Goal: Task Accomplishment & Management: Manage account settings

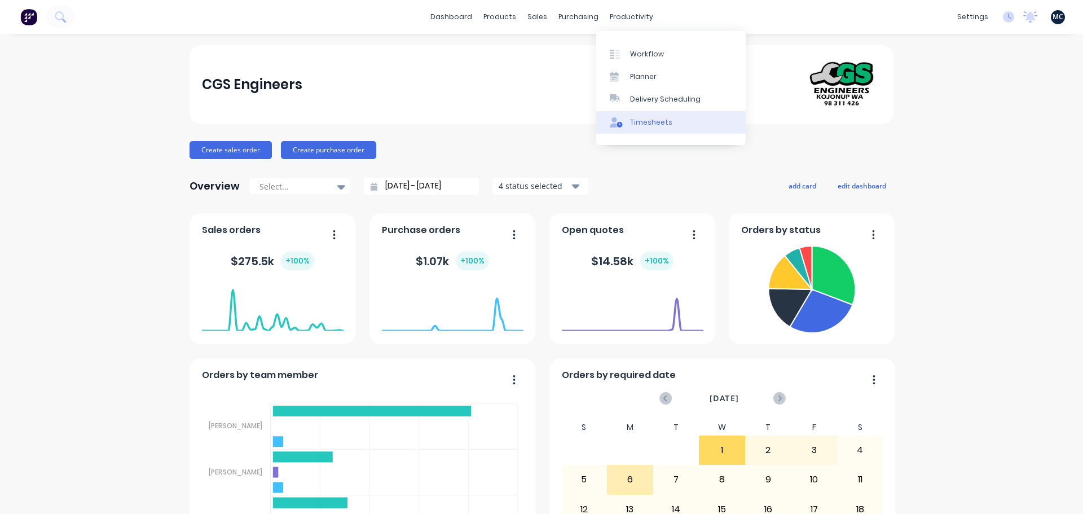
click at [643, 123] on div "Timesheets" at bounding box center [651, 122] width 42 height 10
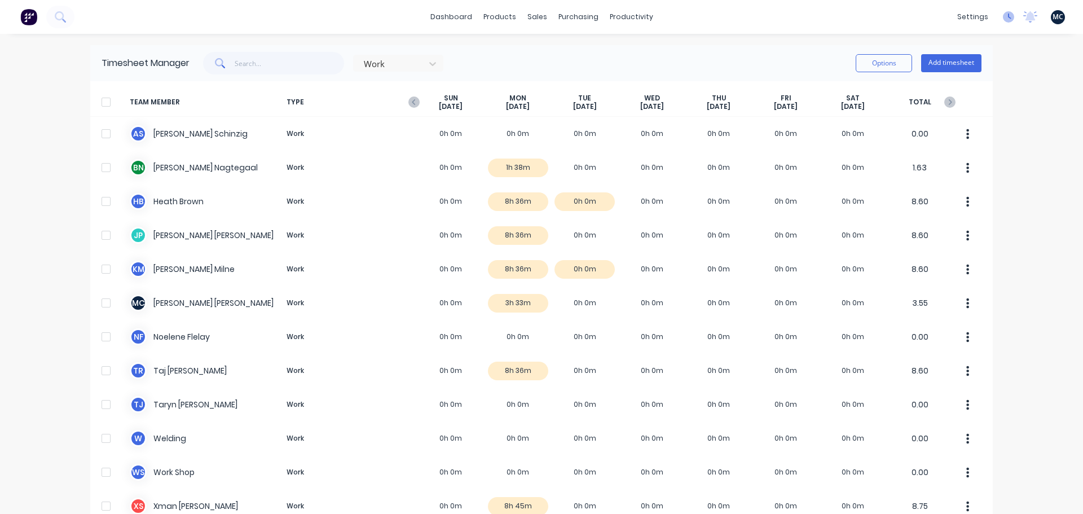
click at [1003, 20] on icon at bounding box center [1008, 16] width 11 height 11
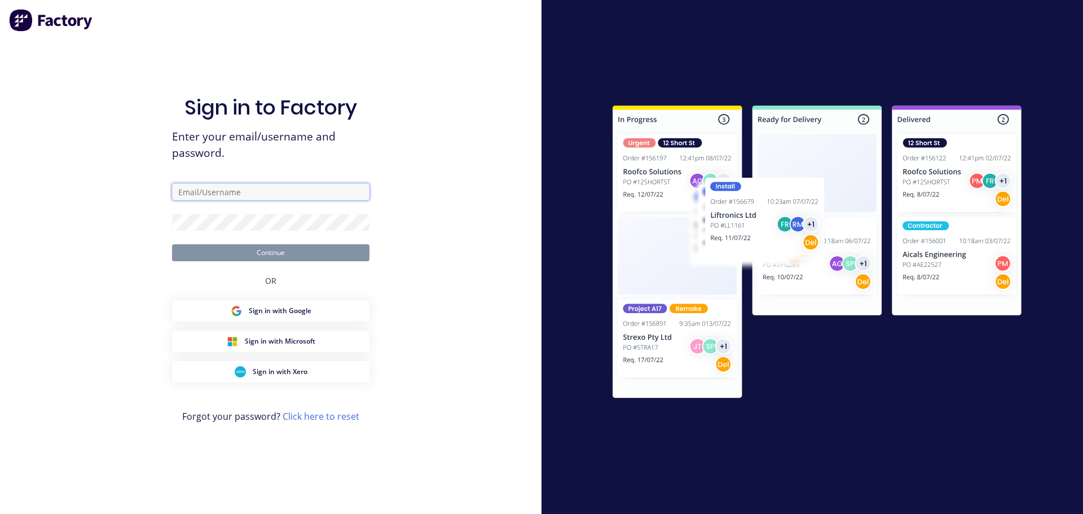
type input "matt@cgsengineers.com.au"
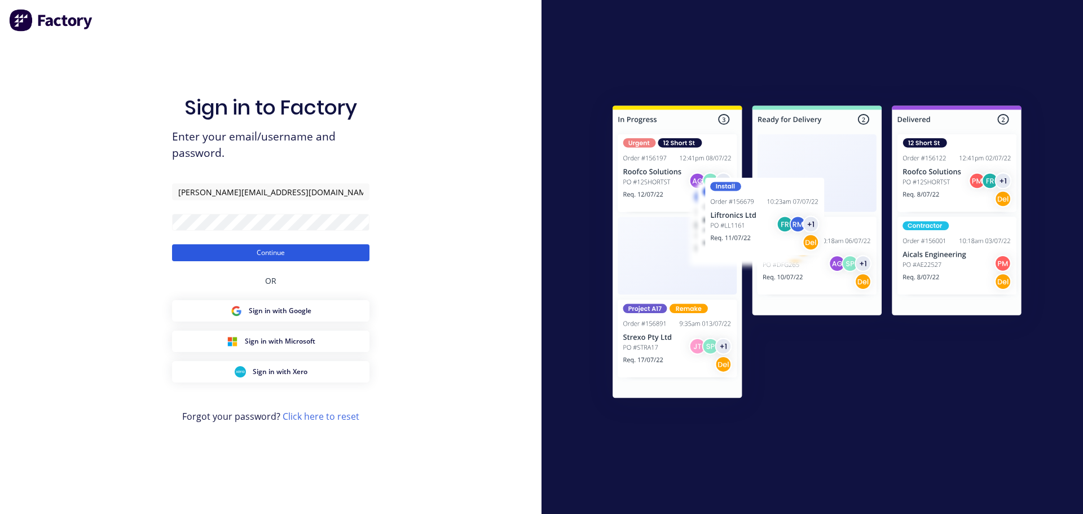
click at [249, 249] on button "Continue" at bounding box center [270, 252] width 197 height 17
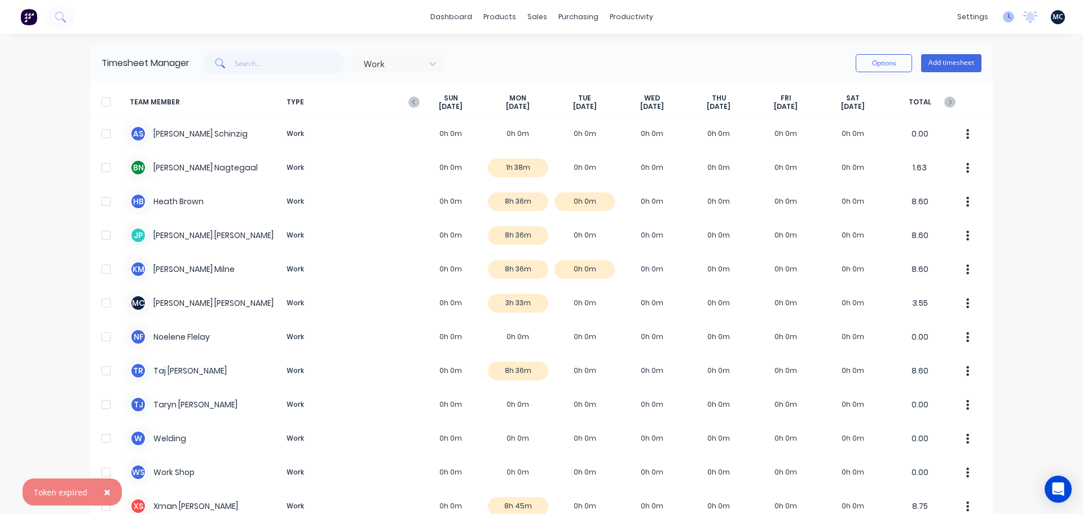
click at [1005, 15] on icon at bounding box center [1008, 16] width 11 height 11
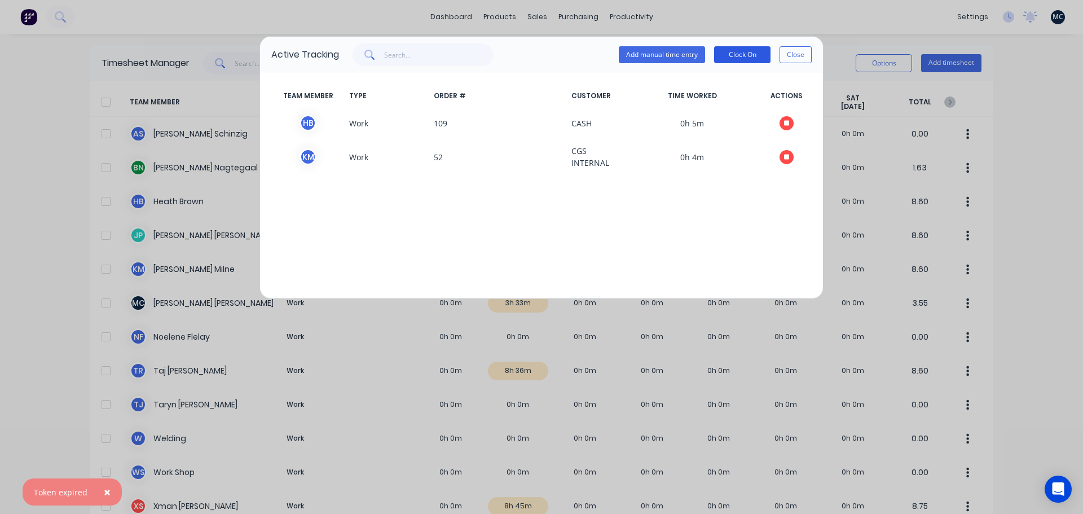
click at [751, 55] on button "Clock On" at bounding box center [742, 54] width 56 height 17
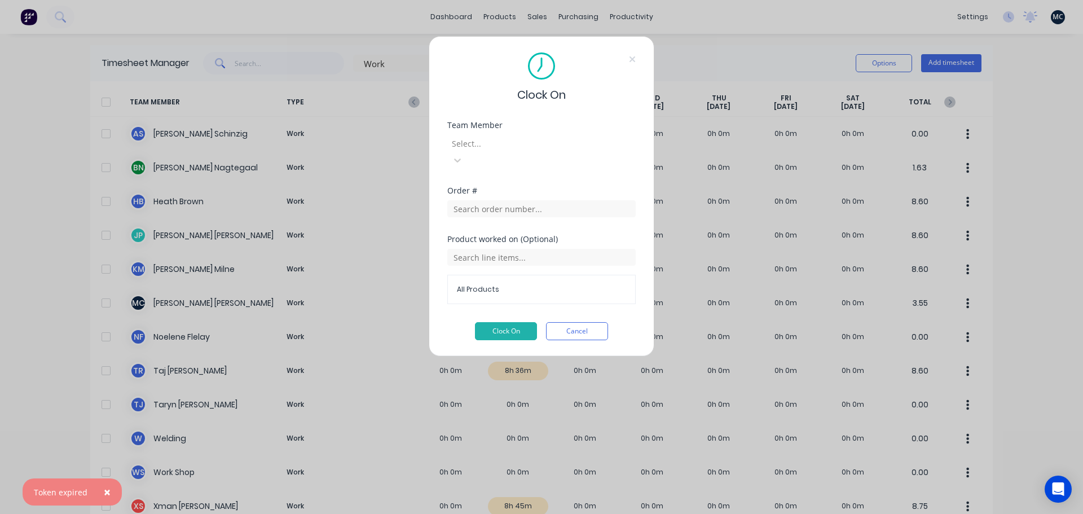
click at [547, 139] on div at bounding box center [532, 144] width 162 height 14
click at [526, 200] on input "text" at bounding box center [541, 208] width 188 height 17
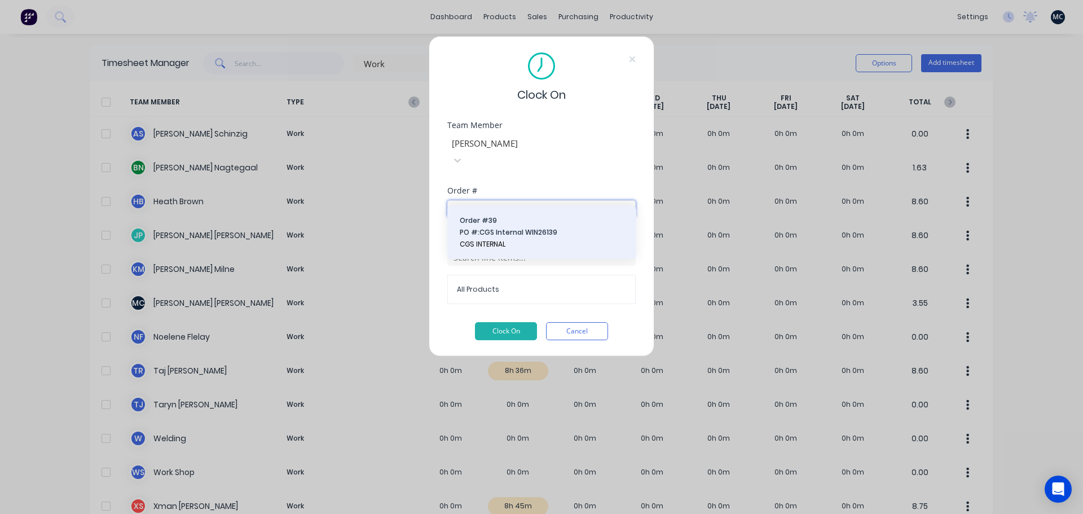
type input "39"
click at [512, 230] on span "PO #: CGS Internal WIN26139" at bounding box center [542, 232] width 164 height 10
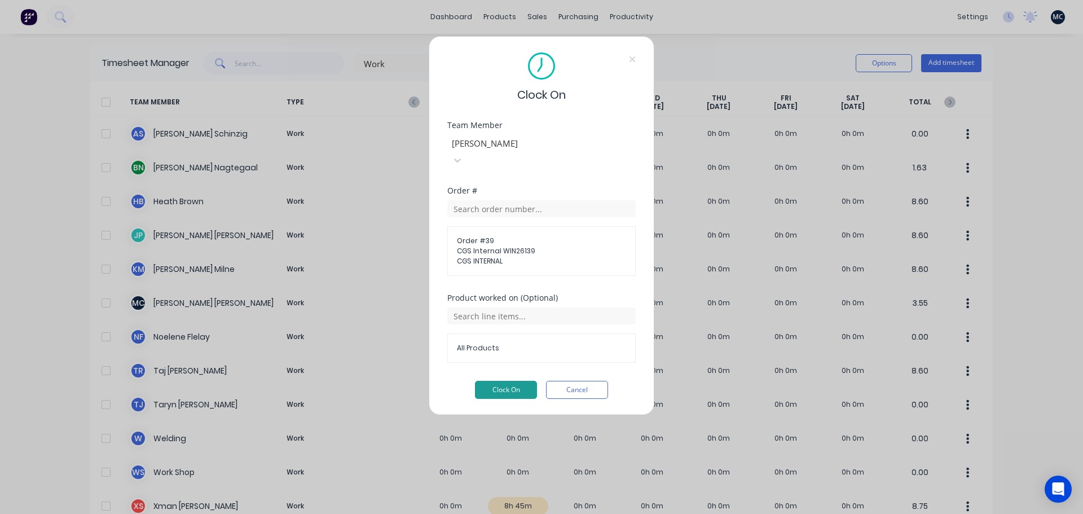
click at [510, 381] on button "Clock On" at bounding box center [506, 390] width 62 height 18
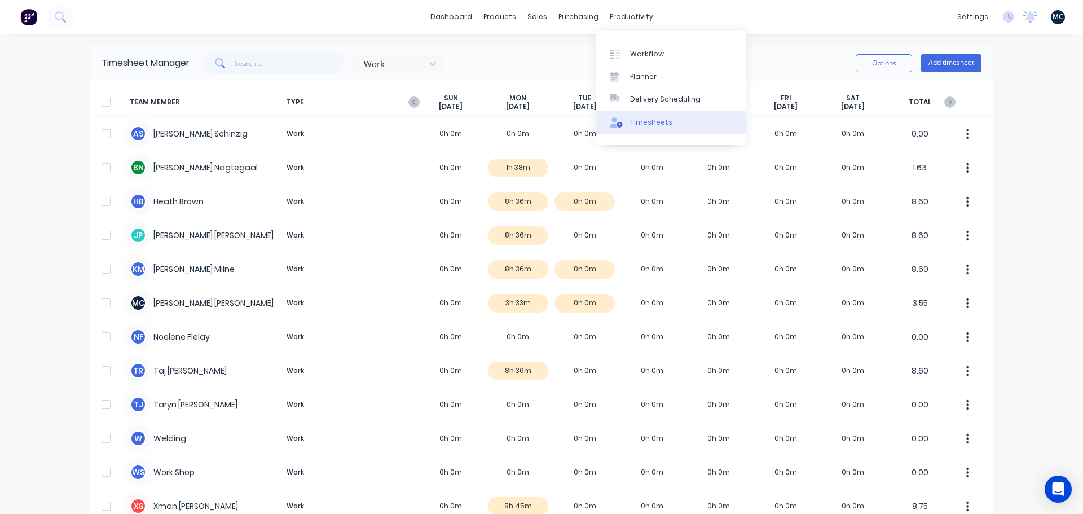
click at [631, 125] on div "Timesheets" at bounding box center [651, 122] width 42 height 10
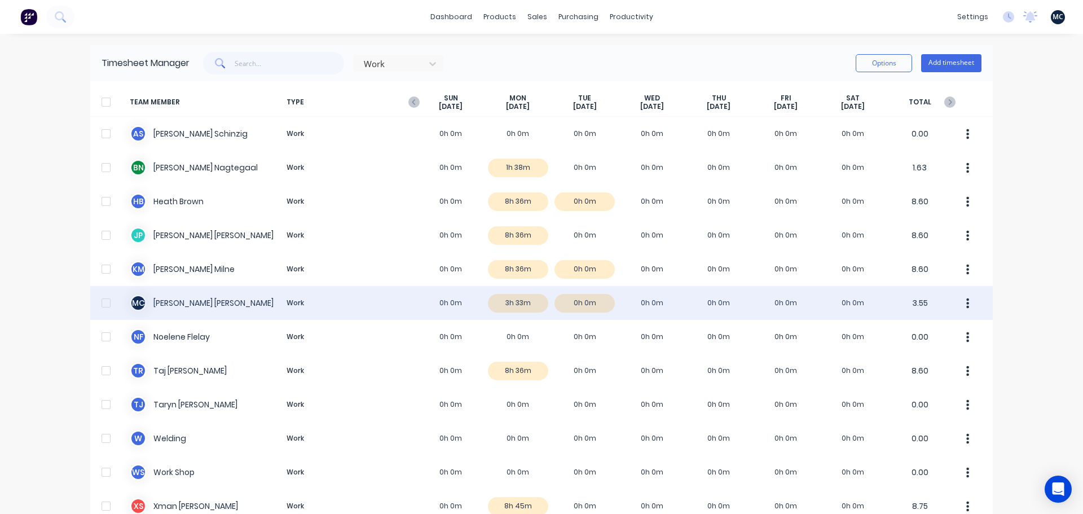
click at [547, 296] on div "M C Matt Crabb Work 0h 0m 3h 33m 0h 0m 0h 0m 0h 0m 0h 0m 0h 0m 3.55" at bounding box center [541, 303] width 903 height 34
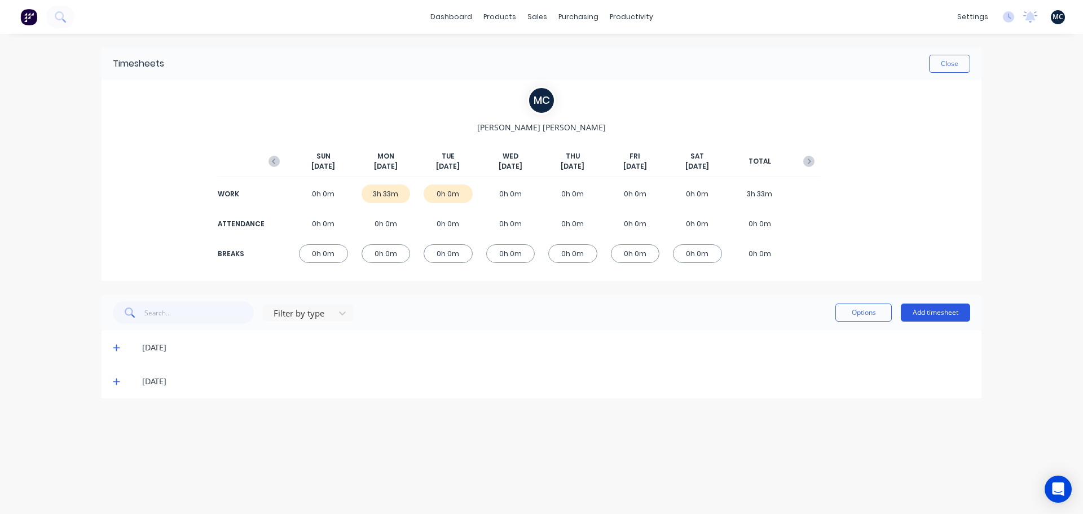
click at [953, 311] on button "Add timesheet" at bounding box center [935, 313] width 69 height 18
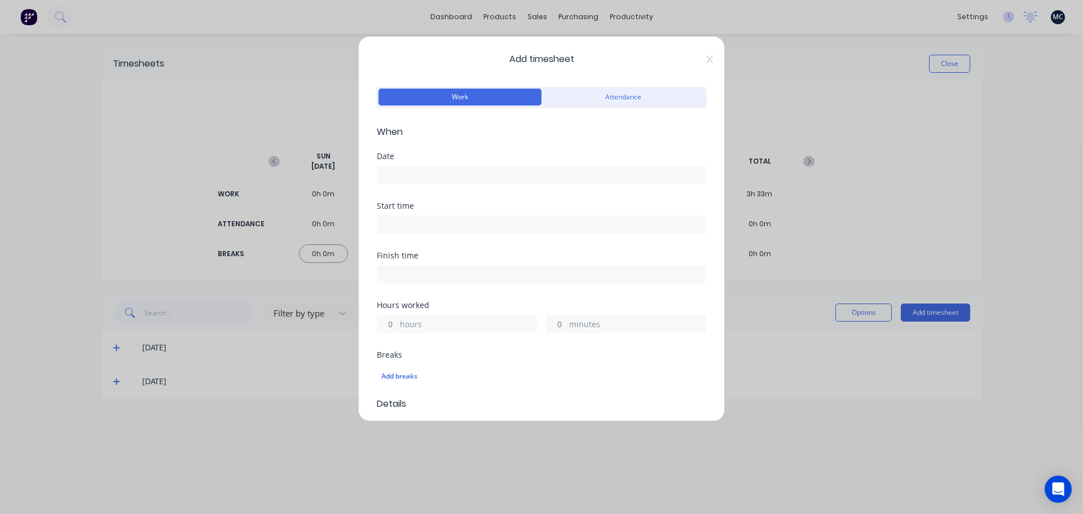
click at [626, 109] on div "Work Attendance" at bounding box center [541, 104] width 329 height 41
click at [626, 98] on button "Attendance" at bounding box center [623, 97] width 163 height 17
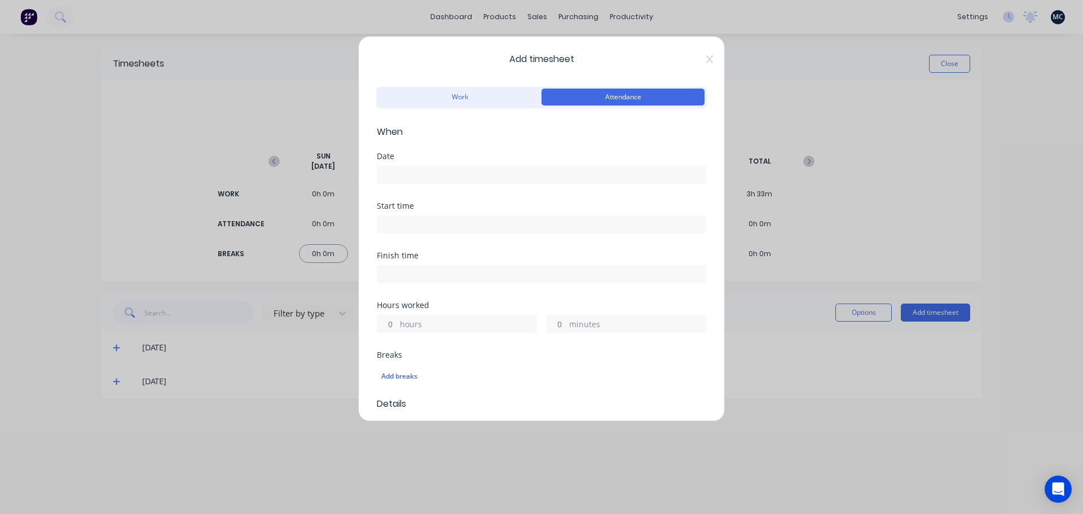
click at [458, 181] on input at bounding box center [541, 174] width 328 height 17
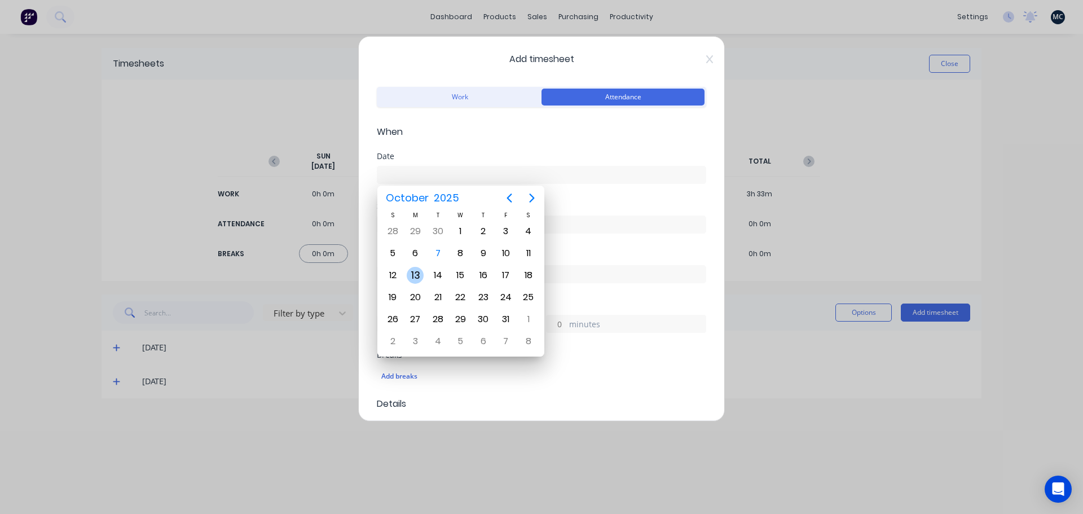
click at [416, 261] on div "6" at bounding box center [415, 253] width 17 height 17
type input "06/10/2025"
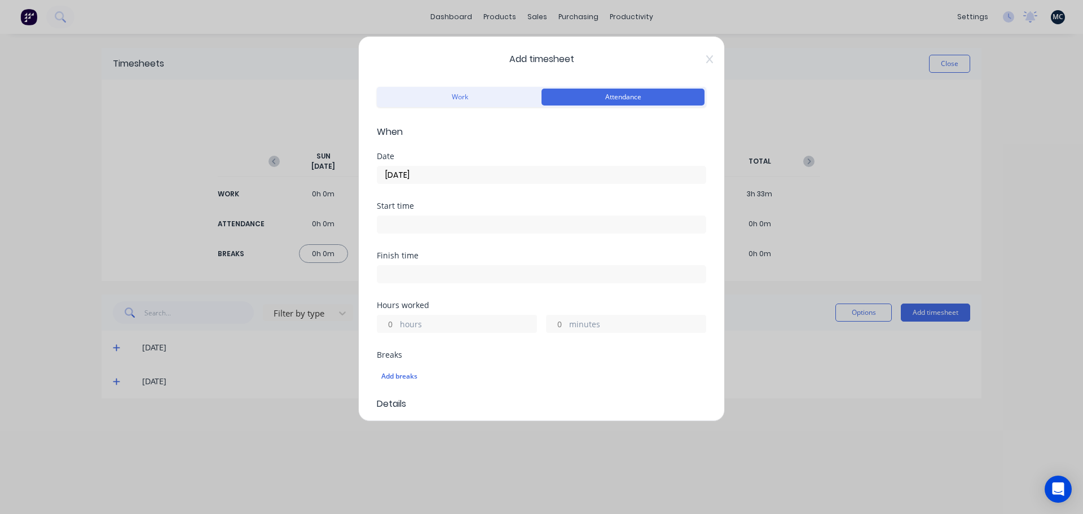
click at [423, 226] on input at bounding box center [541, 224] width 328 height 17
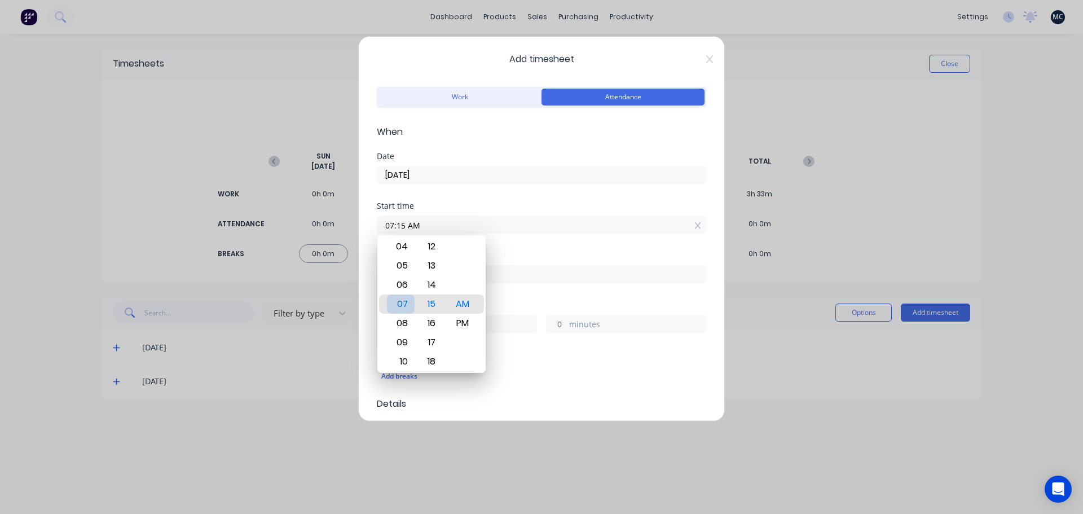
click at [400, 302] on div "07" at bounding box center [401, 303] width 28 height 19
click at [430, 266] on div "00" at bounding box center [432, 265] width 28 height 19
type input "07:00 AM"
click at [527, 252] on div "Finish time" at bounding box center [541, 256] width 329 height 8
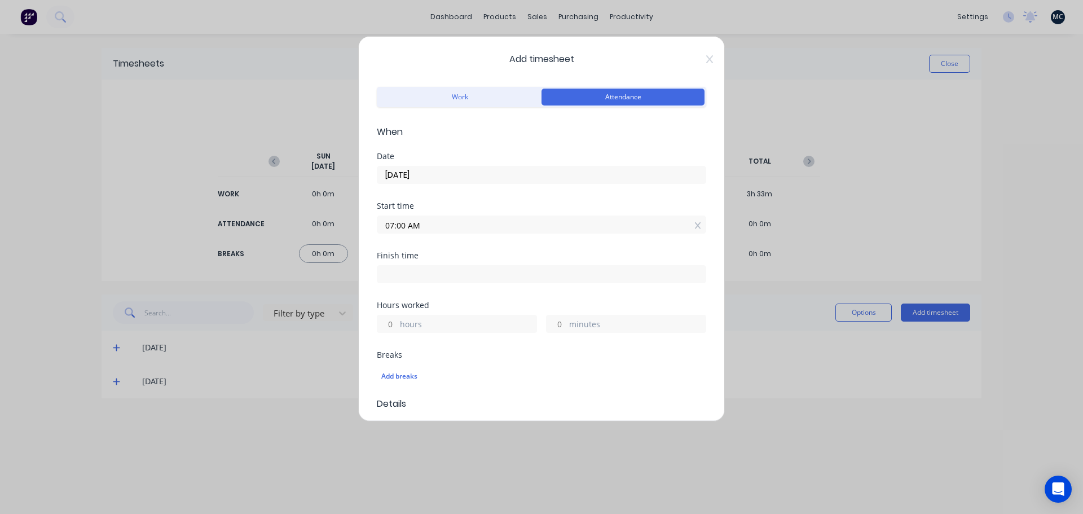
click at [430, 282] on input at bounding box center [541, 274] width 328 height 17
type input "07:15 AM"
type input "0"
type input "15"
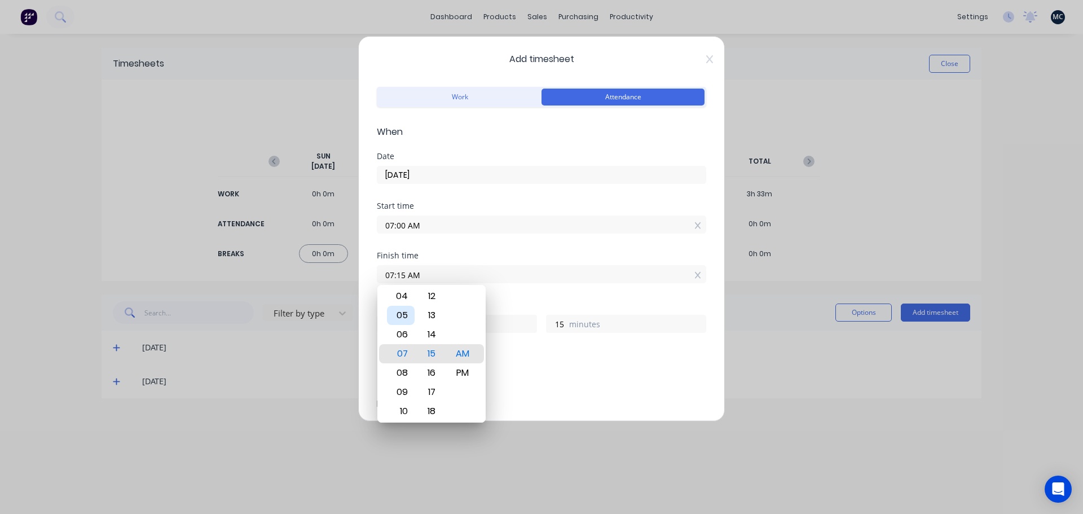
click at [406, 319] on div "05" at bounding box center [401, 315] width 28 height 19
type input "05:15 AM"
type input "22"
type input "05:10 AM"
type input "10"
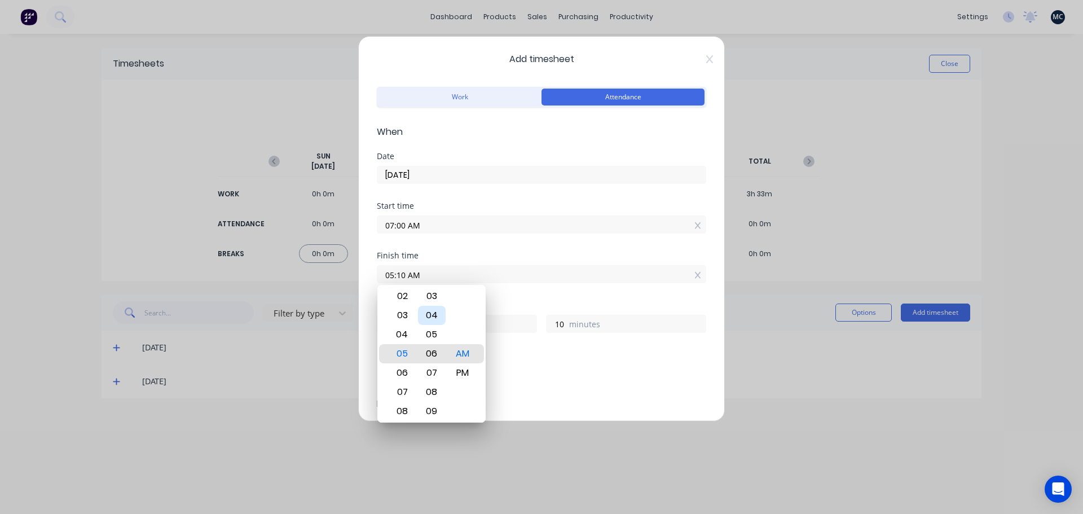
type input "05:06 AM"
type input "6"
type input "05:01 AM"
type input "1"
click at [464, 375] on div "PM" at bounding box center [463, 372] width 28 height 19
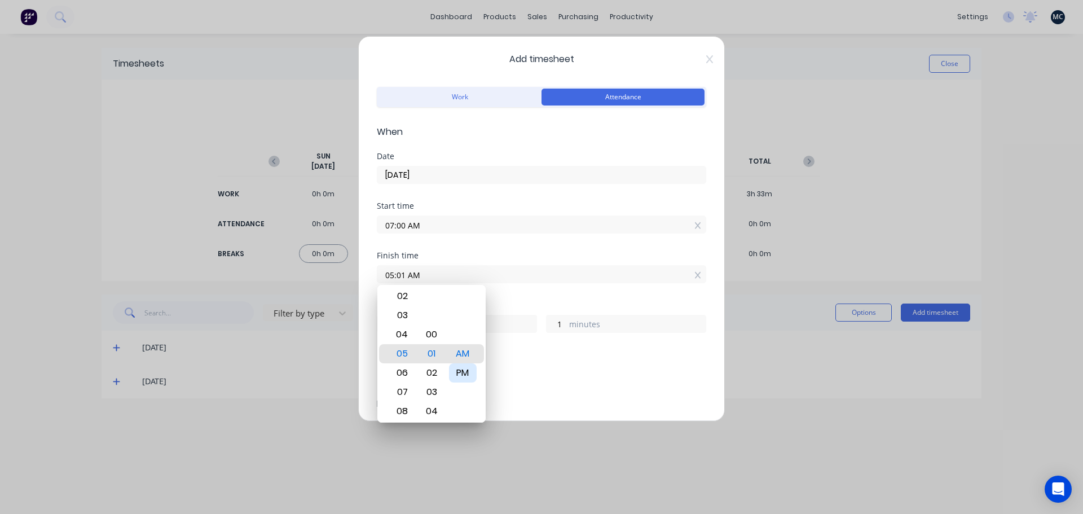
type input "05:01 PM"
type input "10"
click at [437, 336] on div "00" at bounding box center [432, 334] width 28 height 19
type input "05:00 PM"
type input "0"
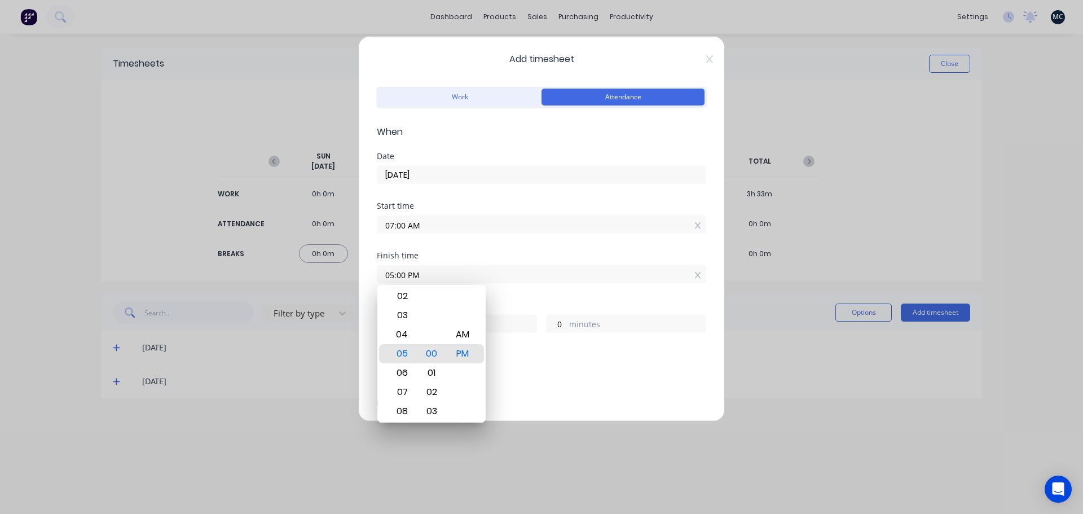
click at [524, 286] on div "Finish time 05:00 PM" at bounding box center [541, 277] width 329 height 50
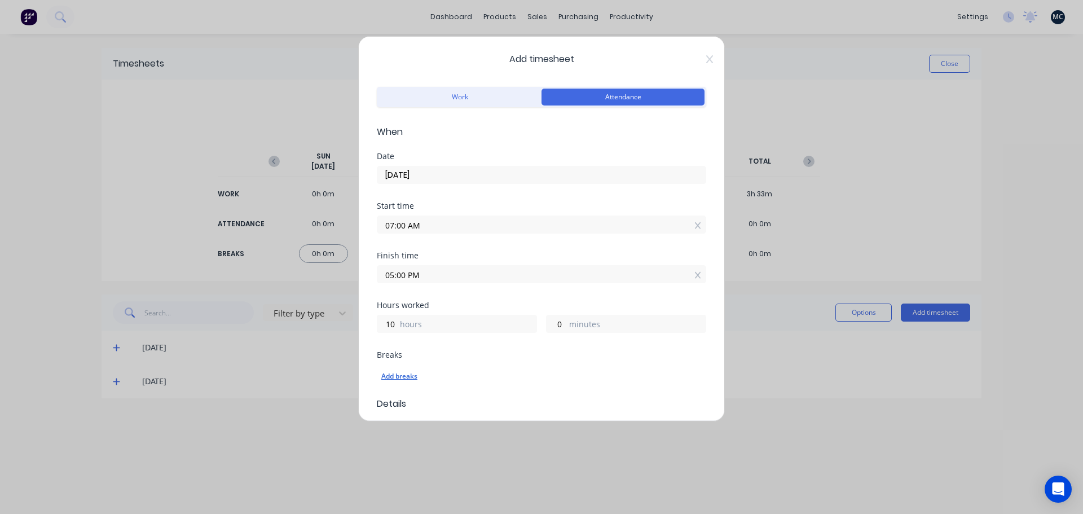
click at [393, 378] on div "Add breaks" at bounding box center [541, 376] width 320 height 15
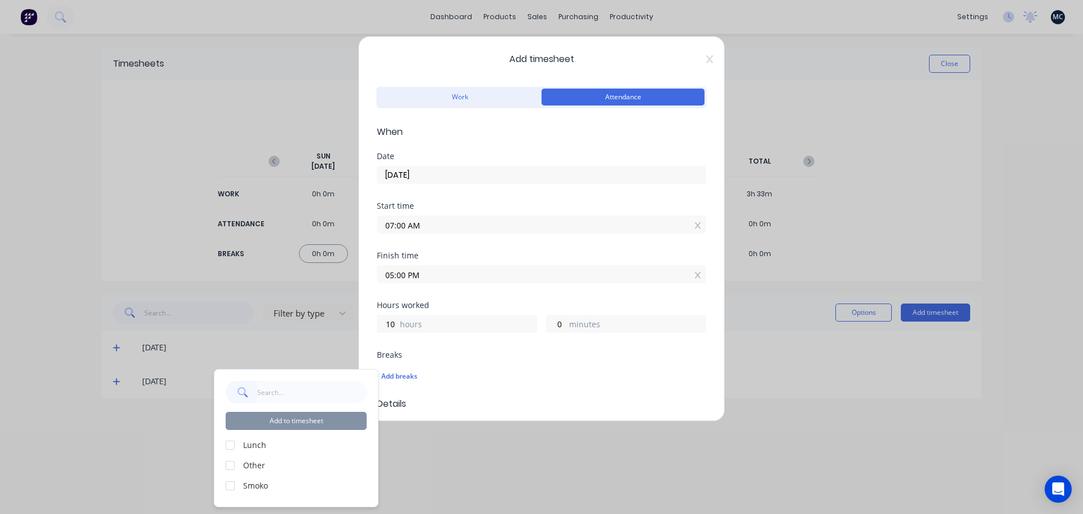
click at [235, 446] on div at bounding box center [230, 445] width 23 height 23
click at [228, 485] on div at bounding box center [230, 485] width 23 height 23
click at [283, 418] on button "Add to timesheet" at bounding box center [296, 421] width 141 height 18
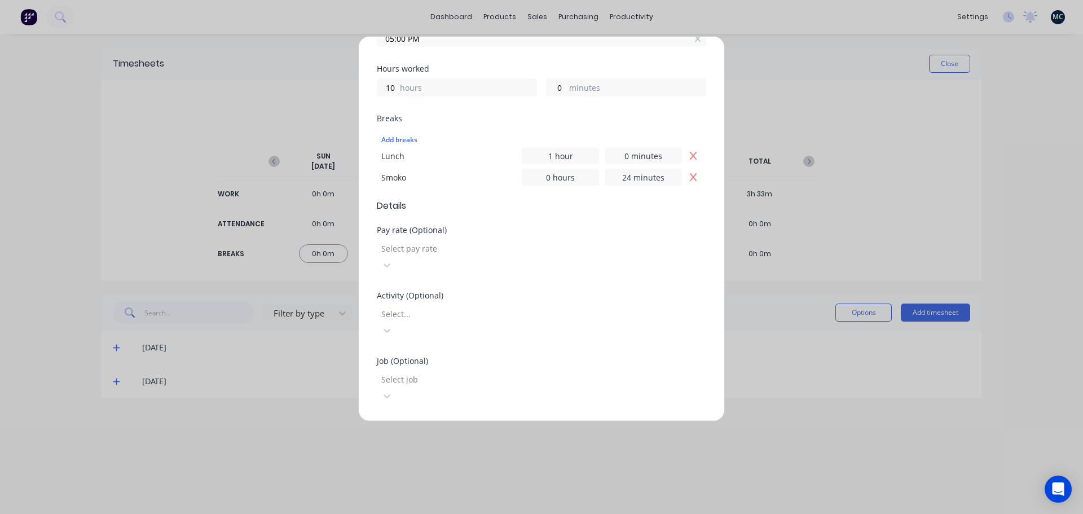
scroll to position [361, 0]
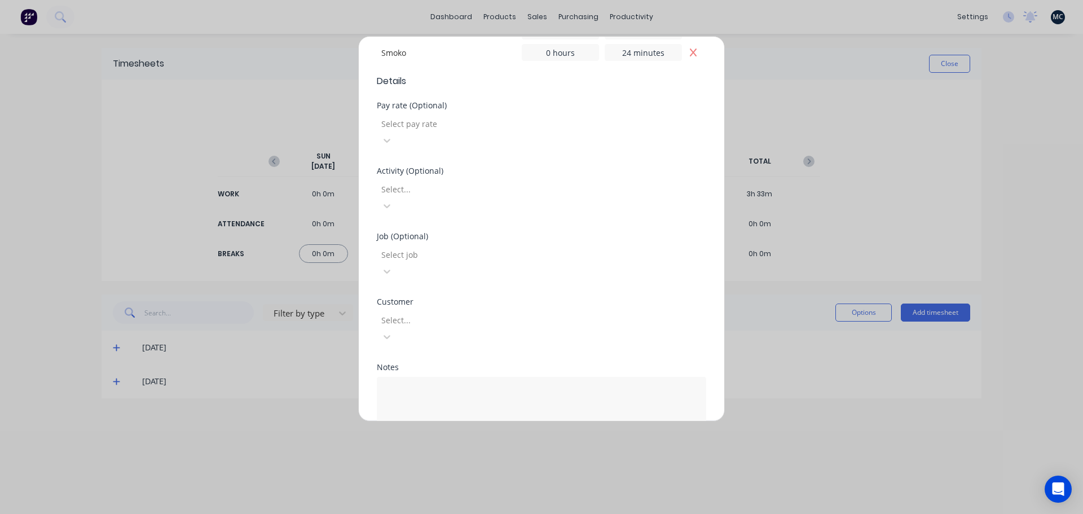
click at [515, 455] on button "Add manual time entry" at bounding box center [514, 464] width 95 height 18
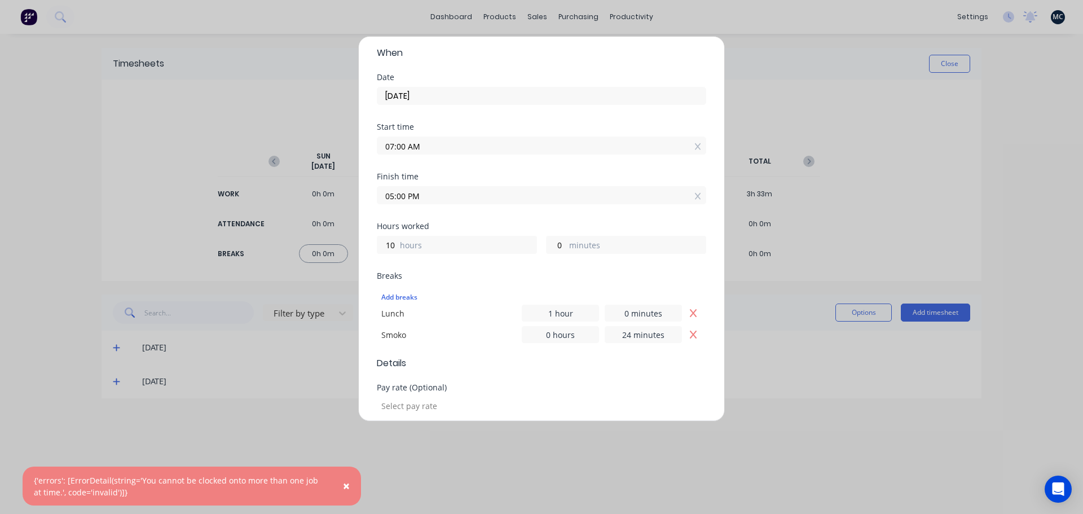
scroll to position [0, 0]
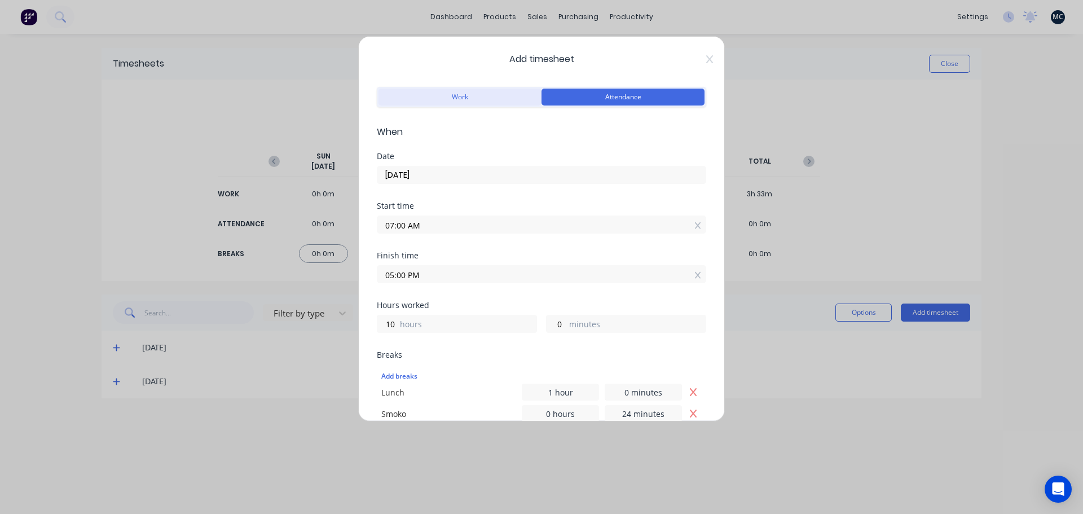
click at [467, 97] on button "Work" at bounding box center [460, 97] width 163 height 17
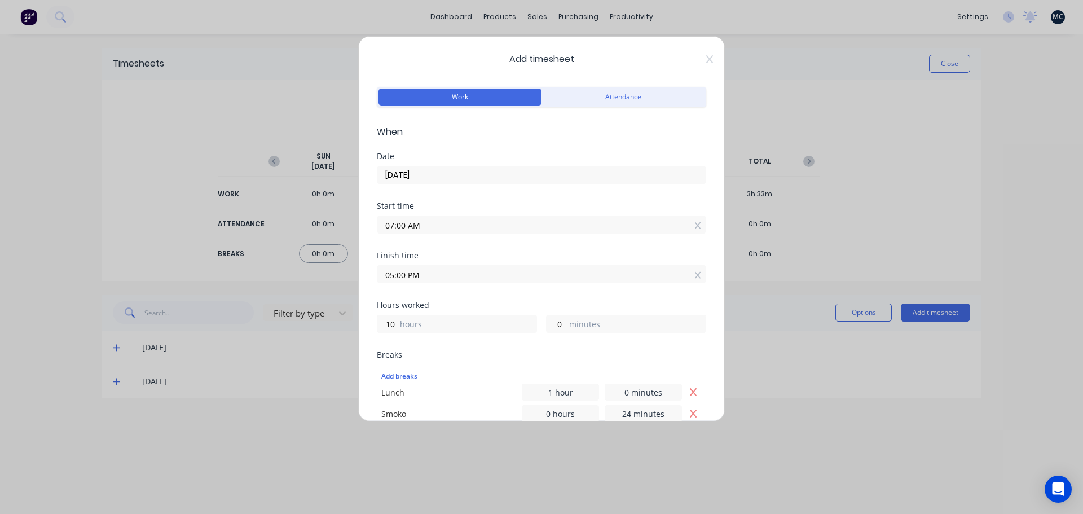
click at [705, 63] on div "Add timesheet Work Attendance When Date 06/10/2025 Start time 07:00 AM Finish t…" at bounding box center [541, 228] width 367 height 385
click at [706, 60] on icon at bounding box center [709, 59] width 7 height 9
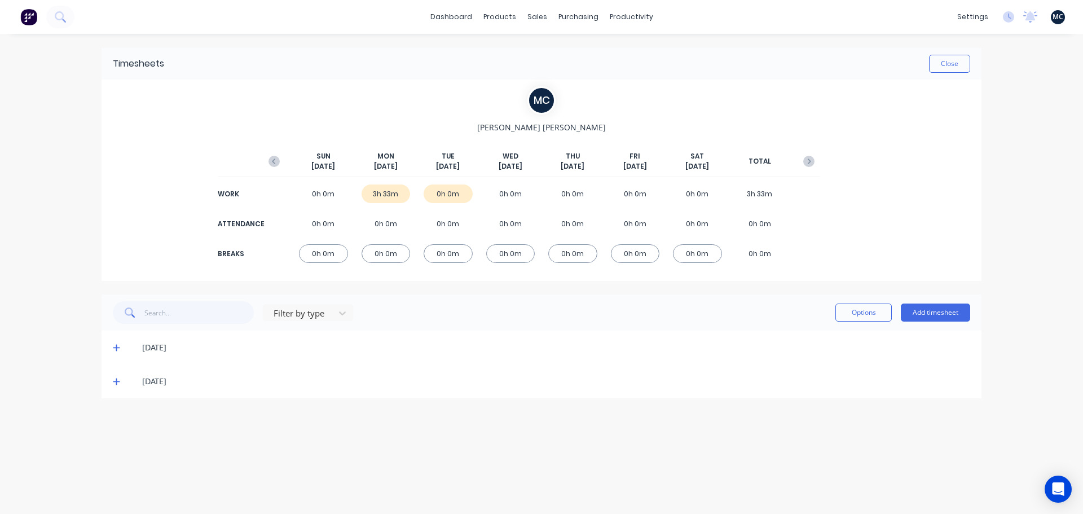
click at [114, 349] on icon at bounding box center [116, 348] width 7 height 8
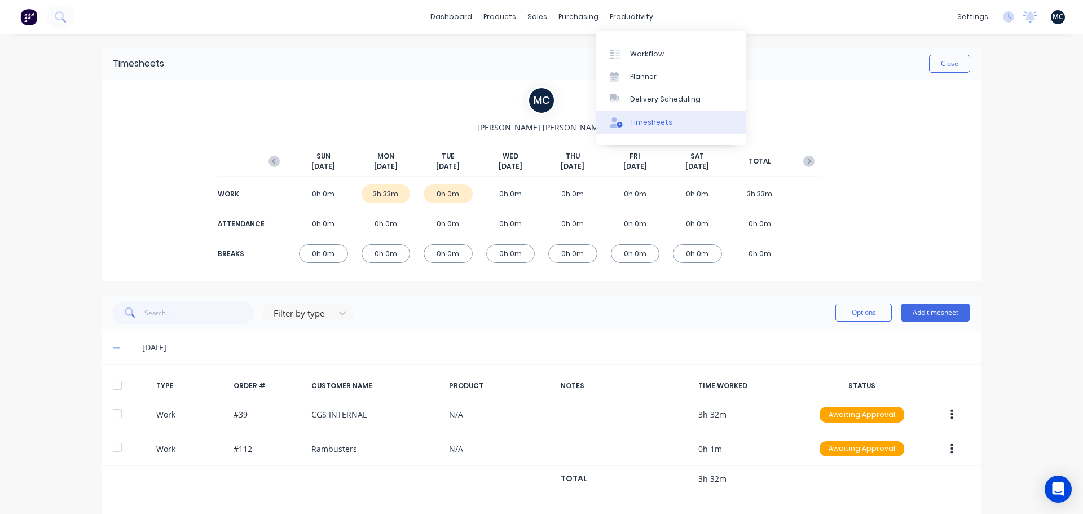
click at [653, 121] on div "Timesheets" at bounding box center [651, 122] width 42 height 10
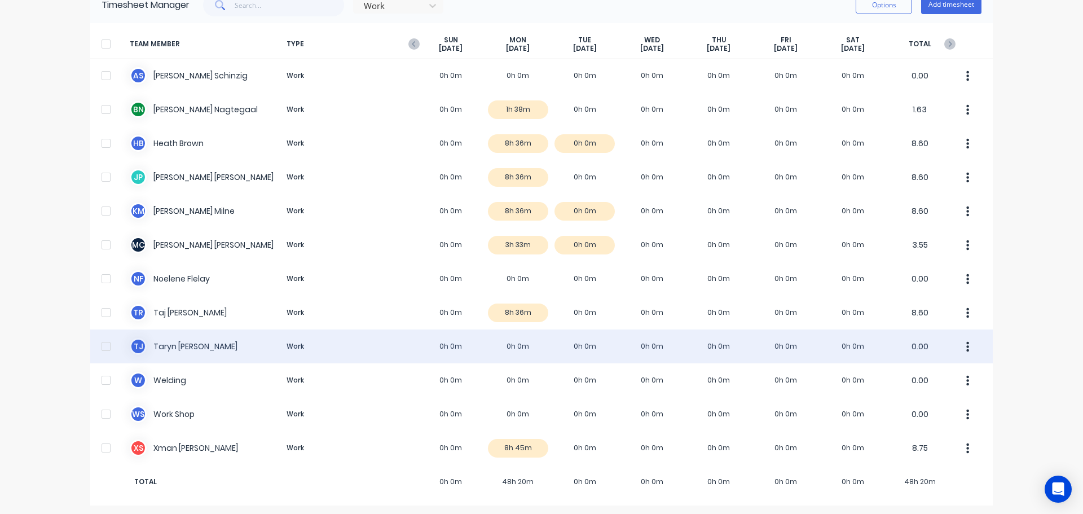
scroll to position [61, 0]
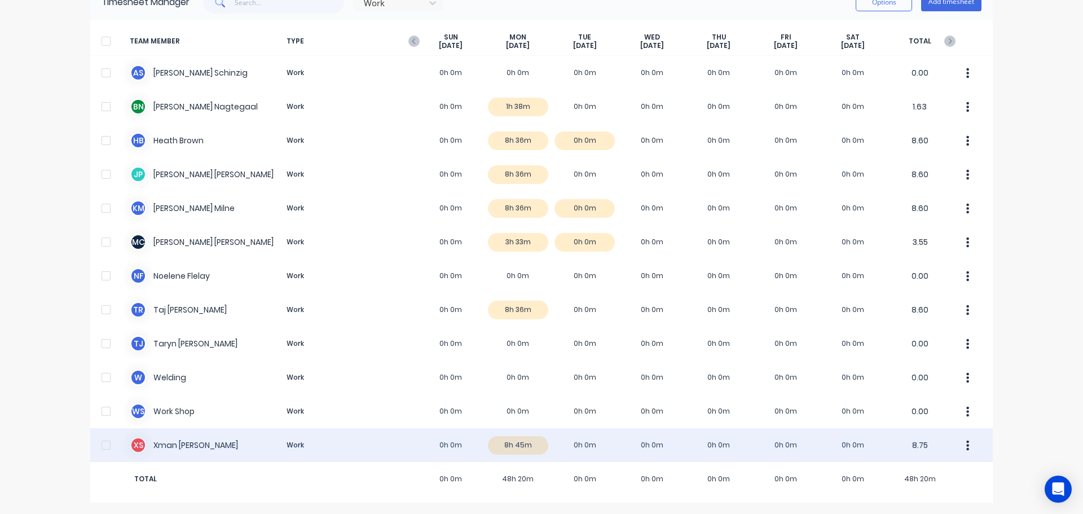
click at [520, 445] on div "X S Xman Smith Work 0h 0m 8h 45m 0h 0m 0h 0m 0h 0m 0h 0m 0h 0m 8.75" at bounding box center [541, 445] width 903 height 34
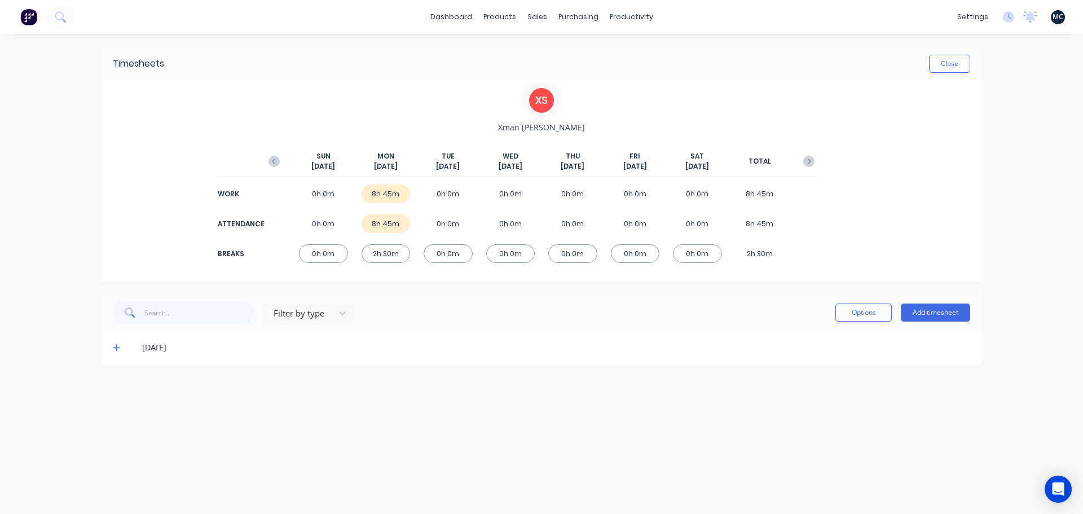
click at [117, 348] on icon at bounding box center [116, 348] width 7 height 7
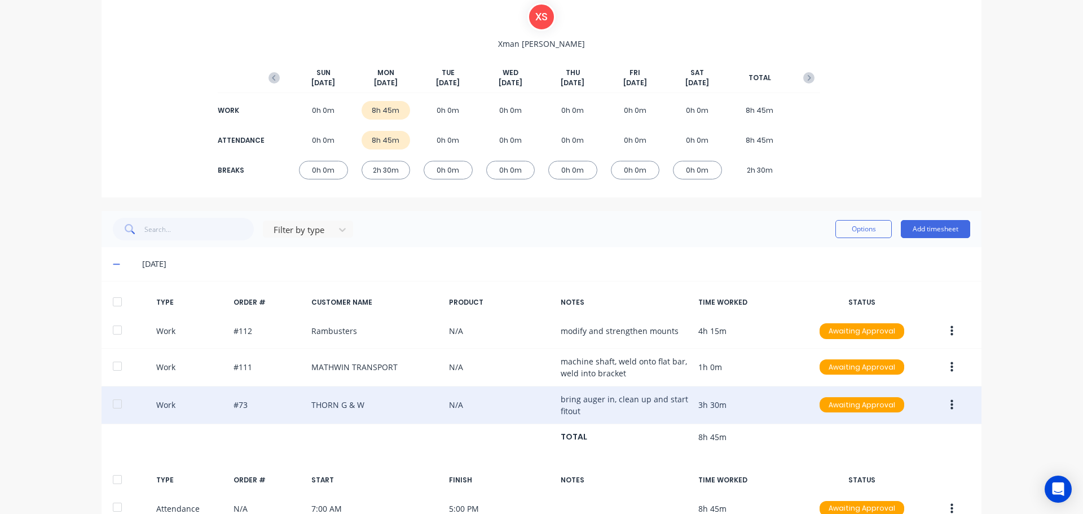
scroll to position [169, 0]
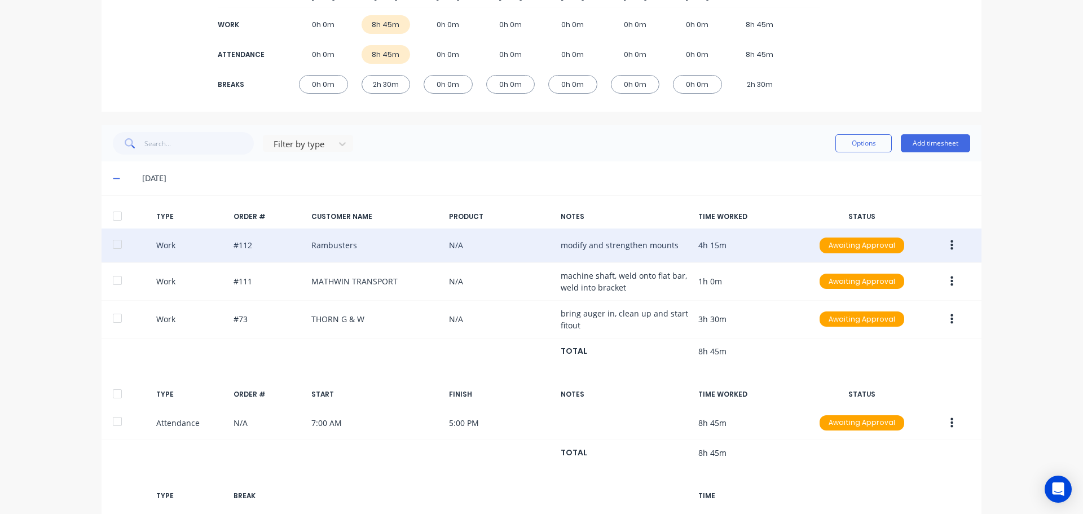
click at [949, 247] on button "button" at bounding box center [952, 245] width 27 height 20
click at [778, 240] on div "Work #112 Rambusters N/A modify and strengthen mounts 4h 15m Awaiting Approval …" at bounding box center [542, 245] width 880 height 34
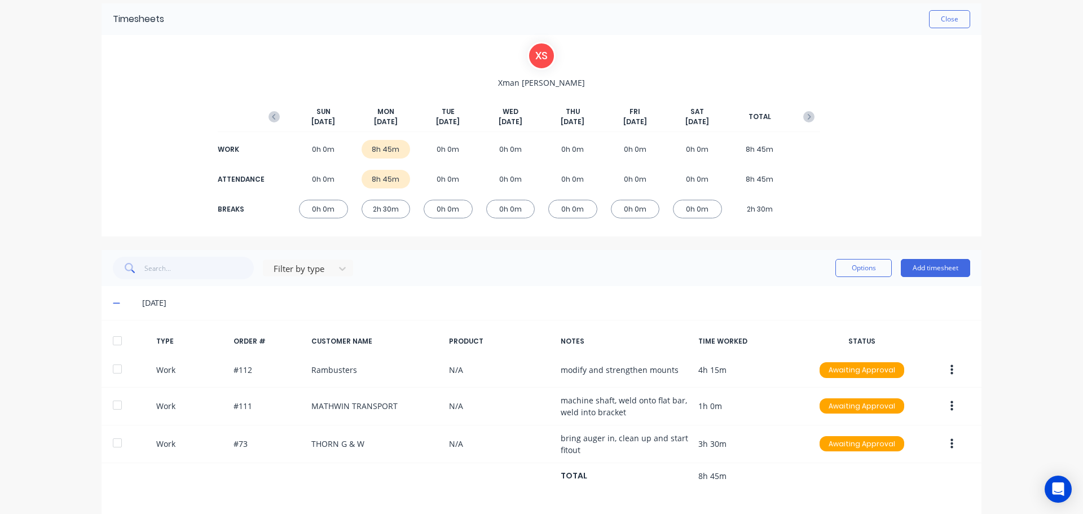
scroll to position [0, 0]
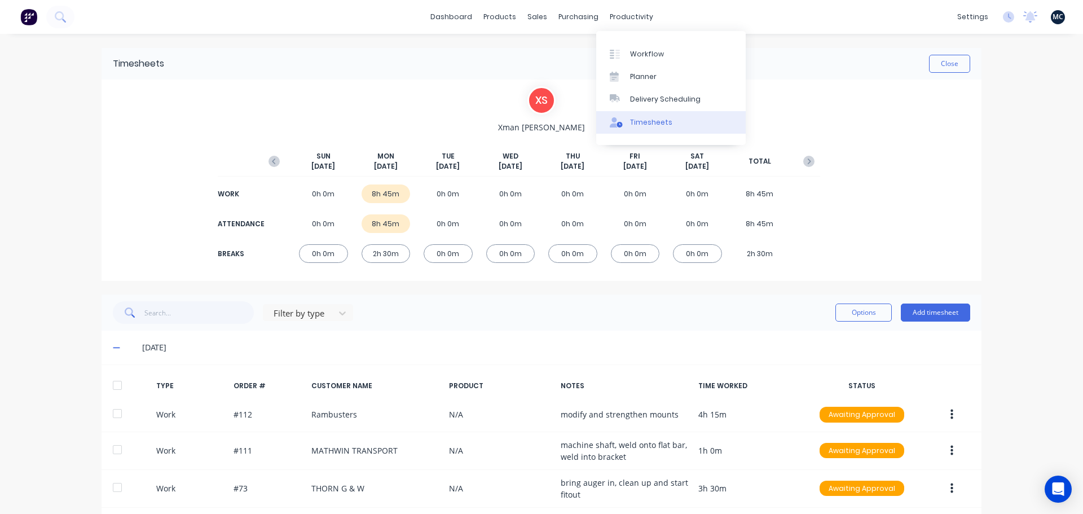
click at [655, 120] on div "Timesheets" at bounding box center [651, 122] width 42 height 10
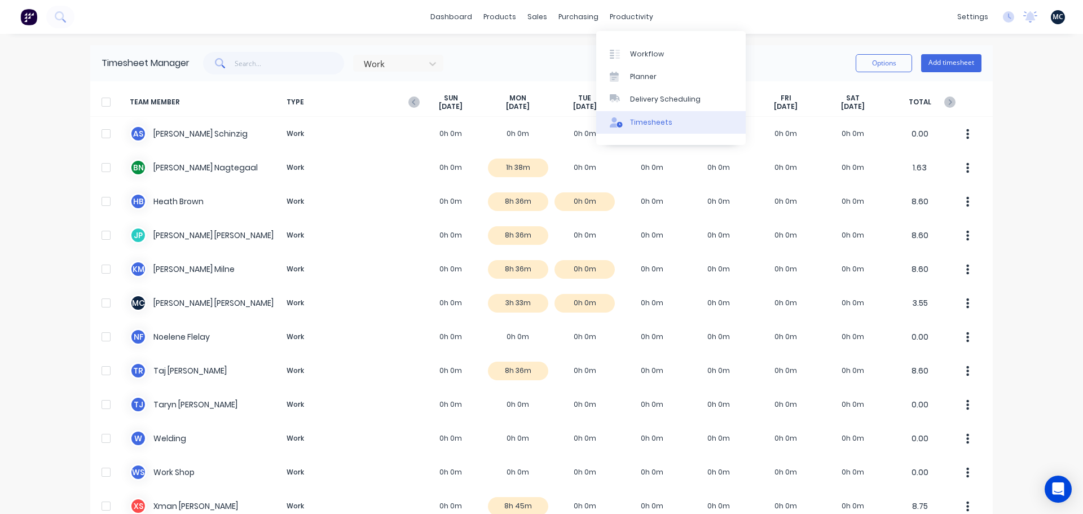
click at [656, 121] on div "Timesheets" at bounding box center [651, 122] width 42 height 10
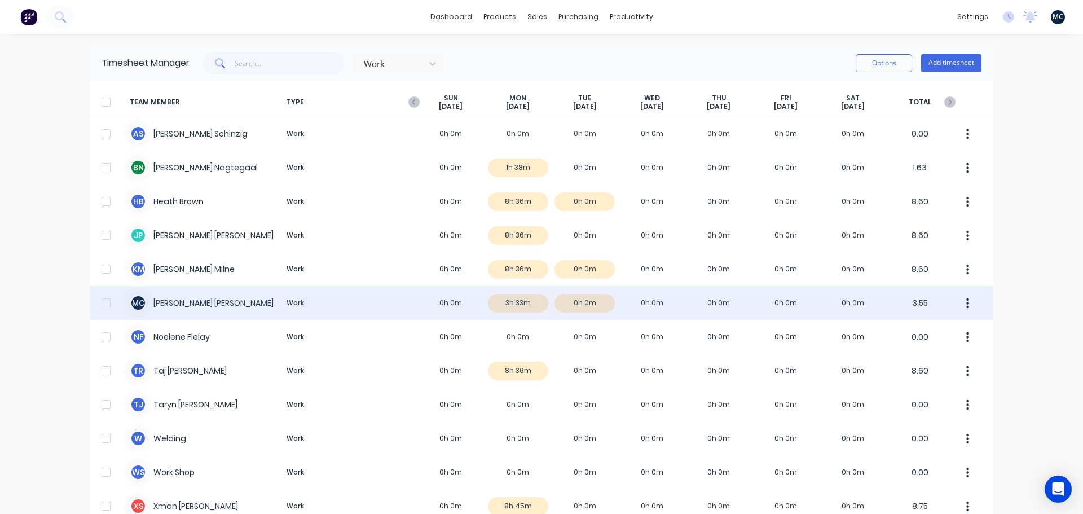
click at [567, 304] on div "M C Matt Crabb Work 0h 0m 3h 33m 0h 0m 0h 0m 0h 0m 0h 0m 0h 0m 3.55" at bounding box center [541, 303] width 903 height 34
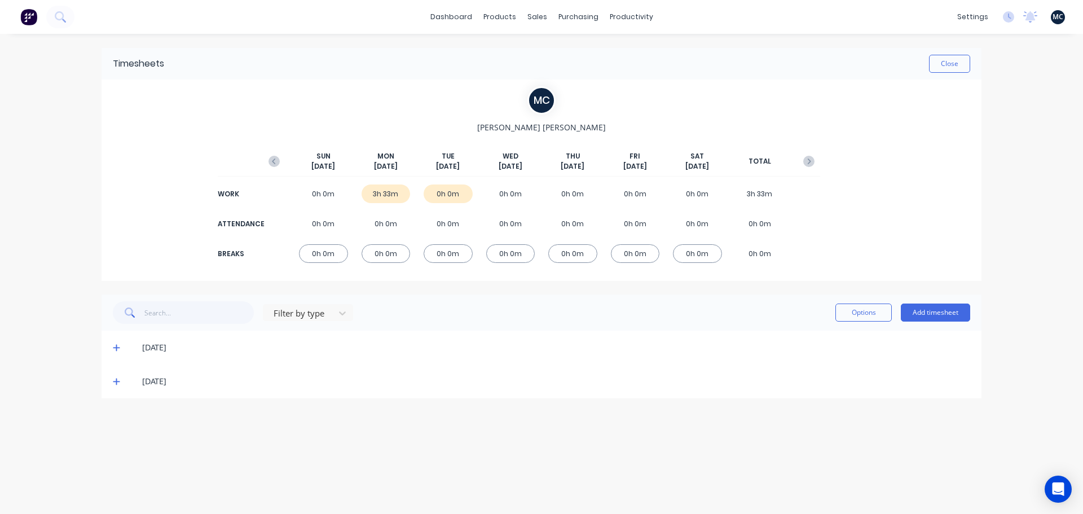
click at [118, 349] on icon at bounding box center [116, 348] width 7 height 8
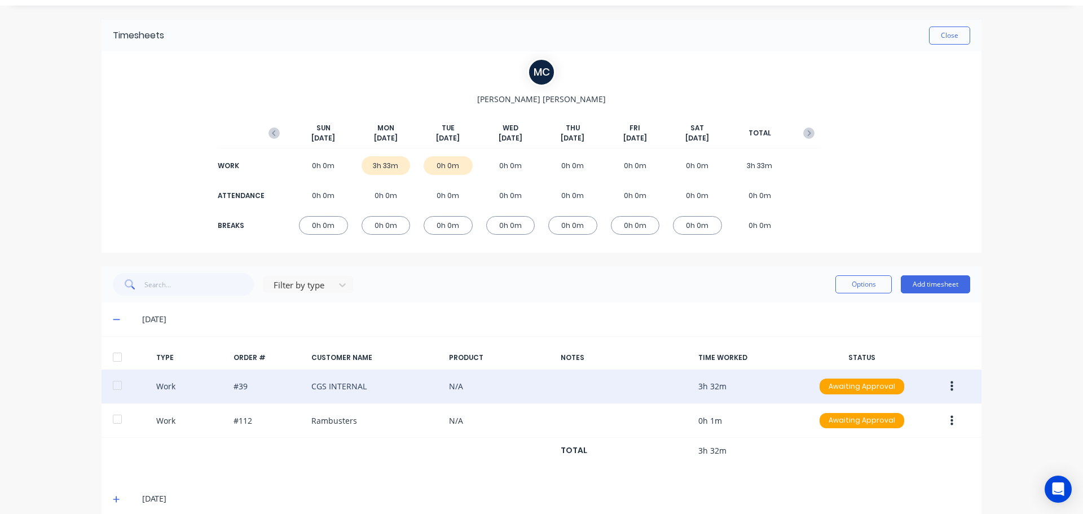
scroll to position [44, 0]
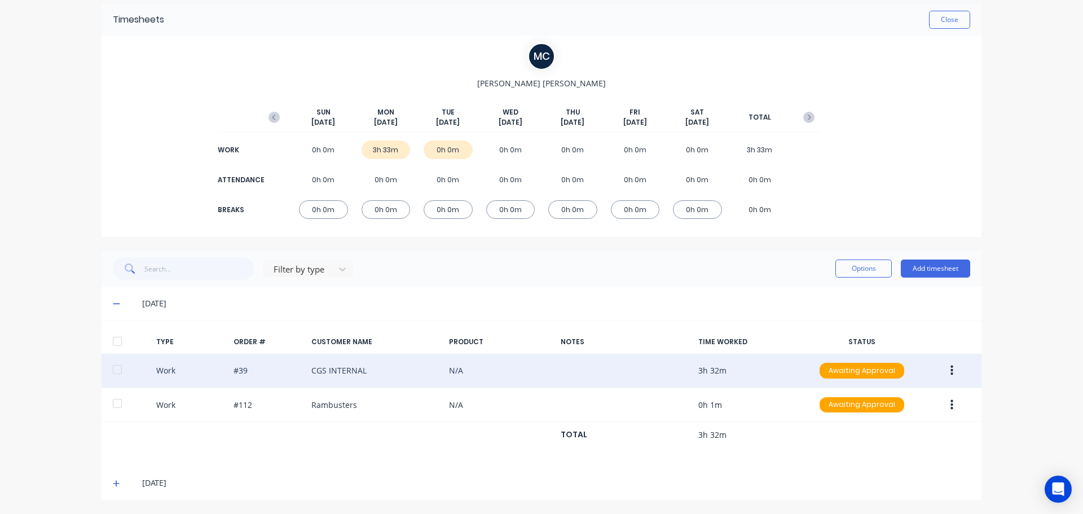
click at [950, 370] on button "button" at bounding box center [952, 370] width 27 height 20
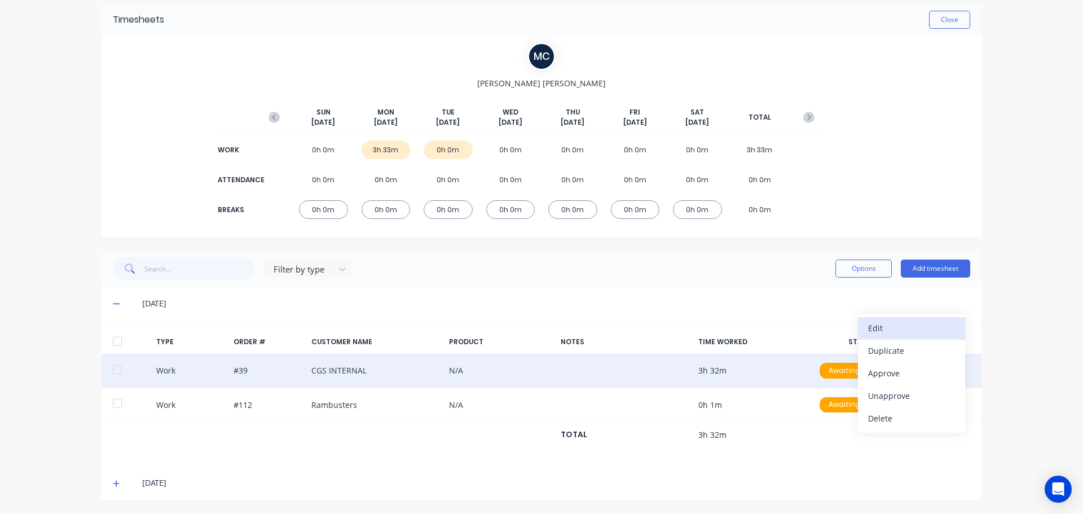
click at [918, 337] on button "Edit" at bounding box center [911, 328] width 107 height 23
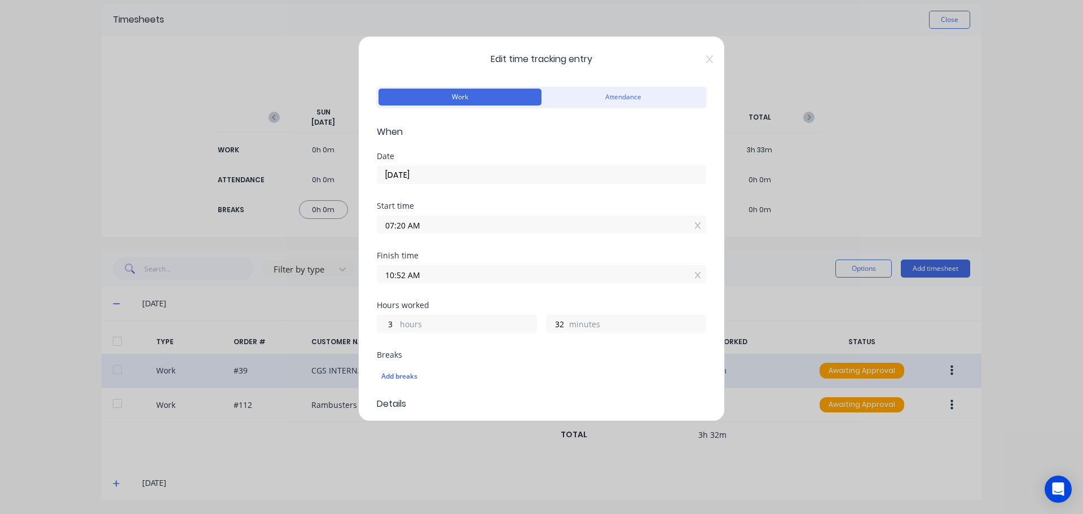
click at [456, 224] on input "07:20 AM" at bounding box center [541, 224] width 328 height 17
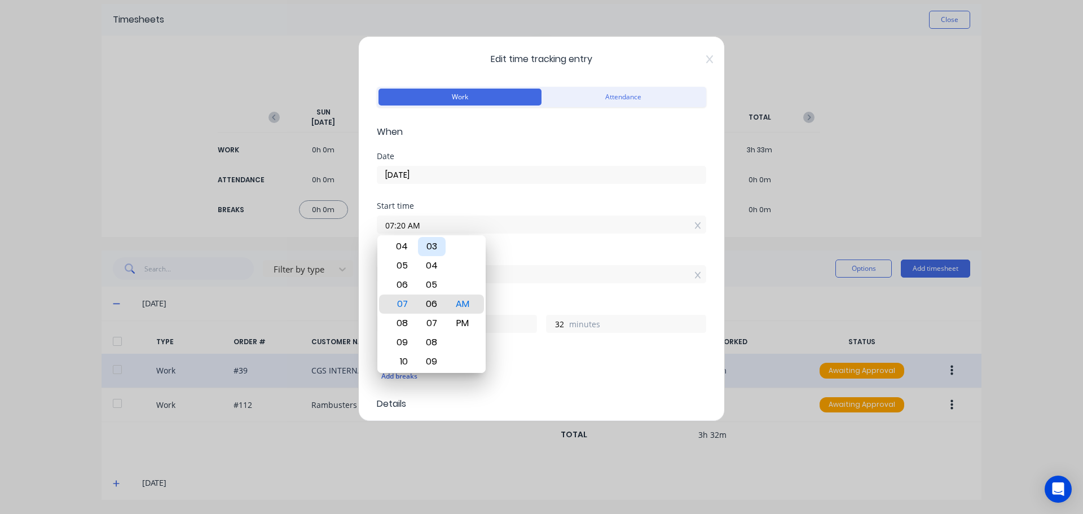
type input "07:06 AM"
type input "46"
type input "07:02 AM"
type input "50"
click at [434, 263] on div "00" at bounding box center [432, 265] width 28 height 19
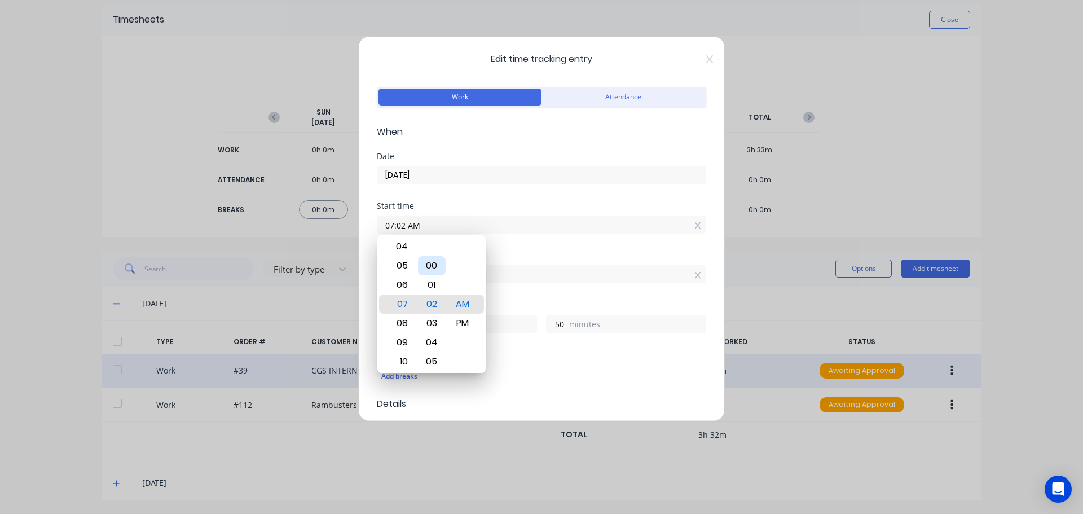
type input "07:00 AM"
type input "52"
click at [510, 245] on div "Start time 07:00 AM" at bounding box center [541, 227] width 329 height 50
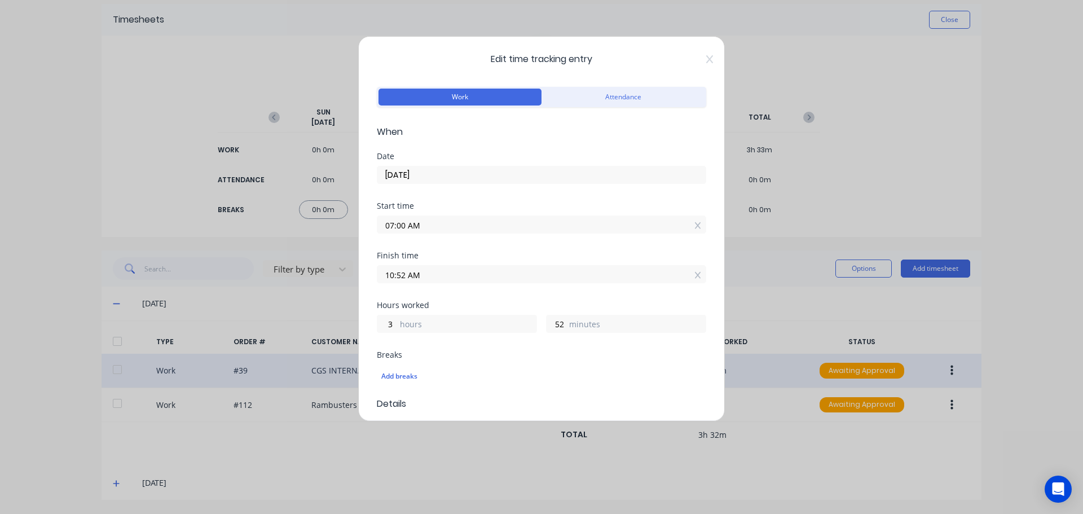
click at [443, 270] on input "10:52 AM" at bounding box center [541, 274] width 328 height 17
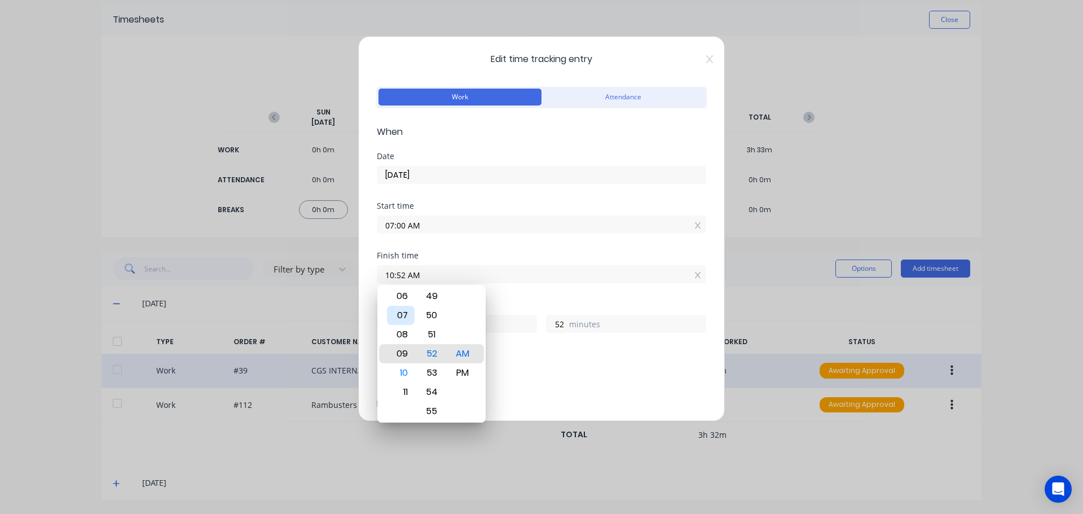
type input "09:52 AM"
type input "2"
type input "11:52 AM"
type input "4"
type input "07:52 AM"
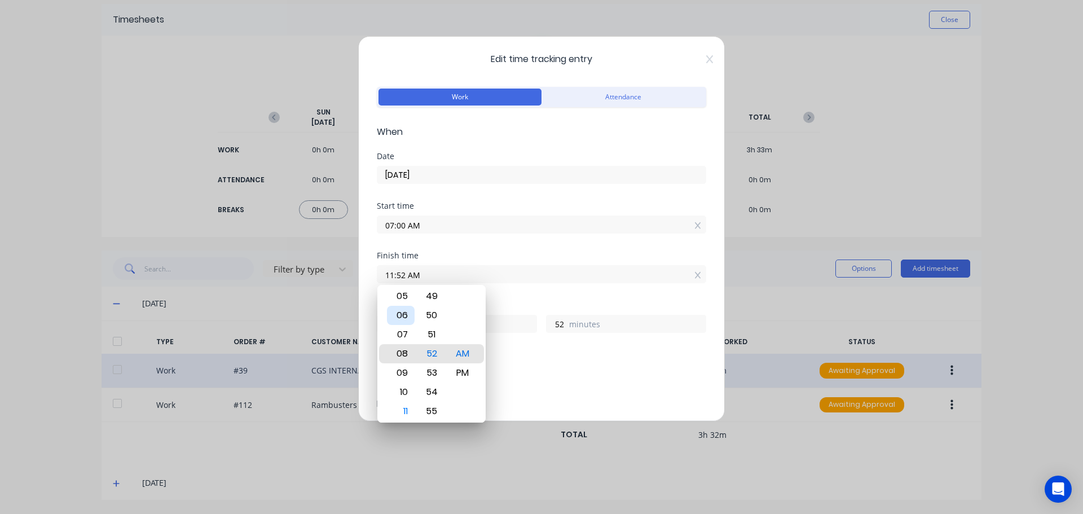
type input "0"
type input "06:52 AM"
type input "23"
click at [404, 298] on div "03" at bounding box center [401, 296] width 28 height 19
type input "03:52 AM"
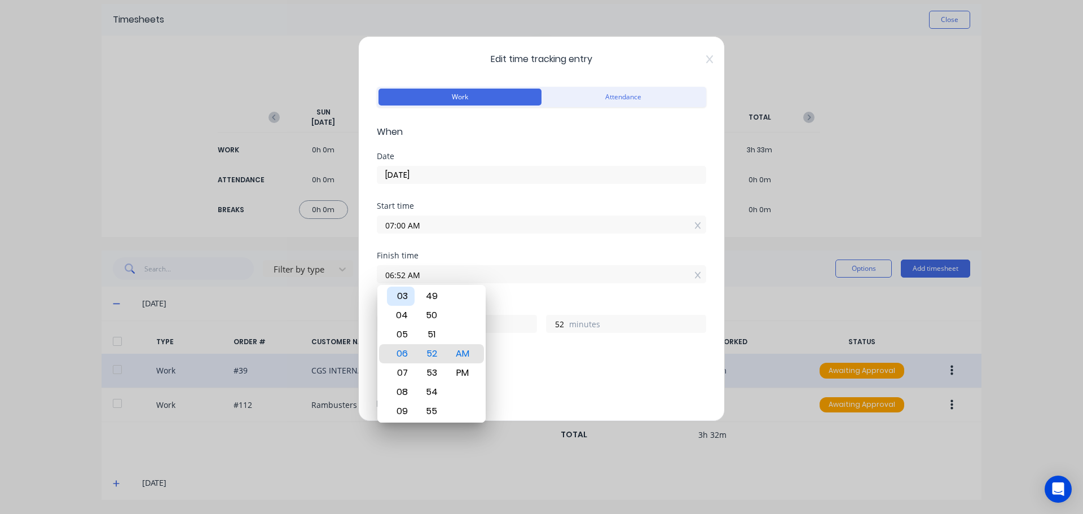
type input "20"
type input "03:57 AM"
type input "57"
type input "03:59 AM"
type input "59"
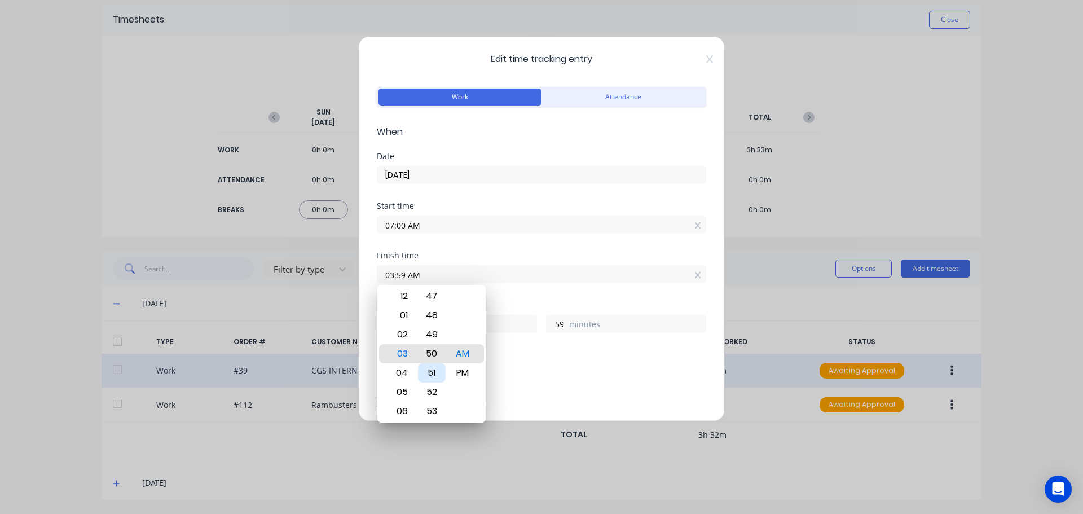
type input "03:50 AM"
type input "50"
type input "03:45 AM"
type input "45"
type input "03:40 AM"
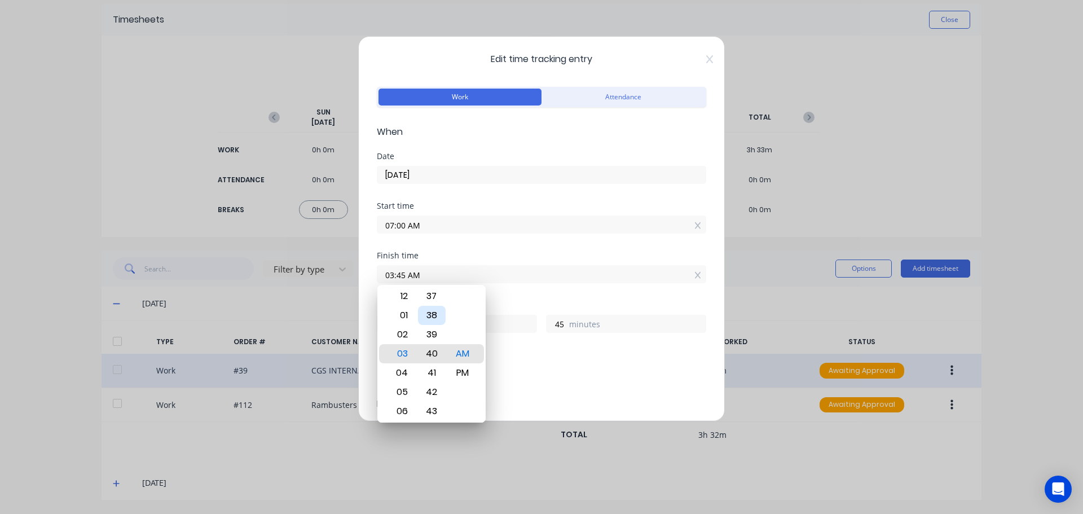
type input "40"
type input "03:28 AM"
type input "28"
type input "03:25 AM"
type input "25"
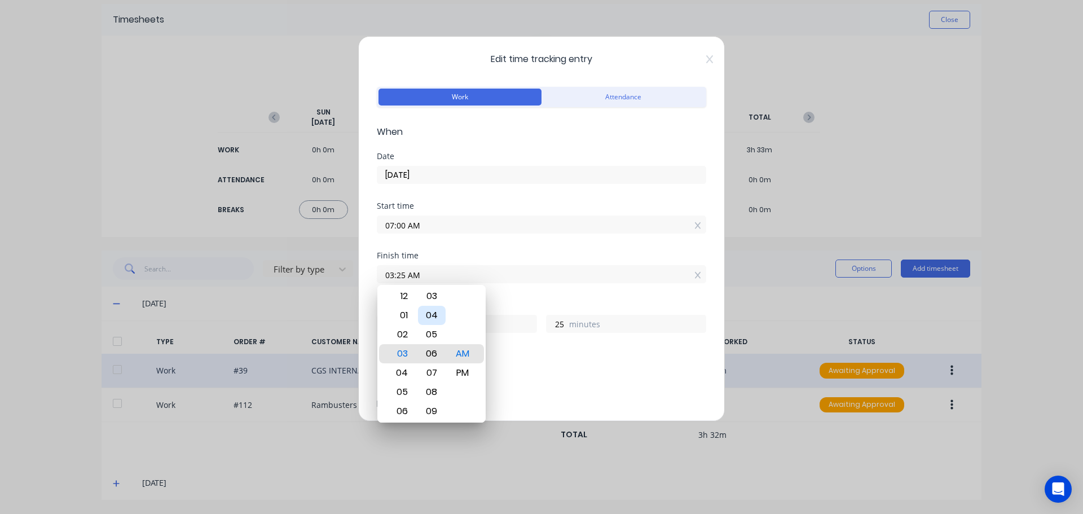
type input "03:06 AM"
type input "6"
type input "03:00 AM"
type input "0"
click at [430, 353] on div "00" at bounding box center [432, 353] width 28 height 19
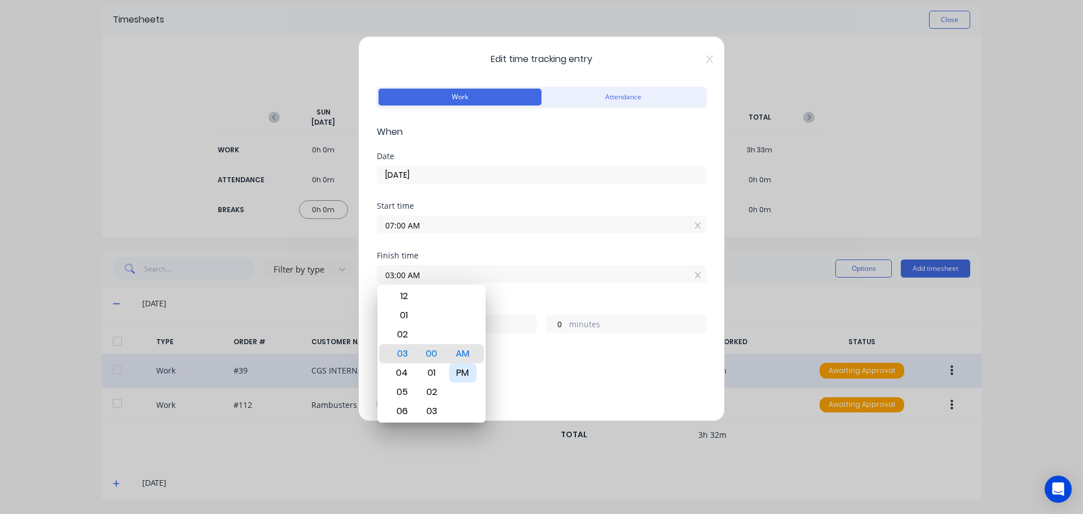
click at [459, 367] on div "PM" at bounding box center [463, 372] width 28 height 19
type input "03:00 PM"
type input "8"
click at [527, 289] on div "Finish time 03:00 PM" at bounding box center [541, 277] width 329 height 50
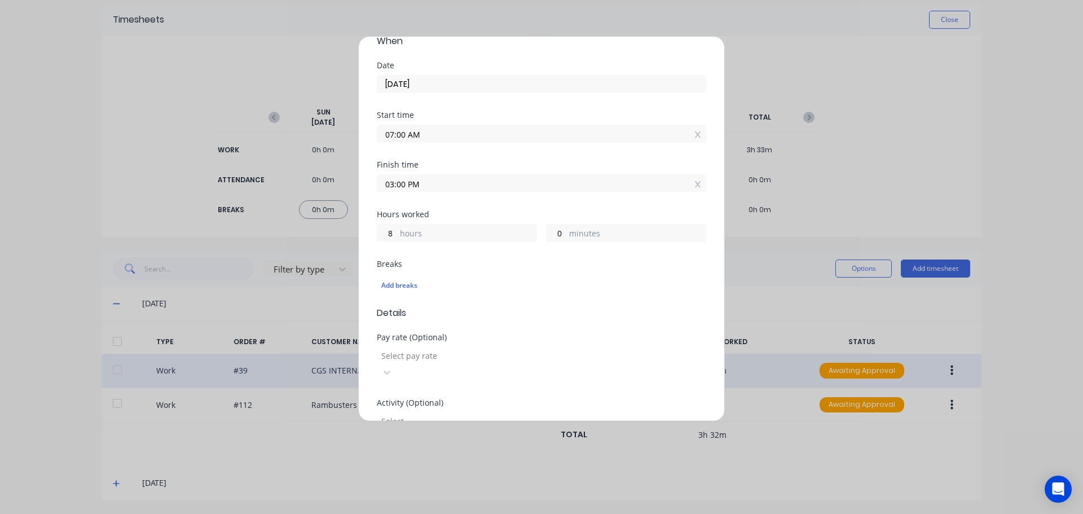
scroll to position [169, 0]
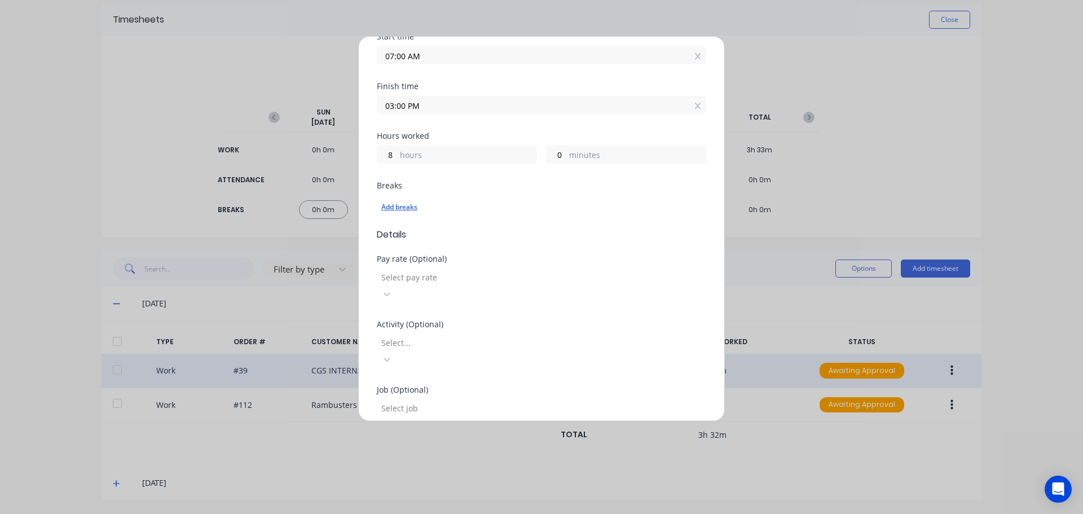
click at [394, 206] on div "Add breaks" at bounding box center [541, 207] width 320 height 15
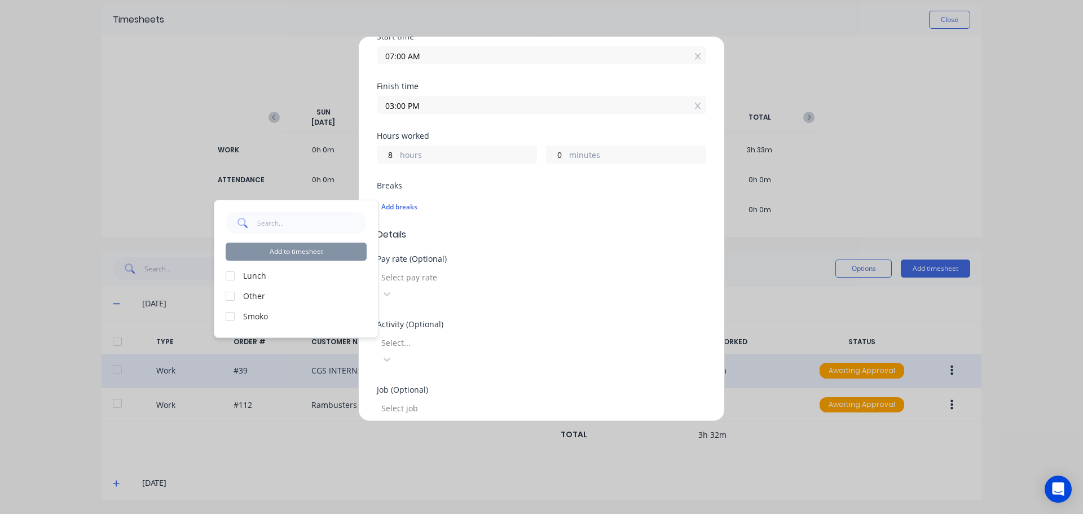
click at [233, 276] on div at bounding box center [230, 276] width 23 height 23
click at [230, 315] on div at bounding box center [230, 316] width 23 height 23
click at [284, 254] on button "Add to timesheet" at bounding box center [296, 252] width 141 height 18
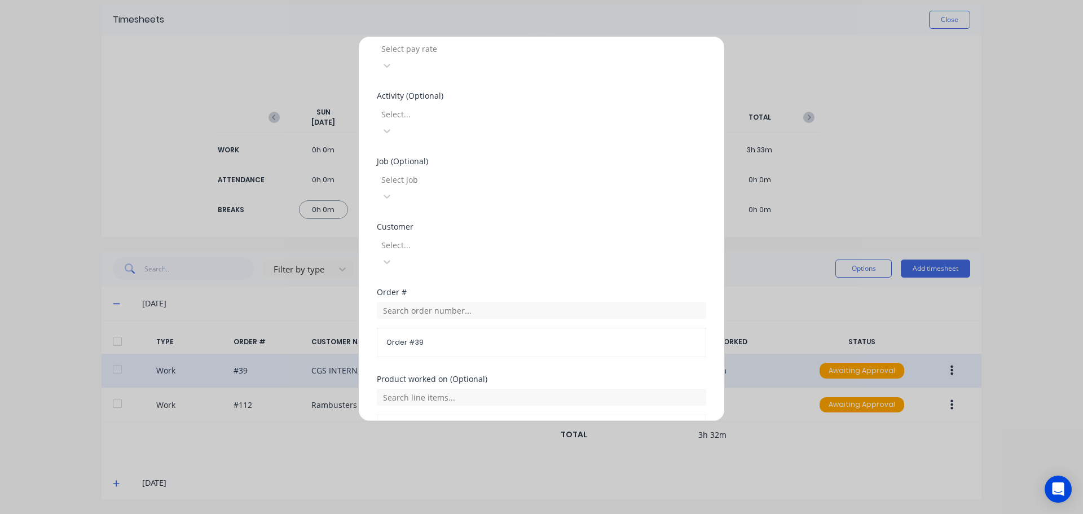
scroll to position [535, 0]
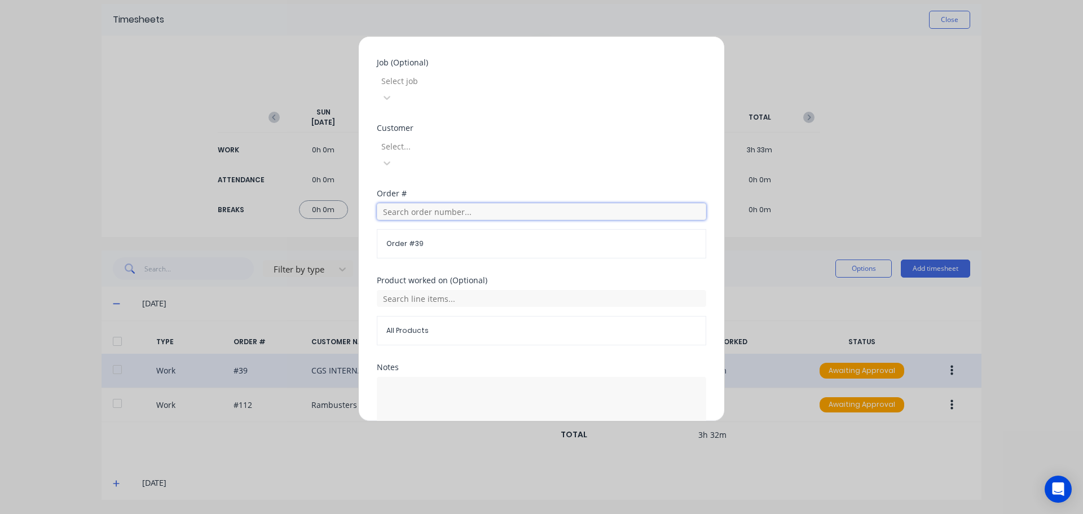
click at [467, 203] on input "text" at bounding box center [541, 211] width 329 height 17
click at [480, 377] on textarea at bounding box center [541, 407] width 329 height 60
type textarea "office, stocktake"
click at [495, 455] on button "Edit time tracking entry" at bounding box center [515, 464] width 96 height 18
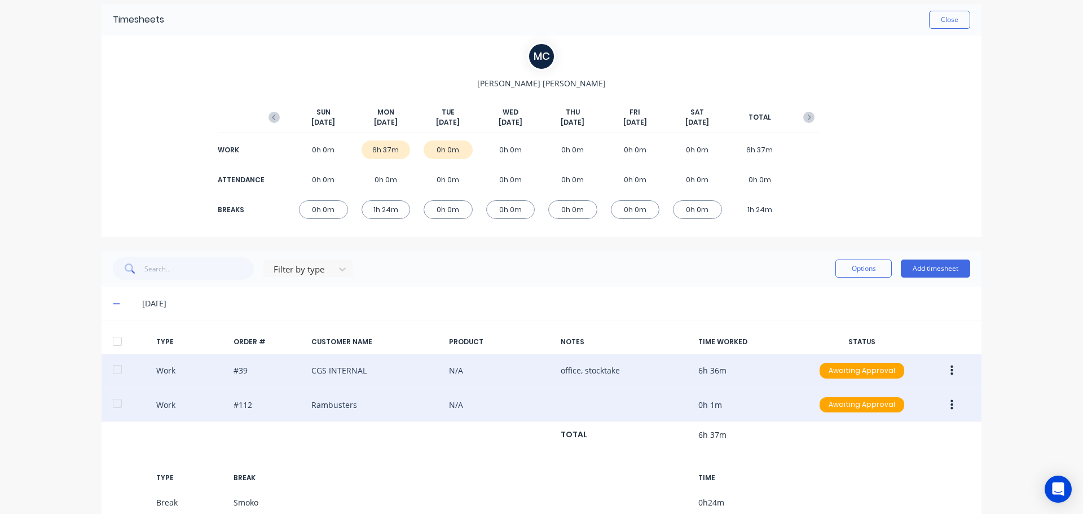
click at [951, 403] on button "button" at bounding box center [952, 405] width 27 height 20
click at [919, 370] on div "Edit" at bounding box center [911, 362] width 87 height 16
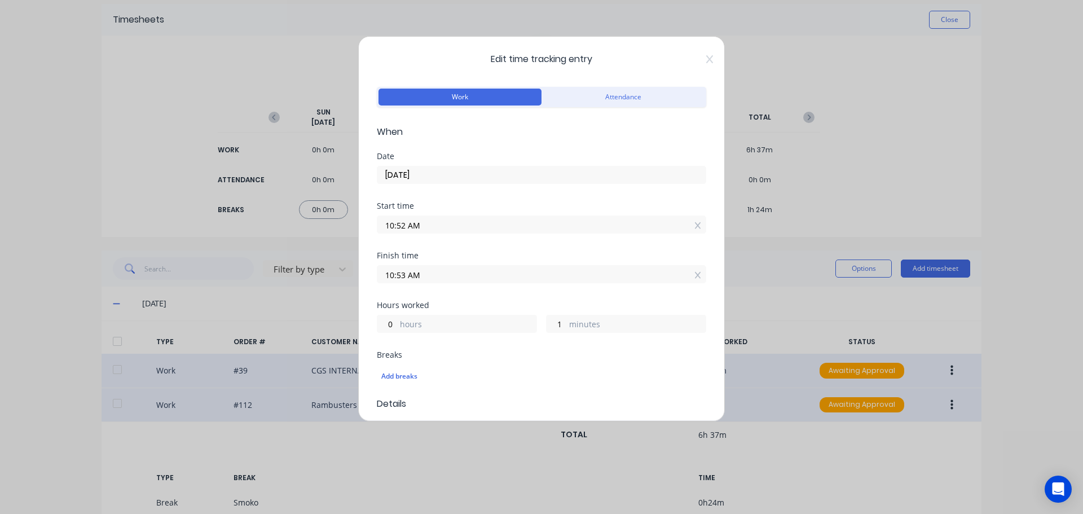
click at [452, 223] on input "10:52 AM" at bounding box center [541, 224] width 328 height 17
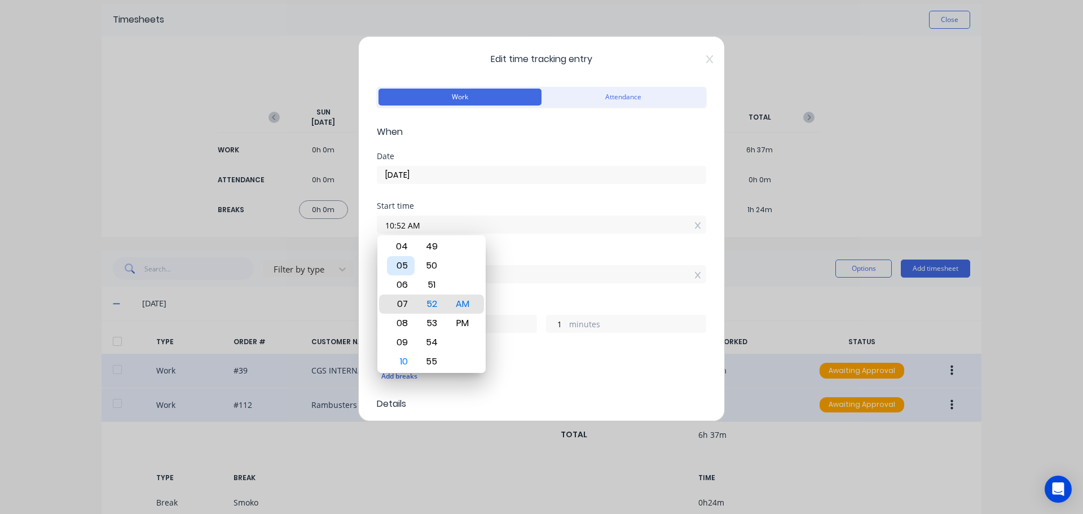
type input "07:52 AM"
type input "3"
type input "05:52 AM"
type input "5"
click at [404, 264] on div "03" at bounding box center [401, 265] width 28 height 19
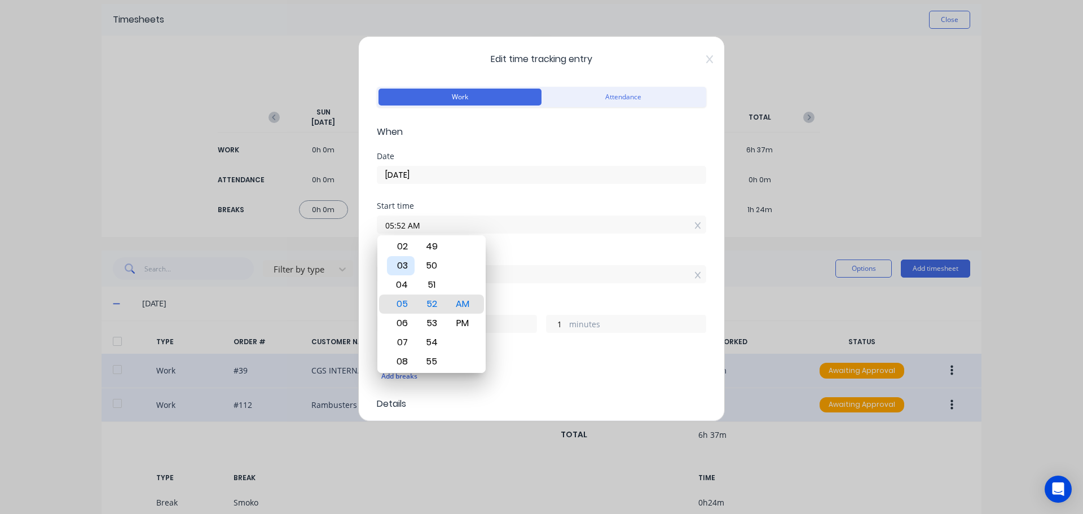
type input "03:52 AM"
type input "7"
type input "03:12 AM"
type input "41"
type input "03:00 AM"
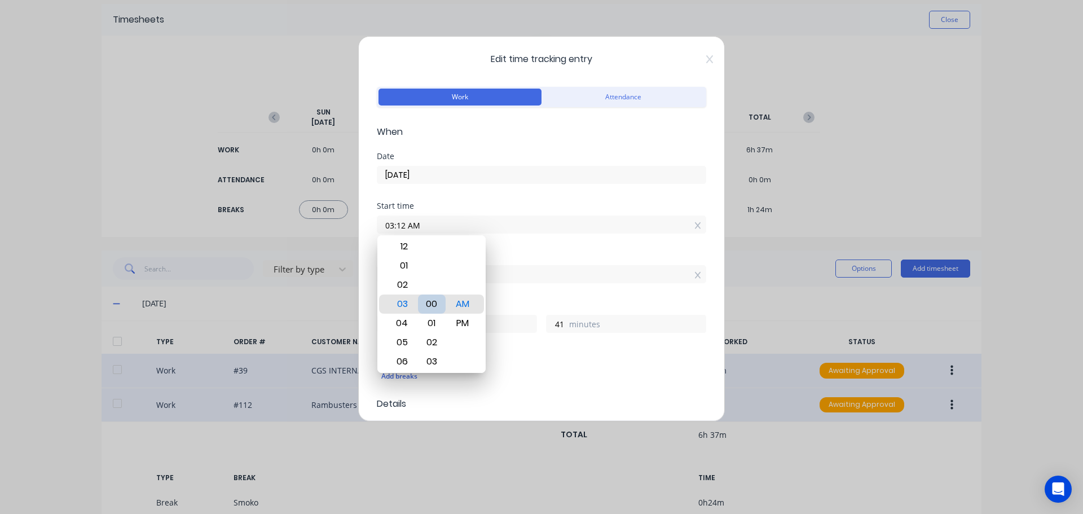
type input "53"
click at [435, 307] on div "00" at bounding box center [432, 303] width 28 height 19
click at [461, 322] on div "PM" at bounding box center [463, 323] width 28 height 19
type input "03:00 PM"
type input "19"
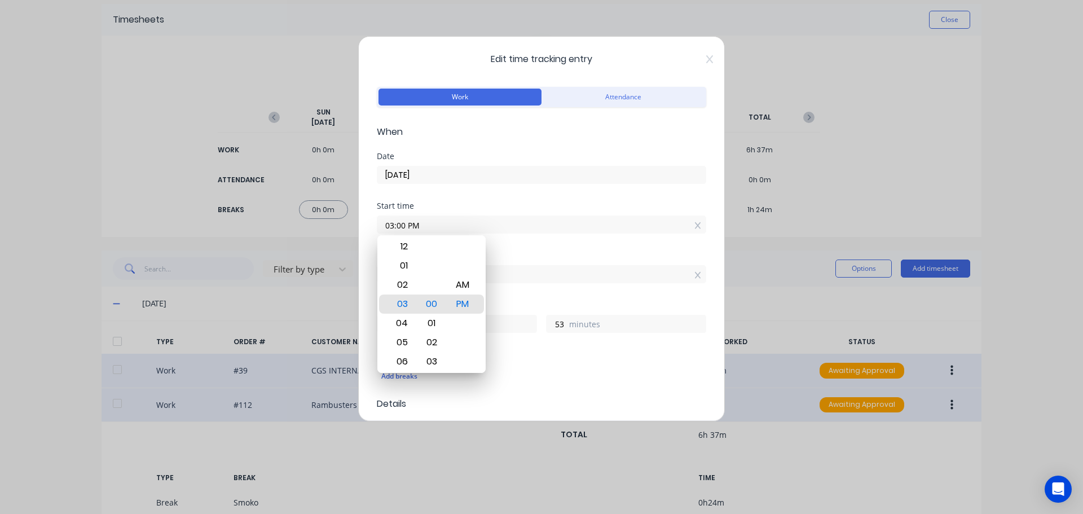
click at [531, 282] on input "10:53 AM" at bounding box center [541, 274] width 328 height 17
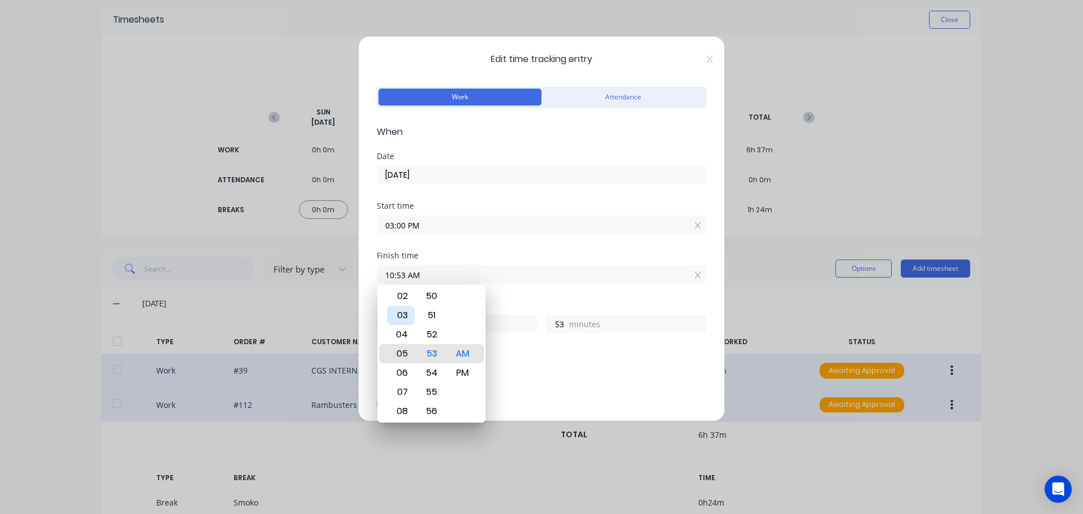
type input "05:53 AM"
type input "14"
type input "06:53 AM"
type input "15"
click at [399, 330] on div "05" at bounding box center [401, 334] width 28 height 19
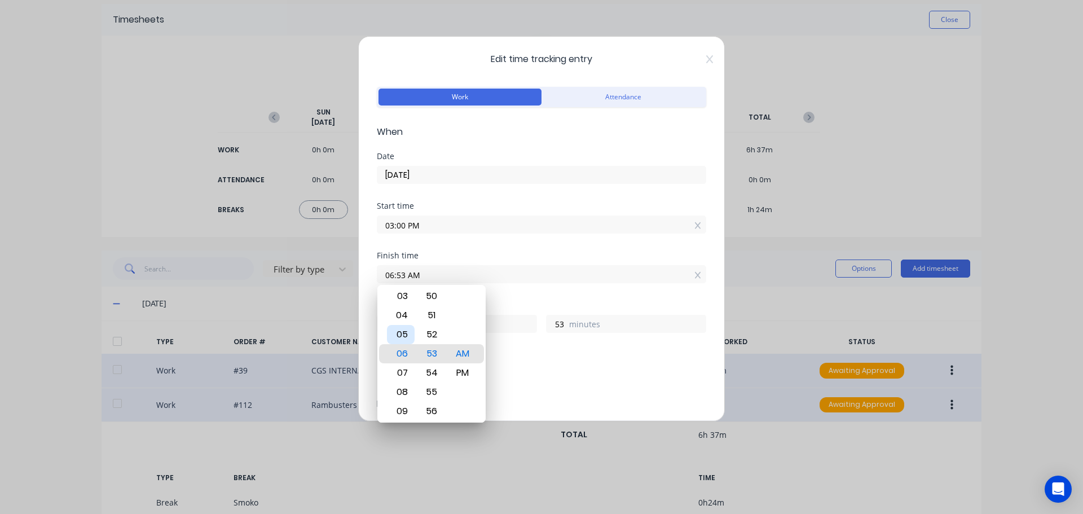
type input "05:53 AM"
type input "14"
type input "05:13 AM"
type input "13"
type input "05:00 AM"
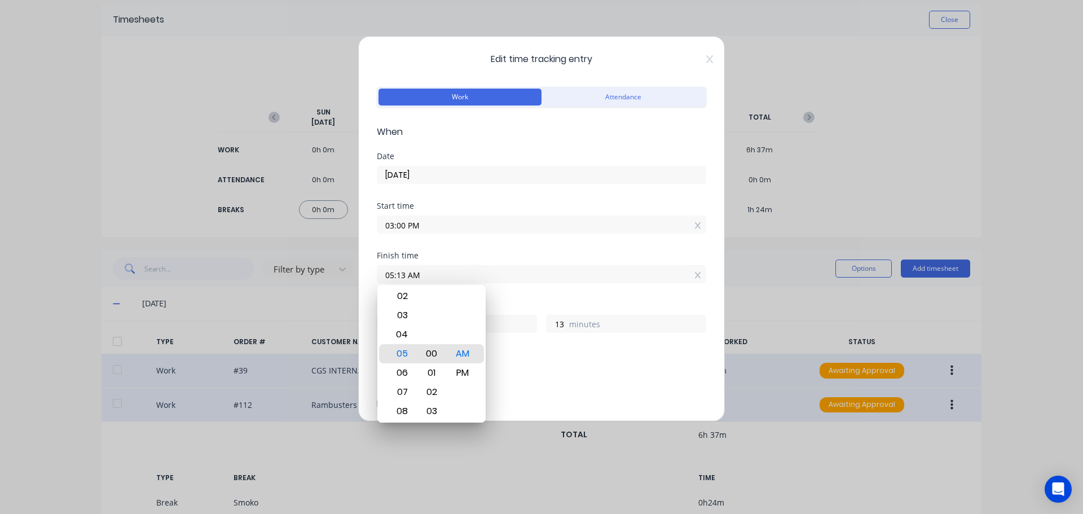
type input "0"
click at [435, 353] on div "00" at bounding box center [432, 353] width 28 height 19
click at [459, 368] on div "PM" at bounding box center [463, 372] width 28 height 19
type input "05:00 PM"
type input "2"
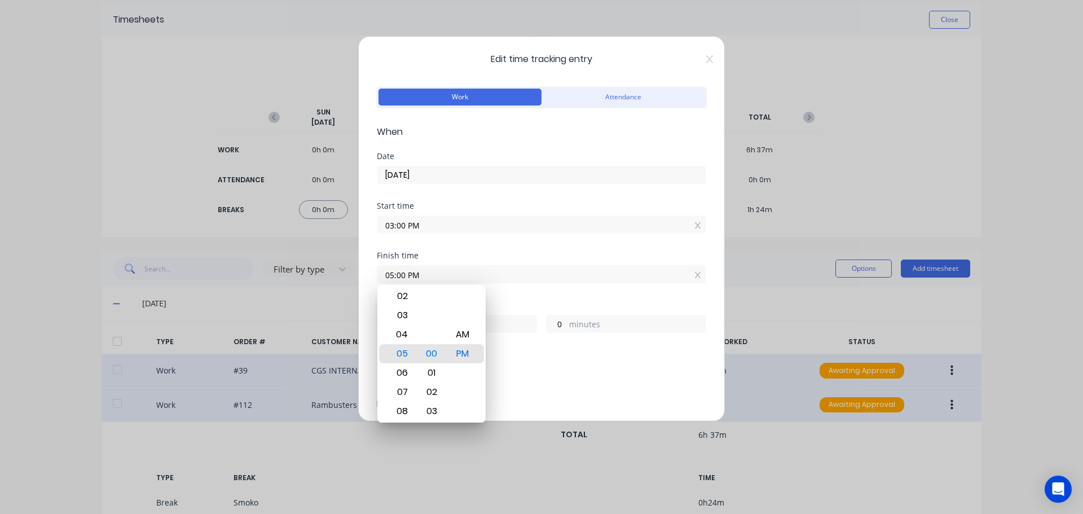
click at [530, 305] on div "Hours worked" at bounding box center [541, 305] width 329 height 8
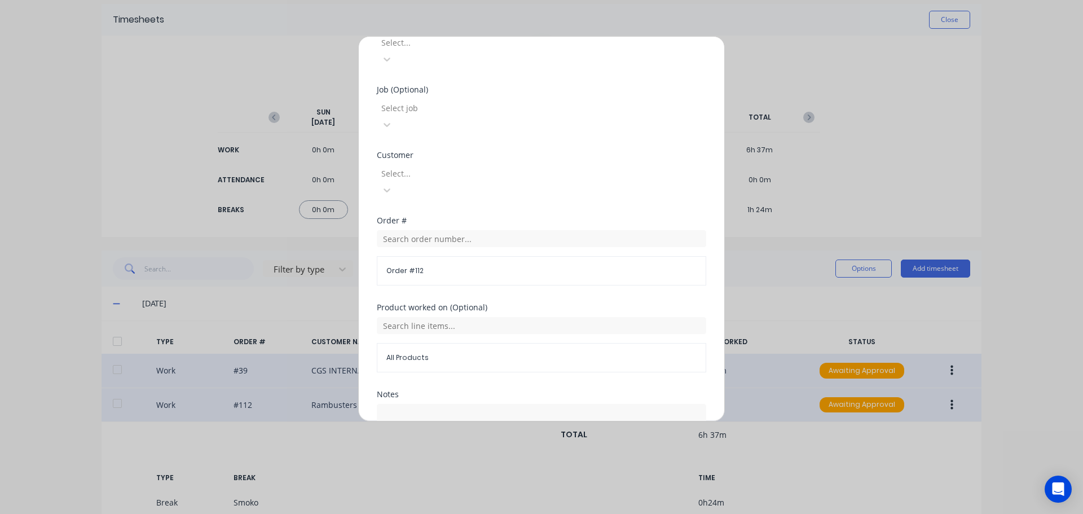
scroll to position [496, 0]
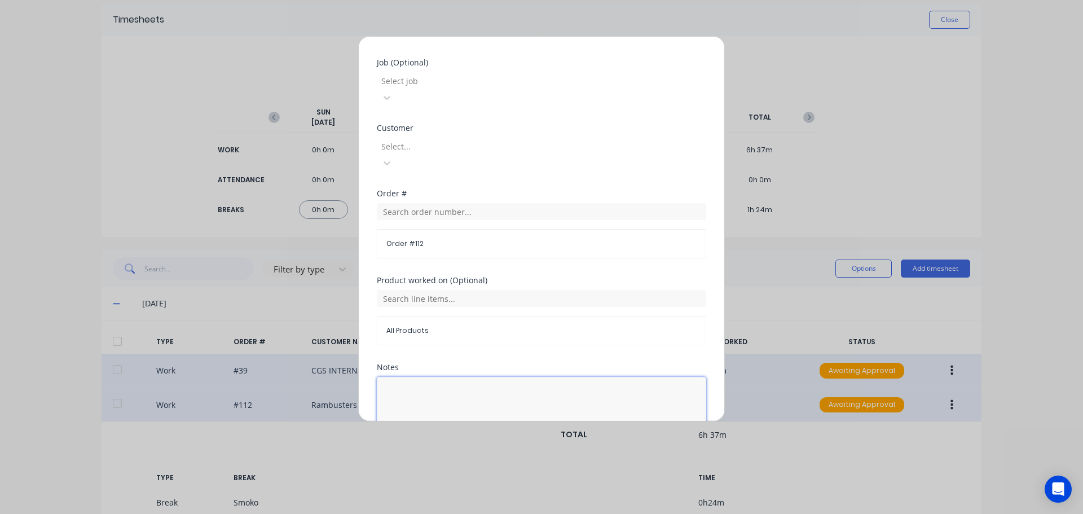
click at [477, 377] on textarea at bounding box center [541, 407] width 329 height 60
type textarea "machine bushes, tack and weld together"
click at [531, 455] on button "Edit time tracking entry" at bounding box center [515, 464] width 96 height 18
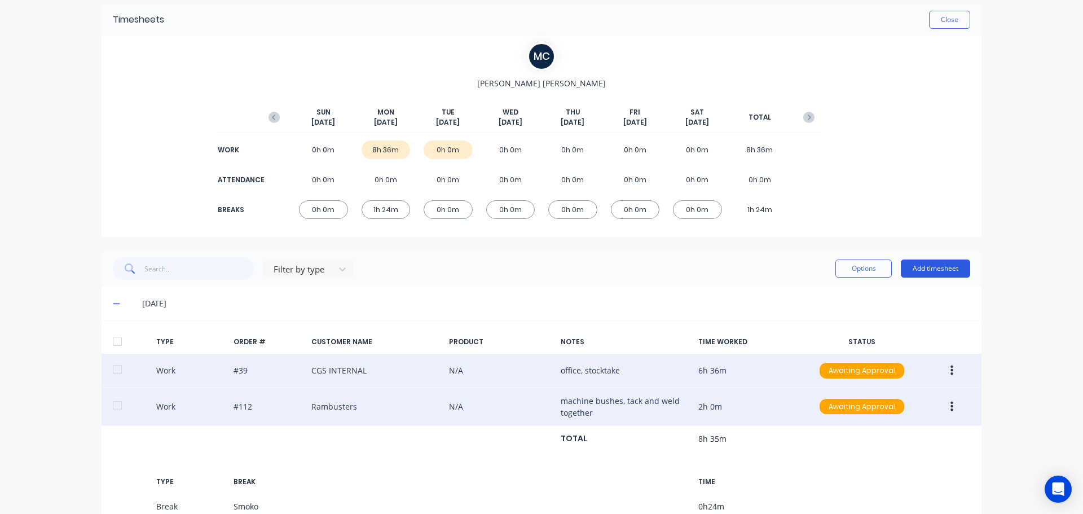
click at [929, 261] on button "Add timesheet" at bounding box center [935, 269] width 69 height 18
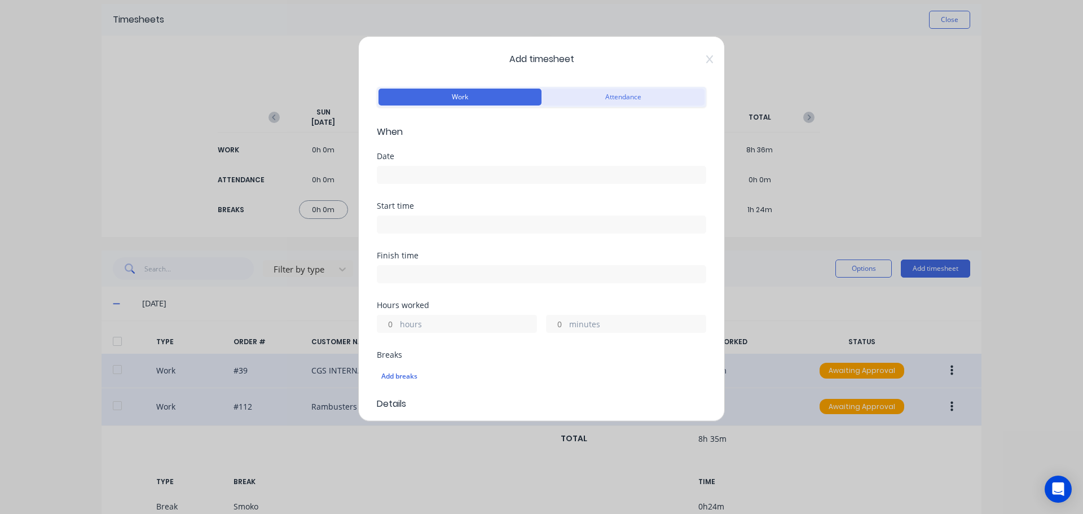
click at [601, 97] on button "Attendance" at bounding box center [623, 97] width 163 height 17
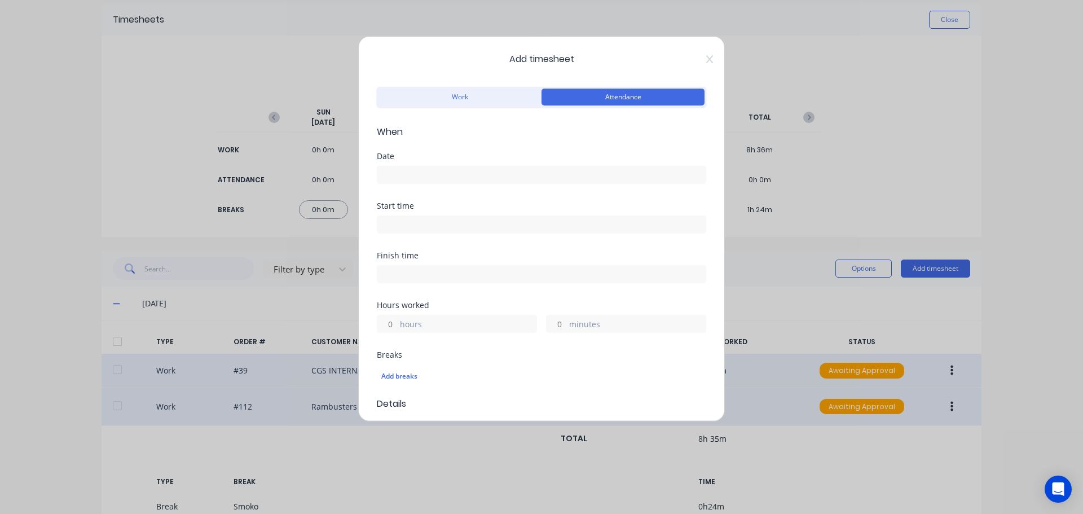
click at [461, 164] on div at bounding box center [541, 173] width 329 height 21
click at [459, 172] on input at bounding box center [541, 174] width 328 height 17
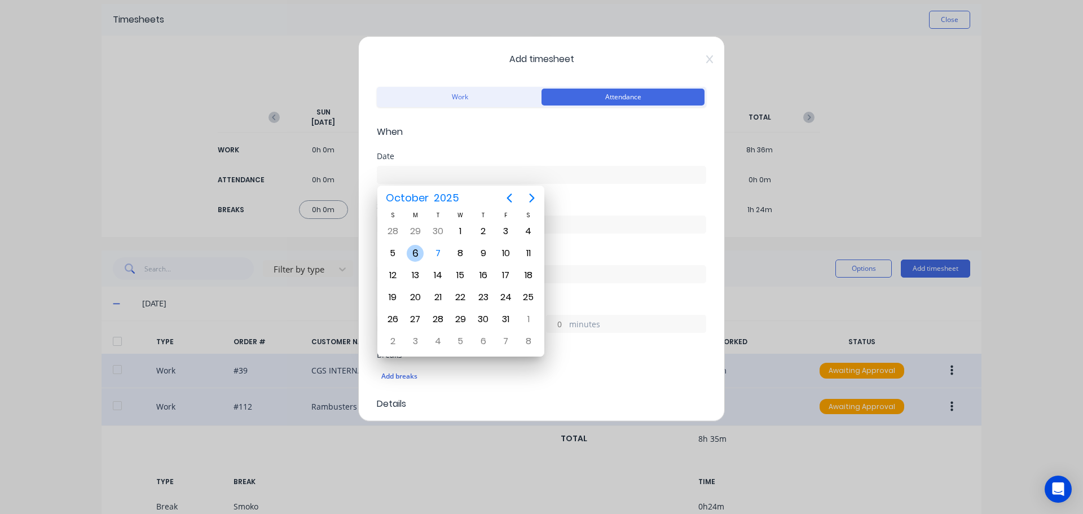
click at [419, 252] on div "6" at bounding box center [415, 253] width 17 height 17
type input "06/10/2025"
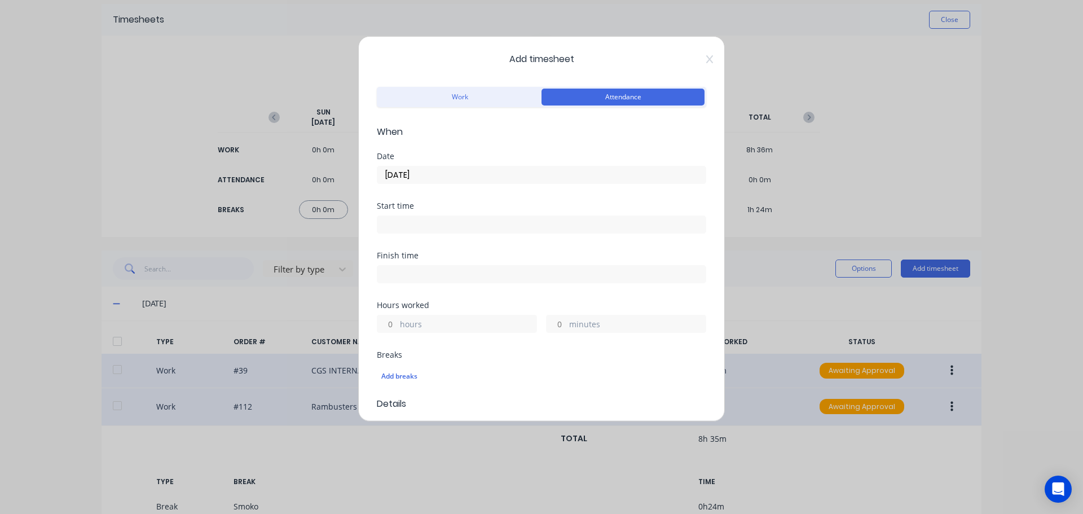
click at [451, 222] on input at bounding box center [541, 224] width 328 height 17
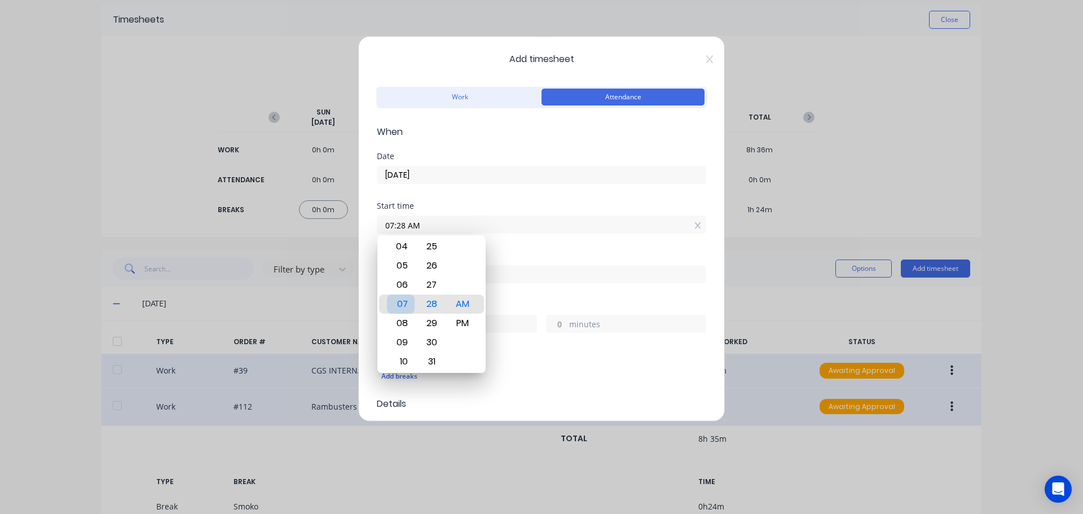
click at [407, 306] on div "07" at bounding box center [401, 303] width 28 height 19
drag, startPoint x: 437, startPoint y: 267, endPoint x: 460, endPoint y: 424, distance: 158.6
click at [461, 424] on body "dashboard products sales purchasing productivity dashboard products Product Cat…" at bounding box center [541, 257] width 1083 height 514
drag, startPoint x: 437, startPoint y: 258, endPoint x: 441, endPoint y: 433, distance: 174.9
click at [447, 426] on body "dashboard products sales purchasing productivity dashboard products Product Cat…" at bounding box center [541, 257] width 1083 height 514
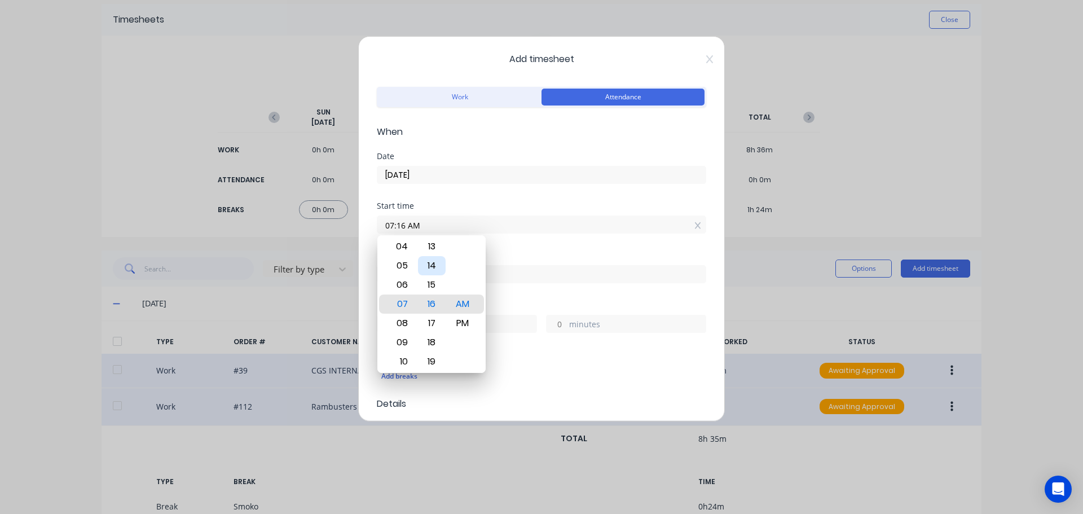
type input "07:00 AM"
click at [438, 303] on div "00" at bounding box center [432, 303] width 28 height 19
click at [459, 303] on div "AM" at bounding box center [463, 303] width 28 height 19
click at [512, 254] on div "Finish time" at bounding box center [541, 256] width 329 height 8
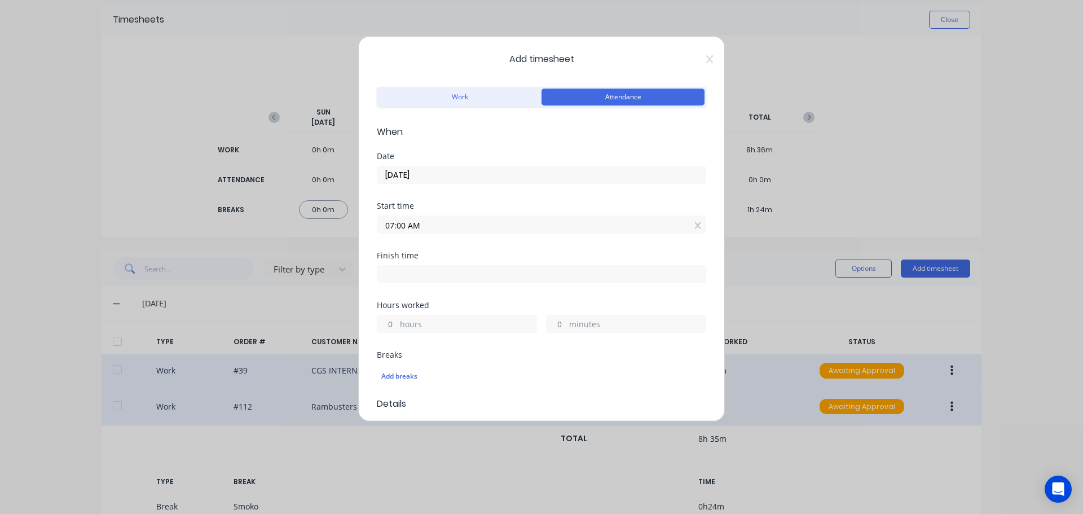
click at [446, 266] on label at bounding box center [541, 274] width 329 height 18
click at [446, 266] on input at bounding box center [541, 274] width 328 height 17
type input "07:28 AM"
type input "0"
type input "28"
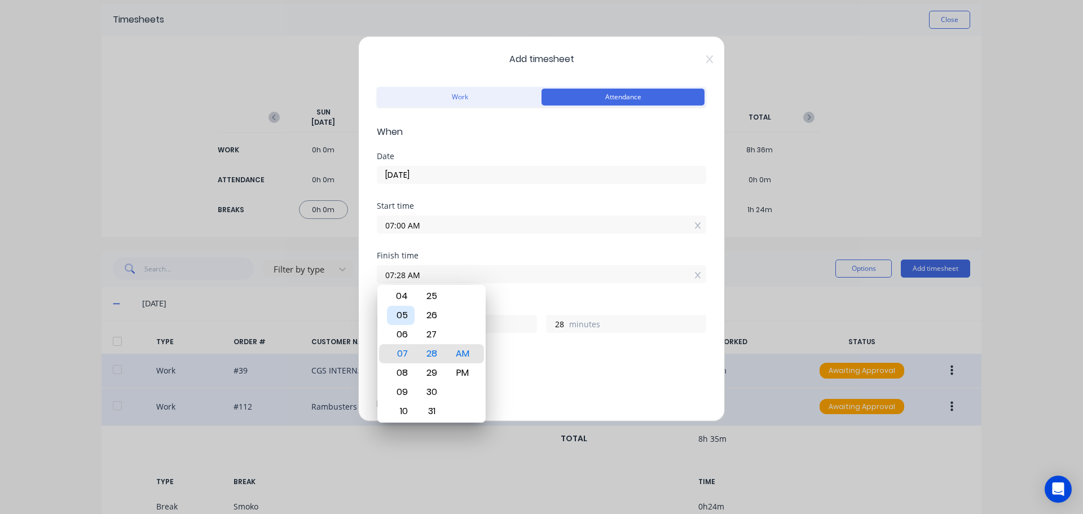
click at [409, 314] on div "05" at bounding box center [401, 315] width 28 height 19
type input "05:28 AM"
type input "22"
type input "05:14 AM"
type input "14"
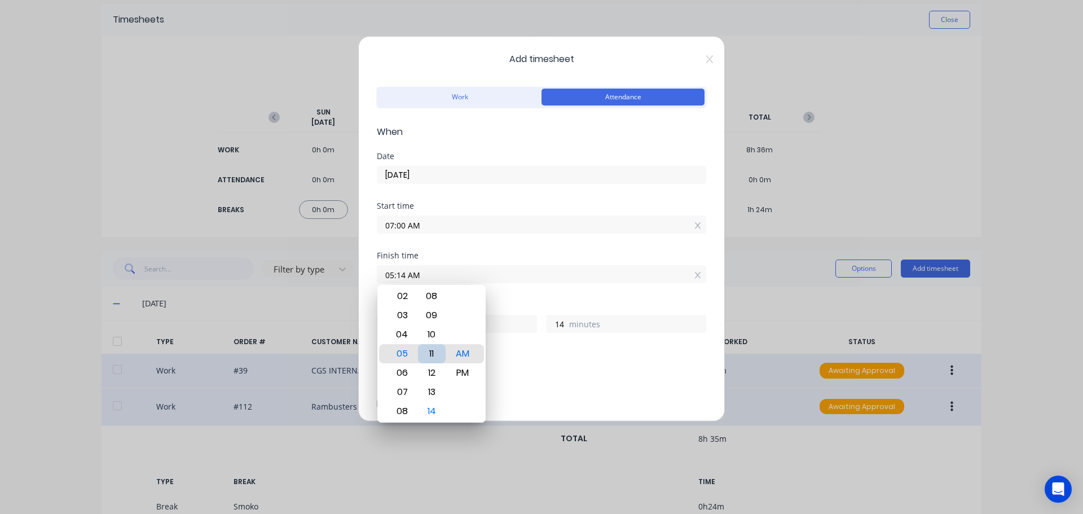
type input "05:10 AM"
type input "10"
type input "05:07 AM"
type input "7"
type input "05:03 AM"
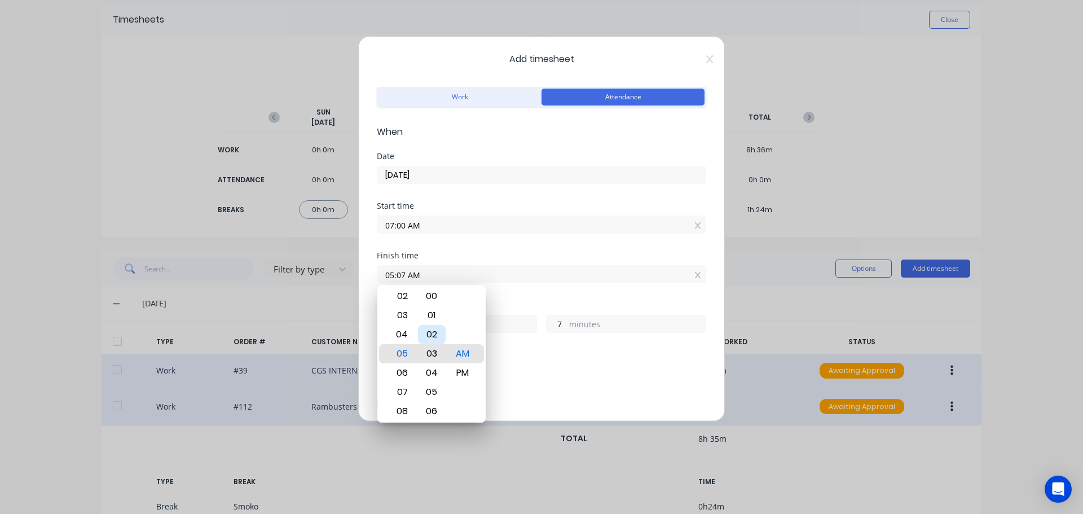
type input "3"
type input "05:00 AM"
type input "0"
click at [436, 352] on div "00" at bounding box center [432, 353] width 28 height 19
click at [461, 368] on div "PM" at bounding box center [463, 372] width 28 height 19
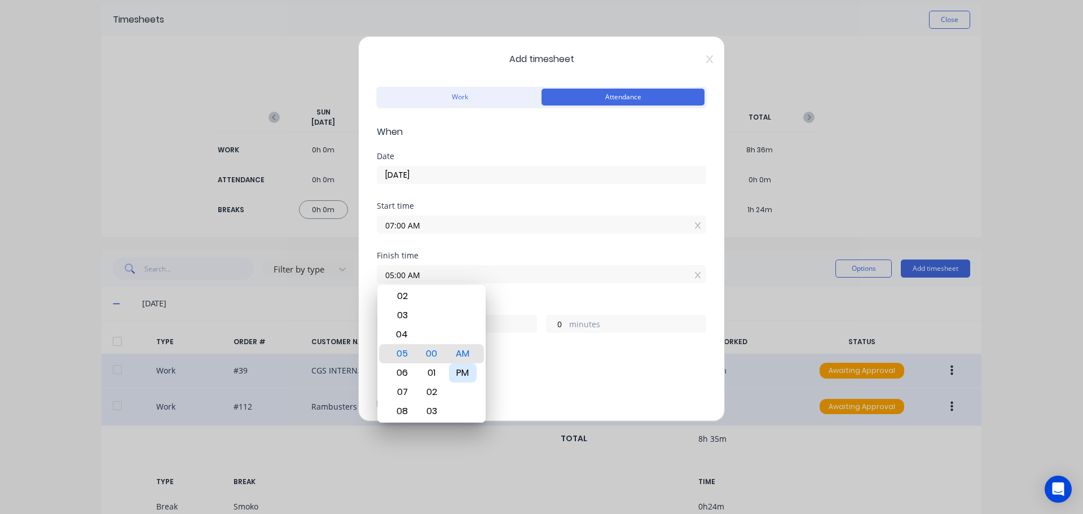
type input "05:00 PM"
type input "10"
click at [505, 296] on div "Finish time 05:00 PM" at bounding box center [541, 277] width 329 height 50
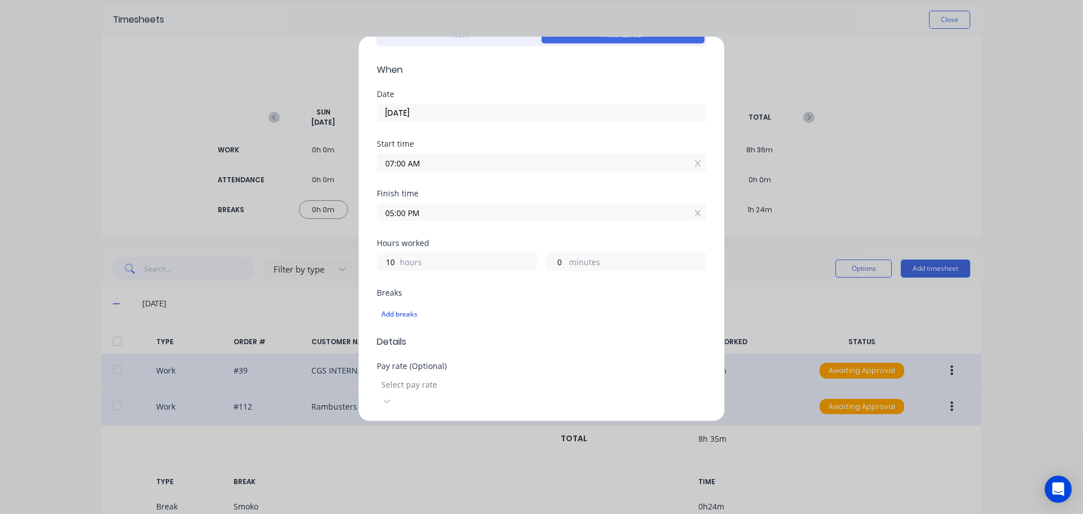
scroll to position [226, 0]
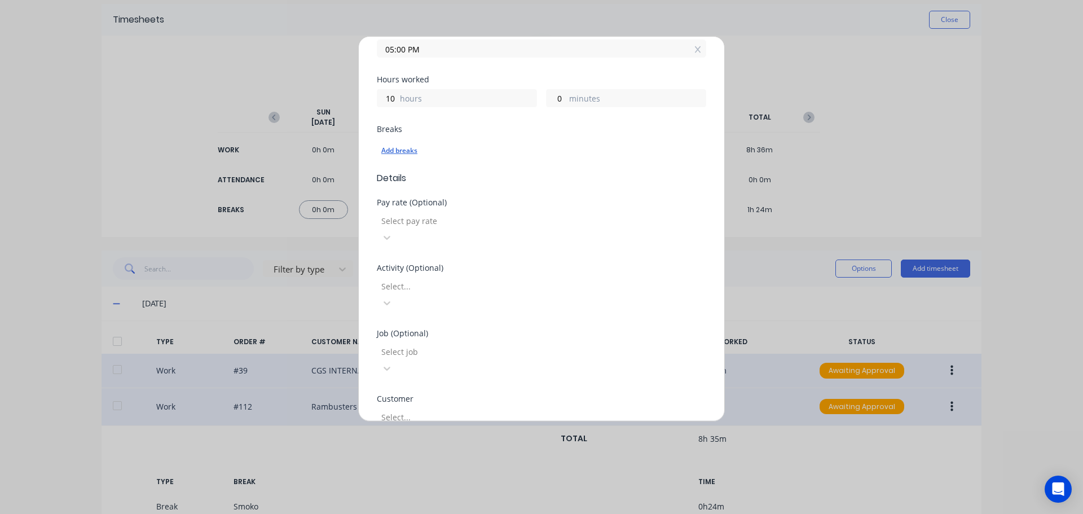
click at [412, 145] on div "Add breaks" at bounding box center [541, 150] width 320 height 15
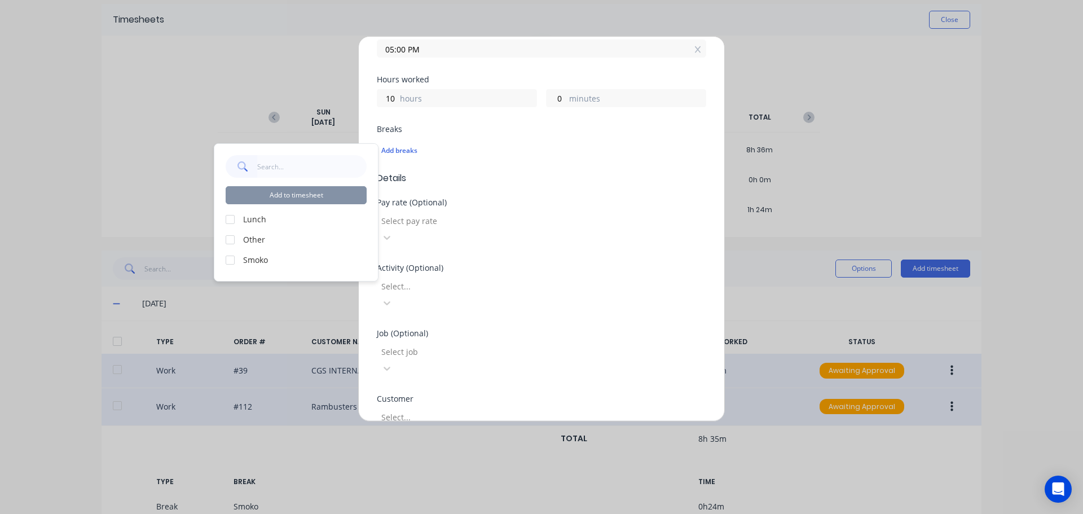
click at [235, 218] on div at bounding box center [230, 219] width 23 height 23
click at [226, 265] on div at bounding box center [230, 260] width 23 height 23
click at [280, 180] on div "Add to timesheet" at bounding box center [296, 179] width 141 height 49
click at [285, 191] on button "Add to timesheet" at bounding box center [296, 195] width 141 height 18
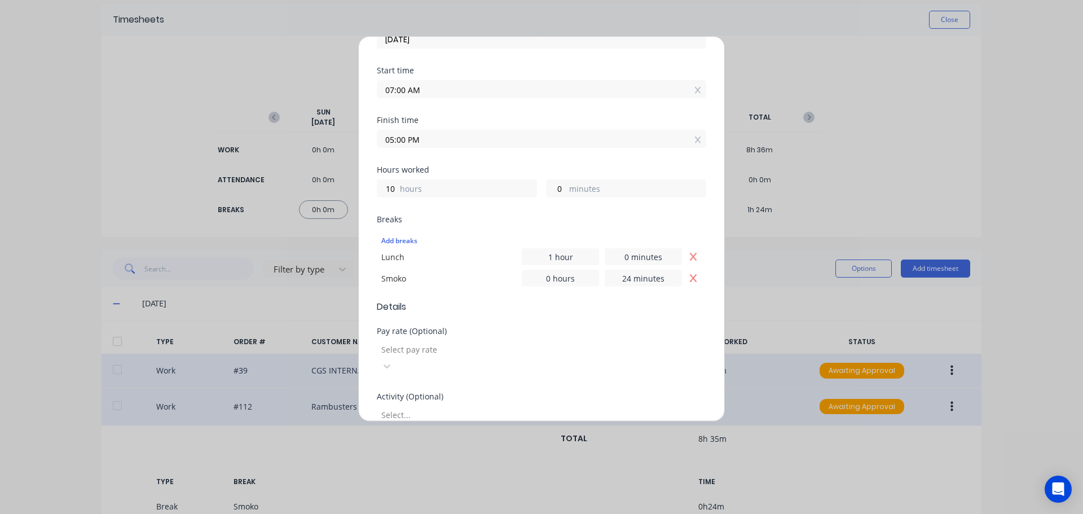
scroll to position [361, 0]
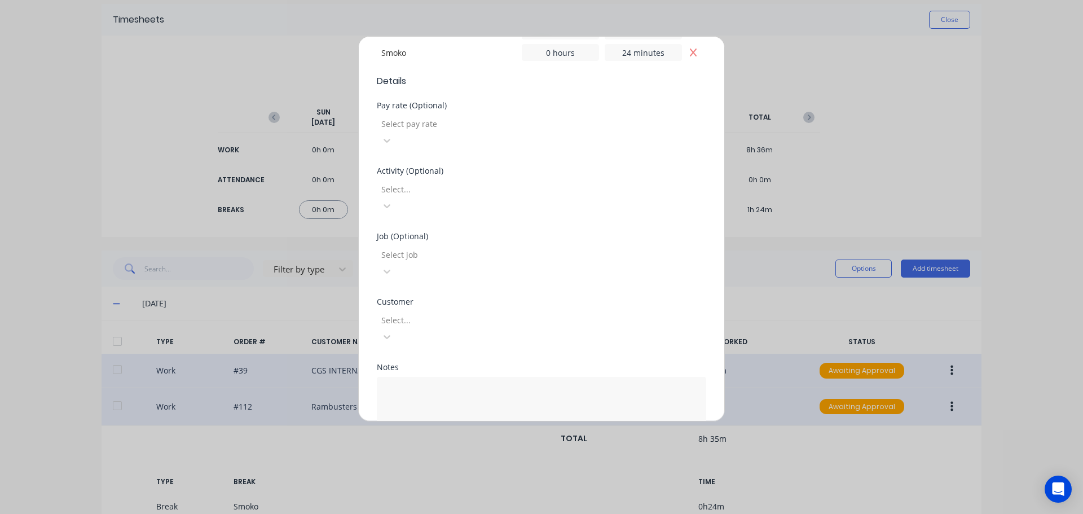
click at [488, 455] on button "Add manual time entry" at bounding box center [514, 464] width 95 height 18
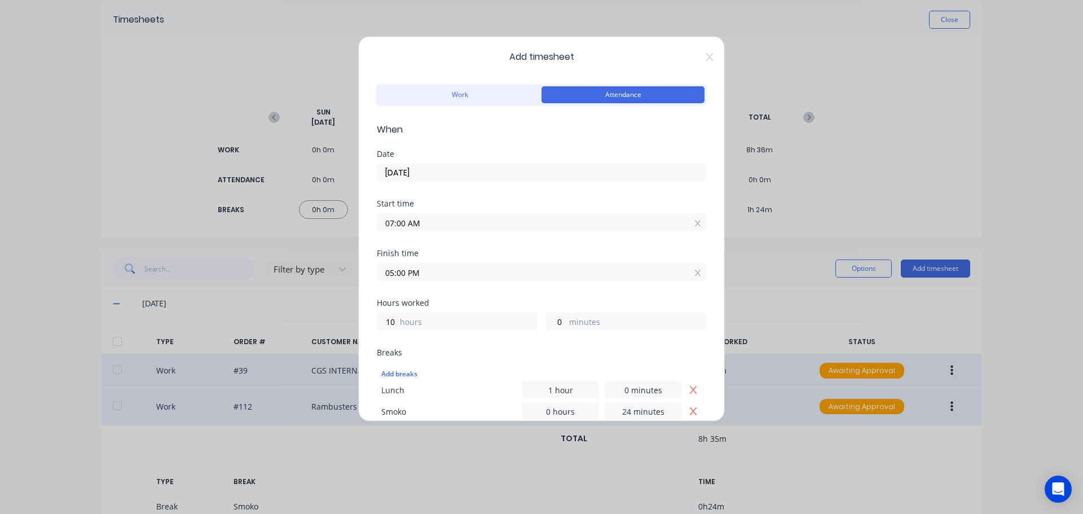
scroll to position [0, 0]
click at [478, 170] on input "06/10/2025" at bounding box center [541, 174] width 328 height 17
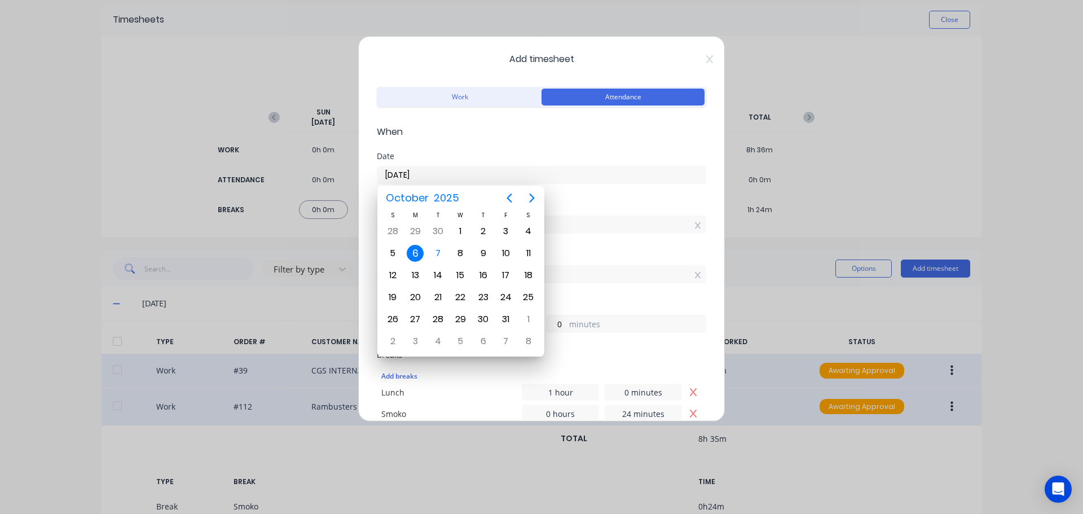
click at [413, 250] on div "6" at bounding box center [415, 253] width 17 height 17
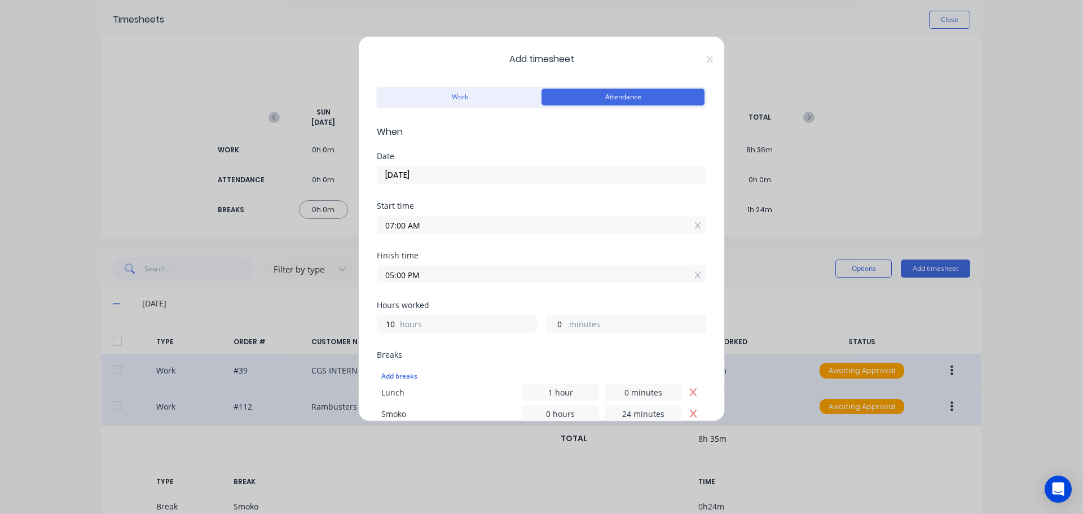
click at [504, 145] on form "Work Attendance When Date 06/10/2025 Start time 07:00 AM Finish time 05:00 PM H…" at bounding box center [541, 459] width 329 height 750
click at [706, 58] on icon at bounding box center [709, 59] width 7 height 9
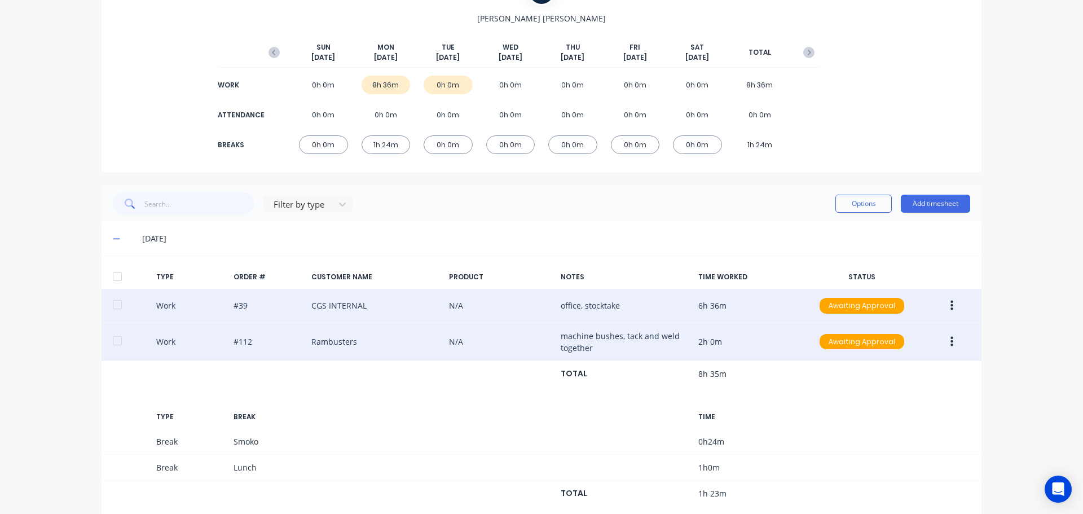
scroll to position [168, 0]
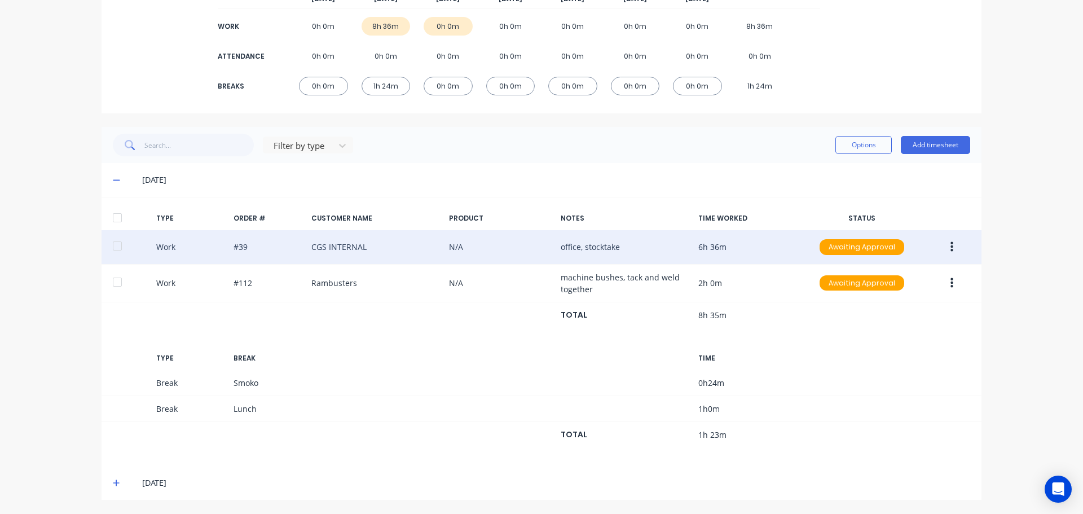
click at [113, 178] on icon at bounding box center [116, 180] width 7 height 8
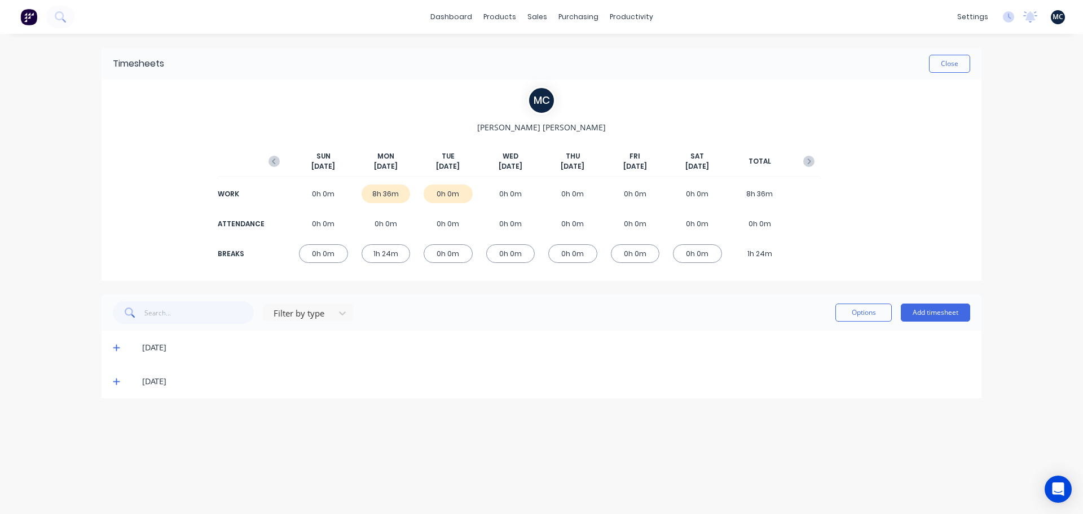
click at [999, 17] on div "settings No new notifications Mark all as read Brad mentioned you in a message …" at bounding box center [1017, 16] width 131 height 17
click at [1008, 17] on icon at bounding box center [1008, 16] width 11 height 11
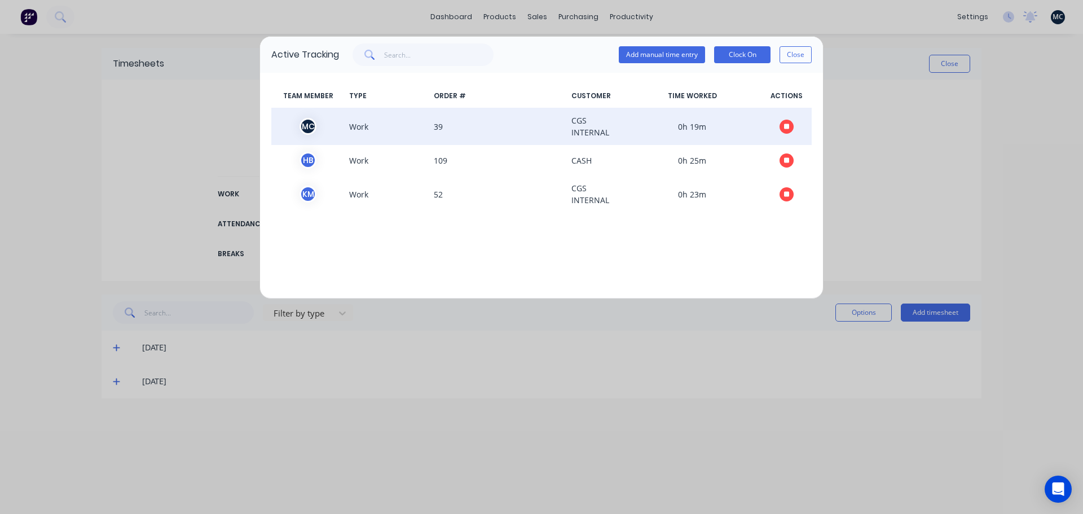
click at [789, 127] on icon "button" at bounding box center [787, 127] width 6 height 6
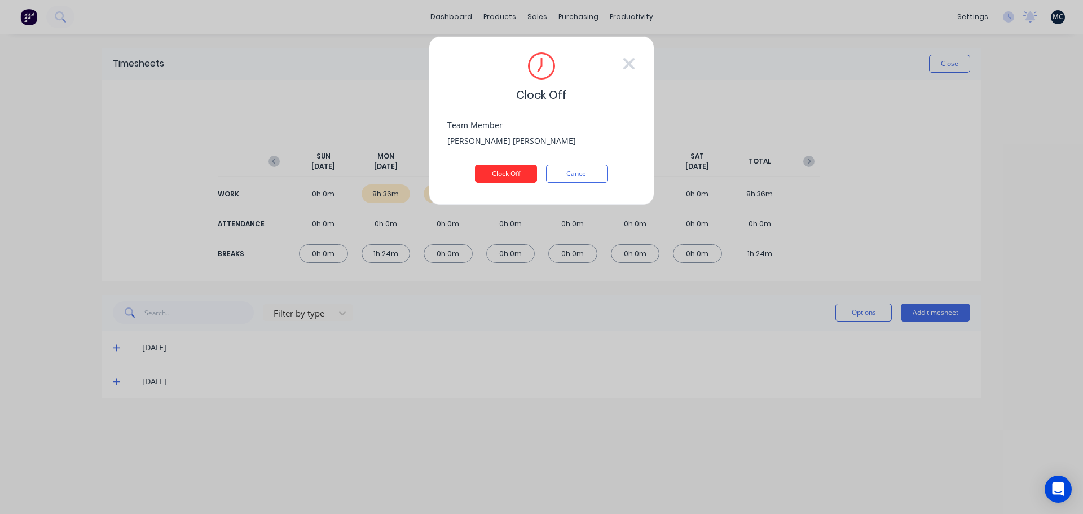
click at [496, 174] on button "Clock Off" at bounding box center [506, 174] width 62 height 18
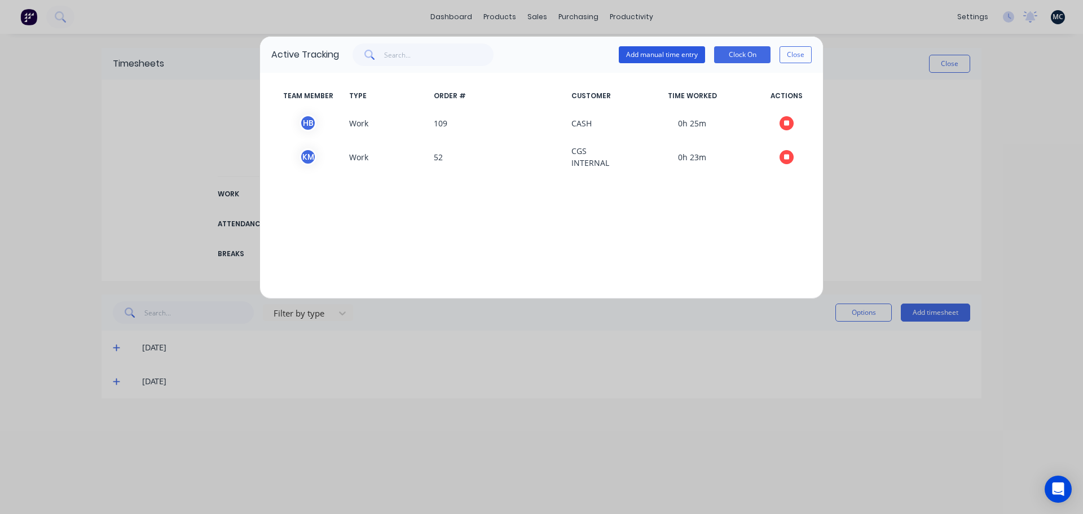
click at [685, 56] on button "Add manual time entry" at bounding box center [662, 54] width 86 height 17
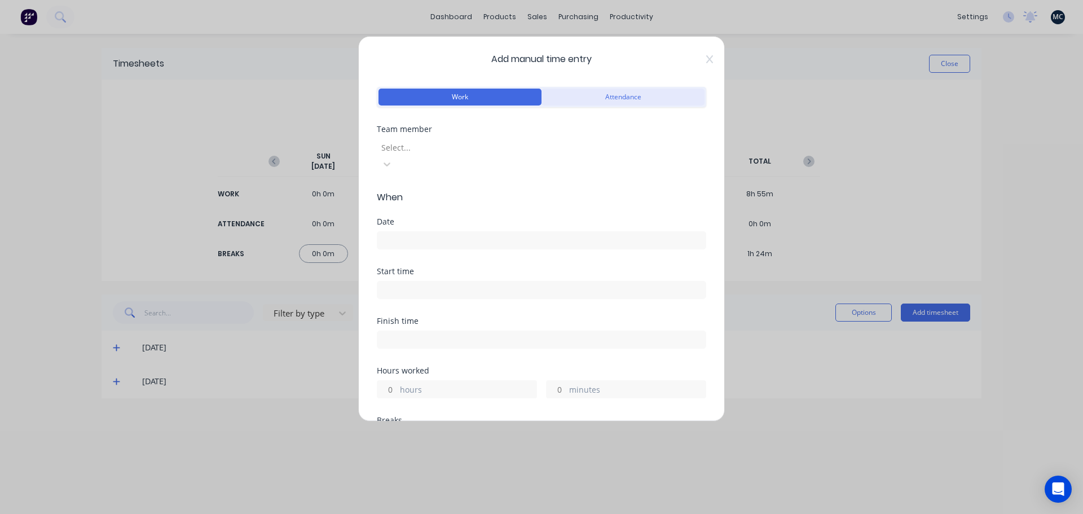
click at [578, 104] on button "Attendance" at bounding box center [623, 97] width 163 height 17
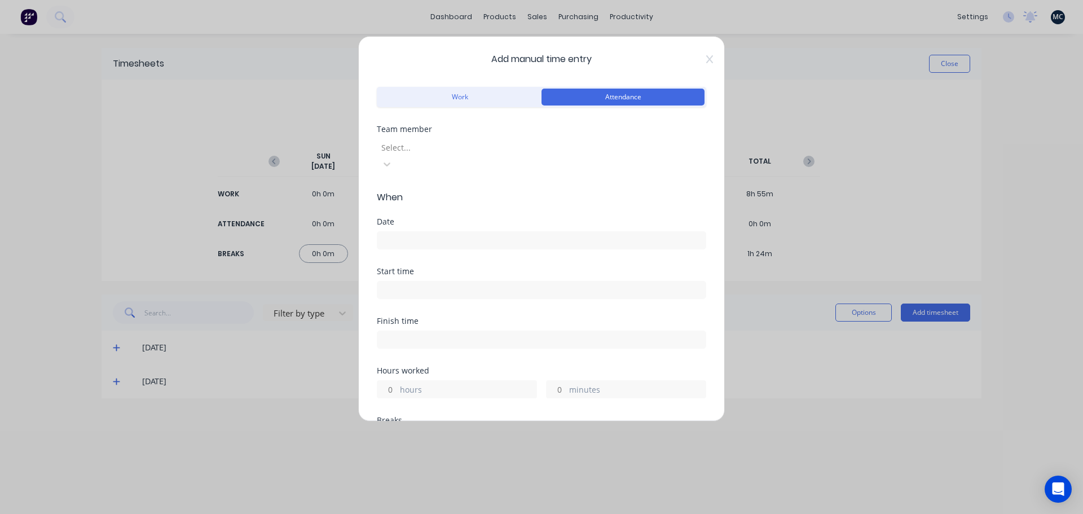
click at [509, 146] on div at bounding box center [461, 147] width 162 height 14
click at [445, 232] on input at bounding box center [541, 240] width 328 height 17
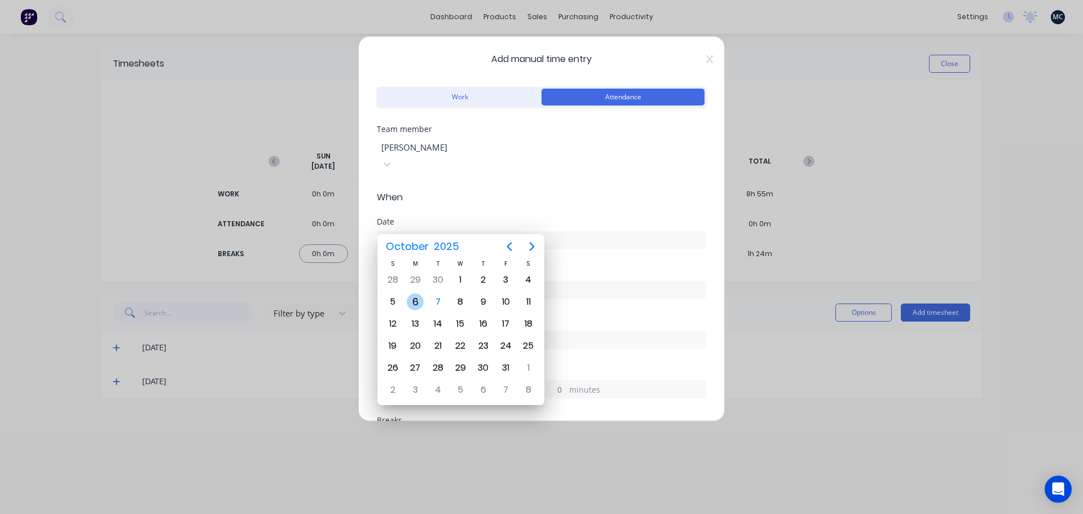
click at [416, 302] on div "6" at bounding box center [415, 301] width 17 height 17
type input "06/10/2025"
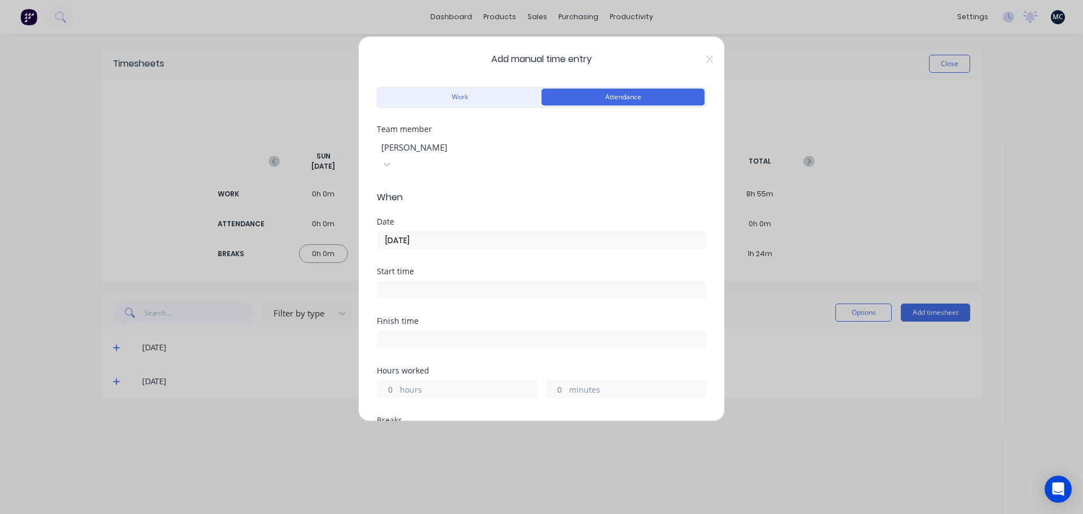
click at [439, 278] on div at bounding box center [541, 288] width 329 height 21
click at [436, 282] on input at bounding box center [541, 290] width 328 height 17
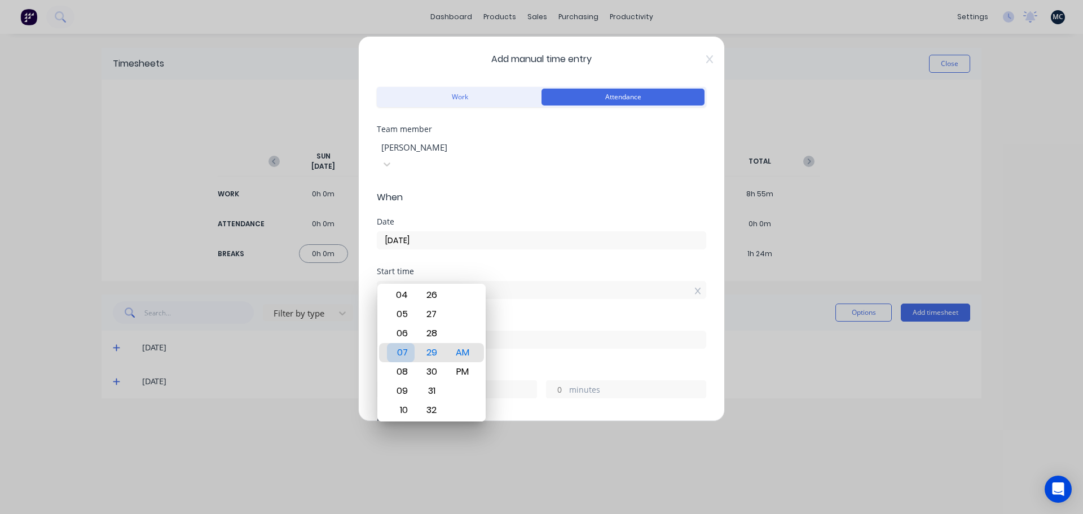
click at [402, 350] on div "07" at bounding box center [401, 352] width 28 height 19
click at [429, 295] on div "00" at bounding box center [432, 294] width 28 height 19
type input "07:00 AM"
click at [485, 285] on div "12 01 02 03 04 05 06 07 08 09 10 11 00 01 02 03 04 05 06 07 08 09 10 11 12 13 1…" at bounding box center [431, 353] width 108 height 138
click at [509, 294] on div "Start time 07:00 AM" at bounding box center [541, 292] width 329 height 50
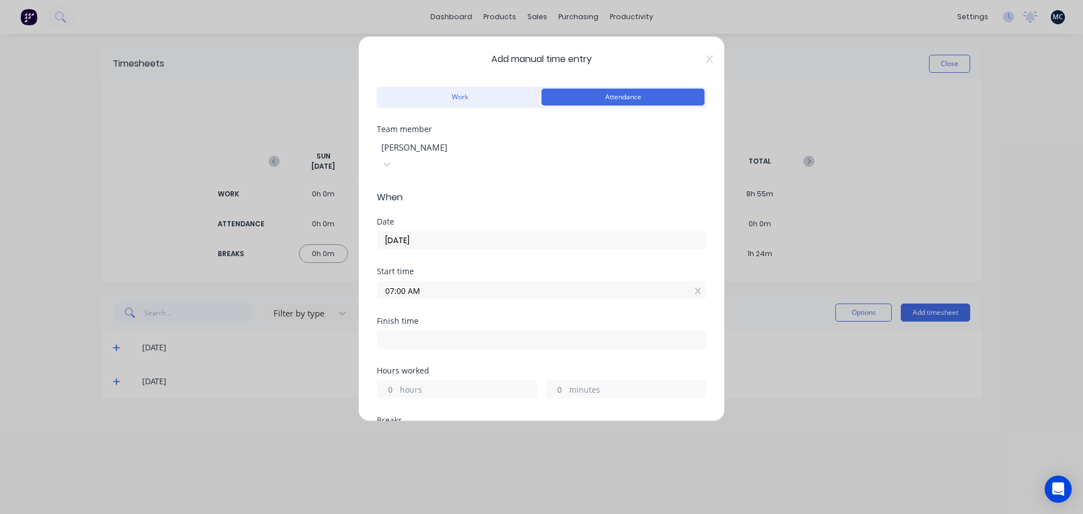
click at [448, 331] on label at bounding box center [541, 340] width 329 height 18
click at [448, 331] on input at bounding box center [541, 339] width 328 height 17
type input "07:29 AM"
type input "0"
type input "29"
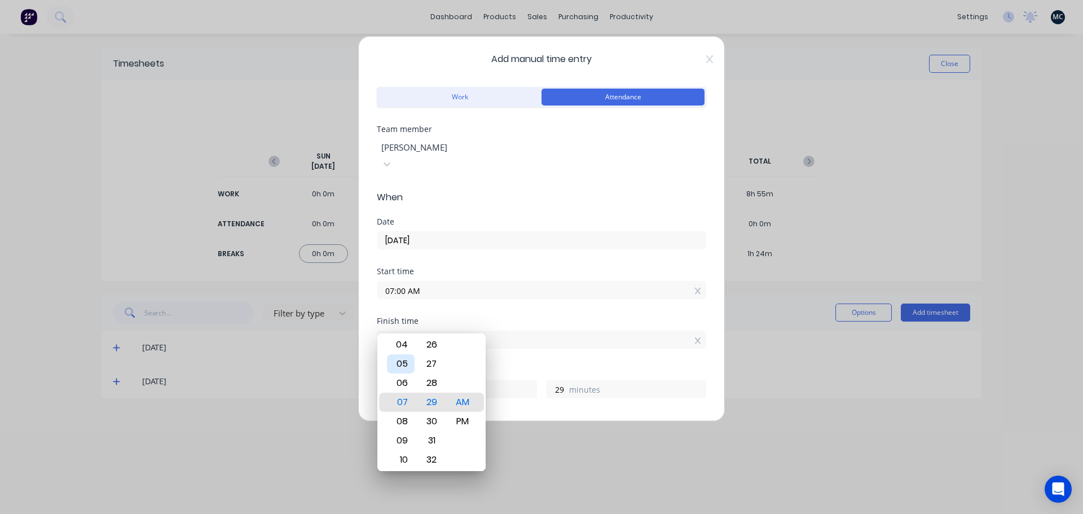
click at [404, 365] on div "05" at bounding box center [401, 363] width 28 height 19
type input "05:29 AM"
type input "22"
type input "05:07 AM"
type input "7"
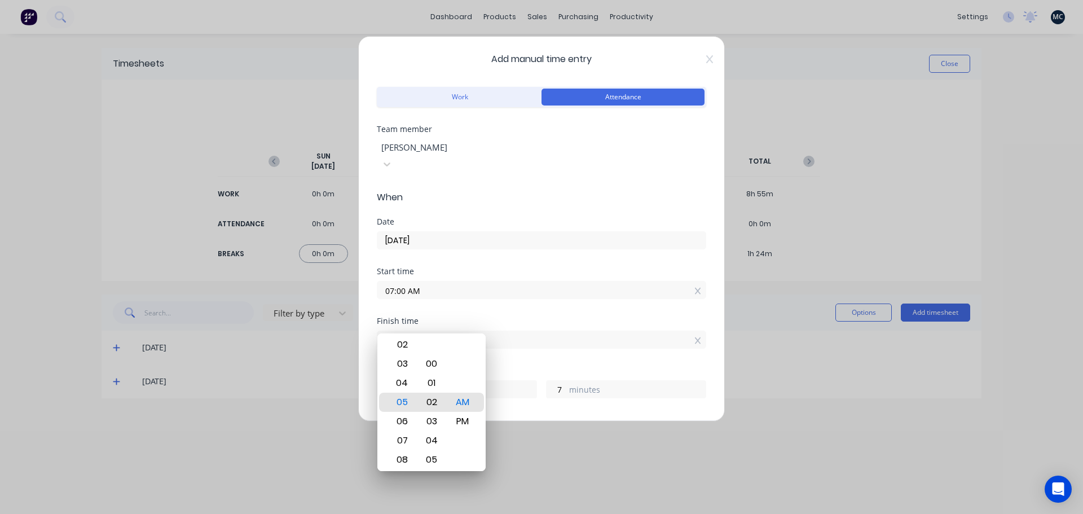
type input "05:02 AM"
type input "2"
click at [429, 365] on div "00" at bounding box center [432, 363] width 28 height 19
type input "05:00 AM"
type input "0"
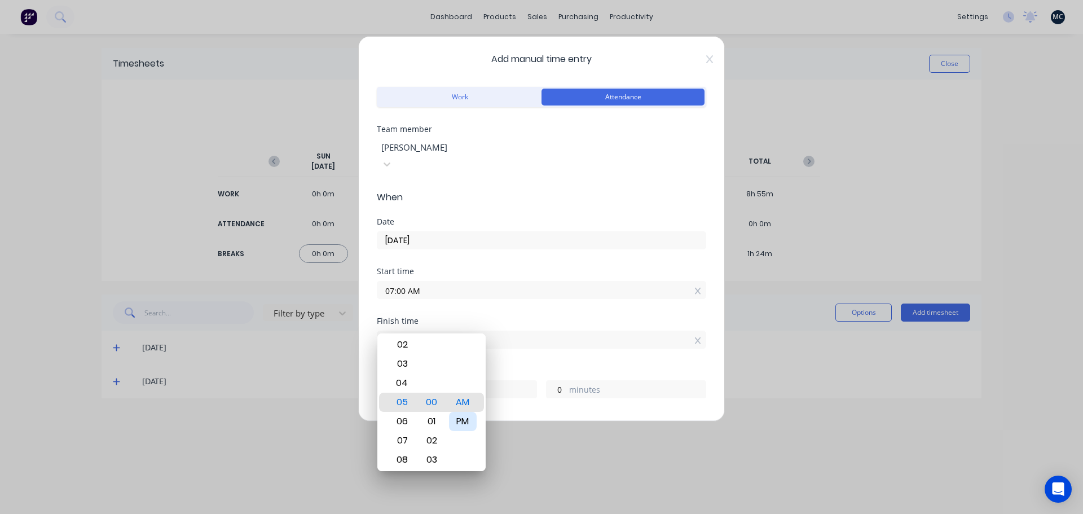
click at [461, 423] on div "PM" at bounding box center [463, 421] width 28 height 19
type input "05:00 PM"
type input "10"
click at [513, 367] on div "Hours worked" at bounding box center [541, 371] width 329 height 8
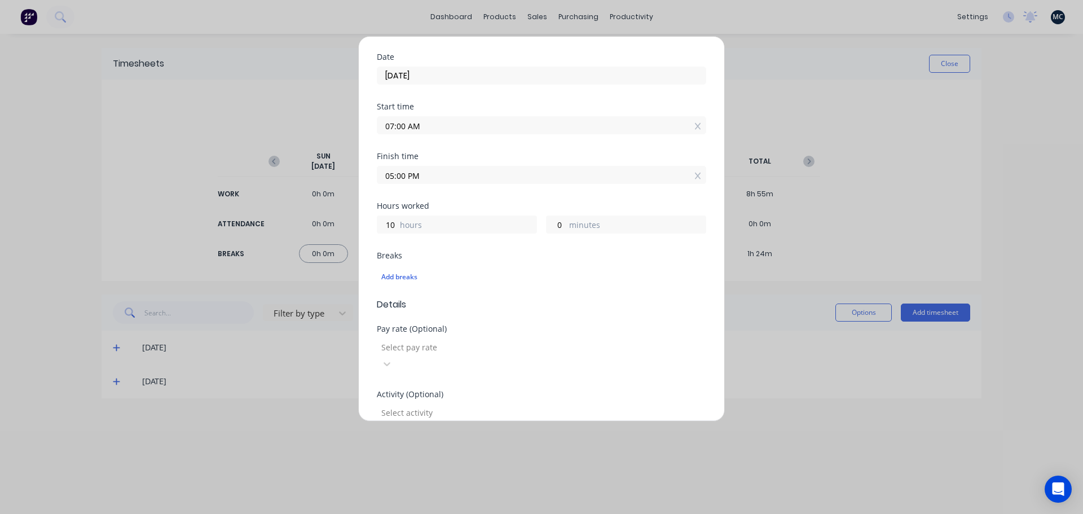
scroll to position [282, 0]
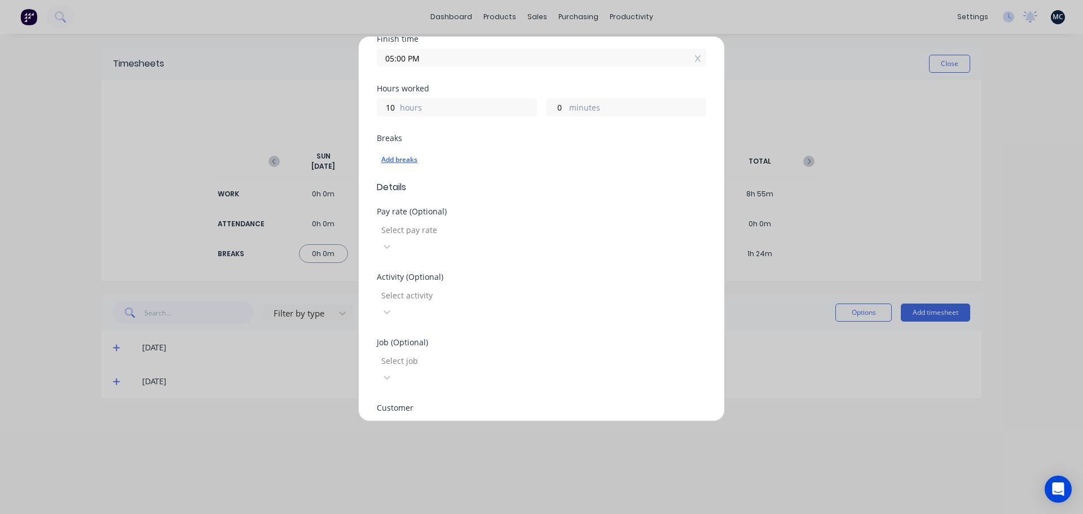
click at [408, 152] on div "Add breaks" at bounding box center [541, 159] width 320 height 15
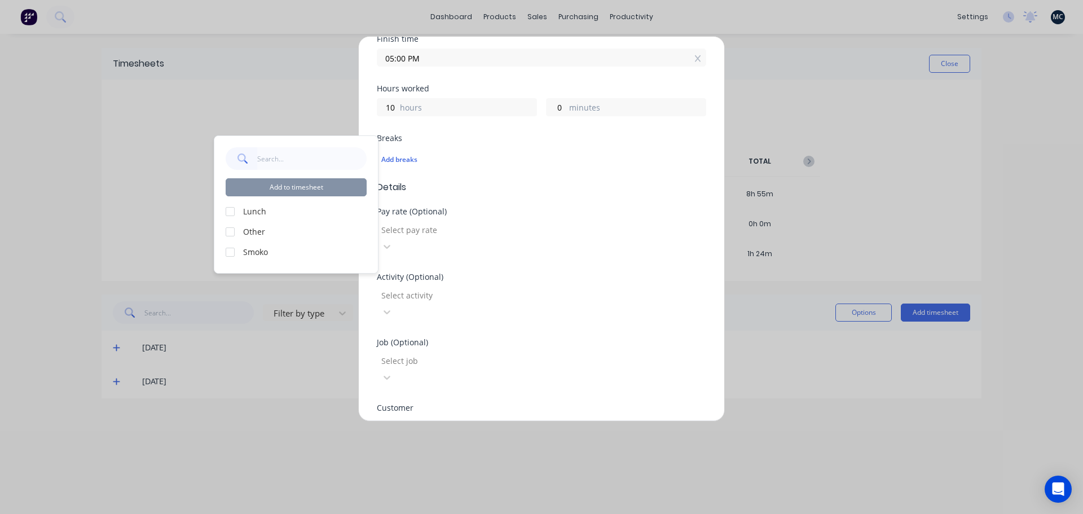
click at [249, 212] on label "Lunch" at bounding box center [305, 211] width 124 height 12
click at [239, 254] on div at bounding box center [230, 252] width 23 height 23
click at [253, 213] on label "Lunch" at bounding box center [305, 211] width 124 height 12
click at [232, 212] on div at bounding box center [230, 211] width 23 height 23
drag, startPoint x: 288, startPoint y: 190, endPoint x: 295, endPoint y: 189, distance: 6.8
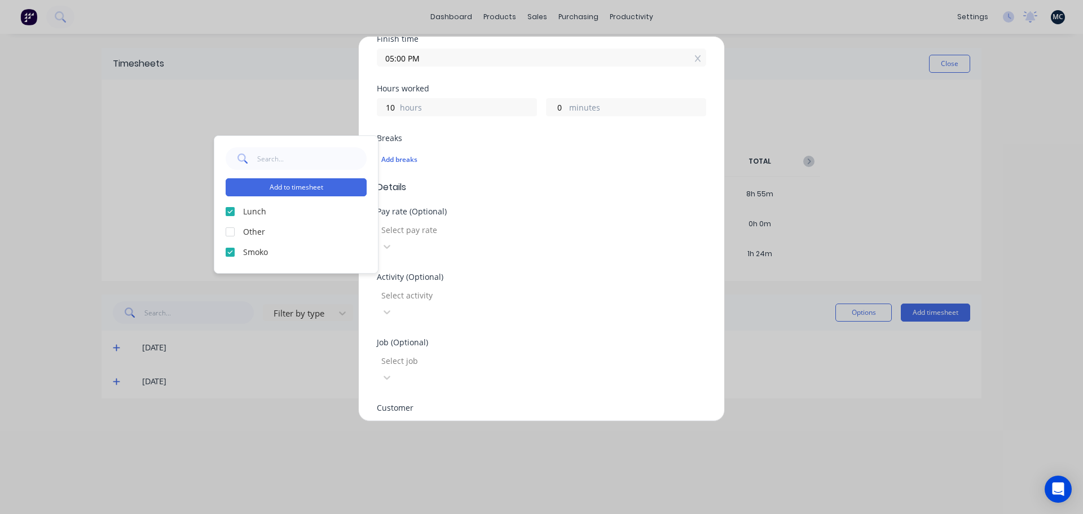
click at [289, 190] on button "Add to timesheet" at bounding box center [296, 187] width 141 height 18
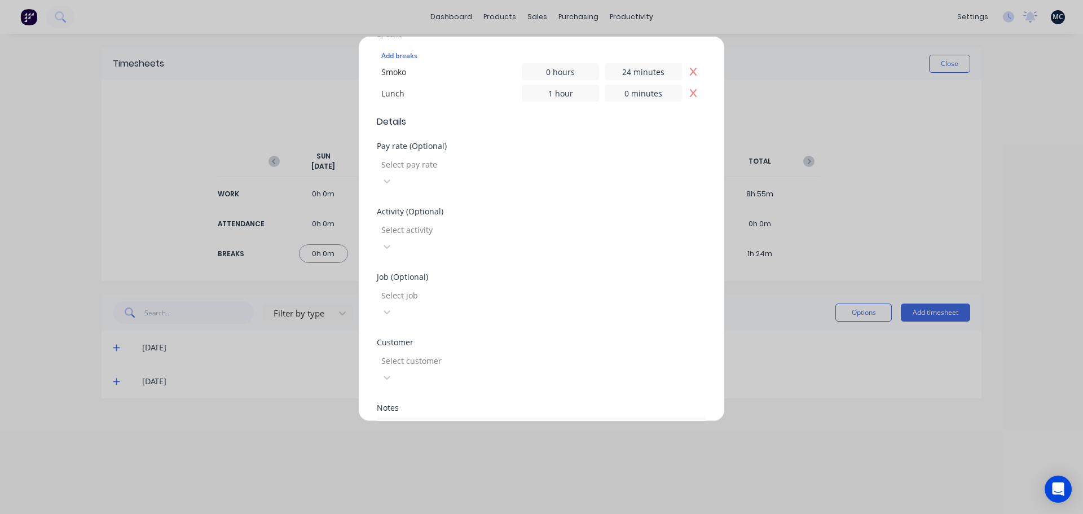
scroll to position [410, 0]
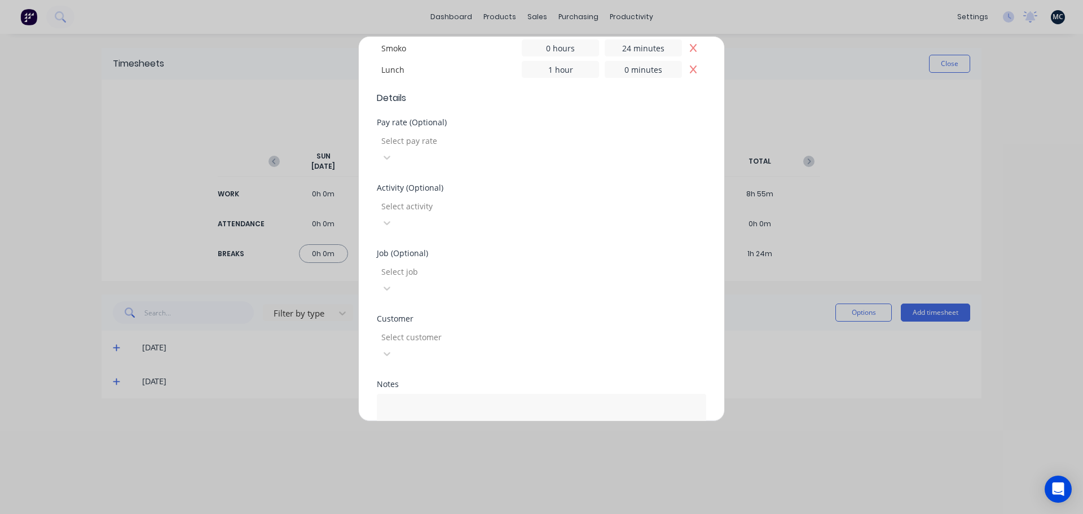
click at [489, 472] on button "Add manual time entry" at bounding box center [514, 481] width 95 height 18
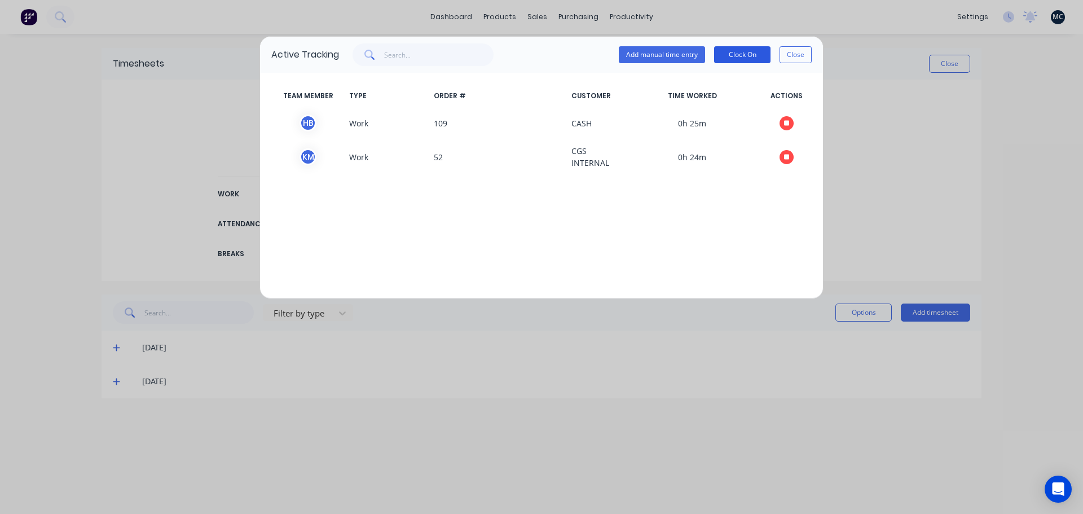
click at [748, 54] on button "Clock On" at bounding box center [742, 54] width 56 height 17
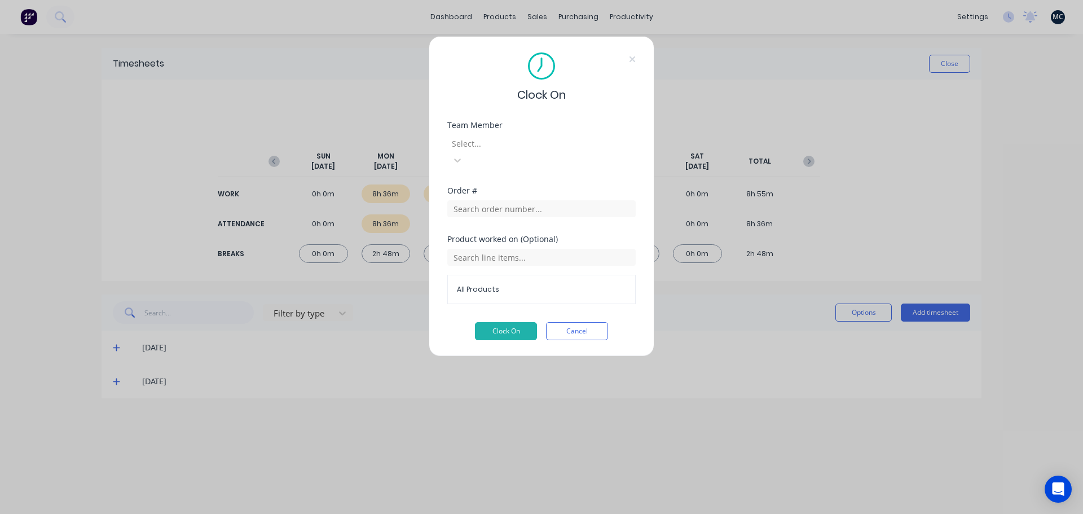
click at [528, 145] on div at bounding box center [532, 144] width 162 height 14
click at [512, 200] on input "text" at bounding box center [541, 208] width 188 height 17
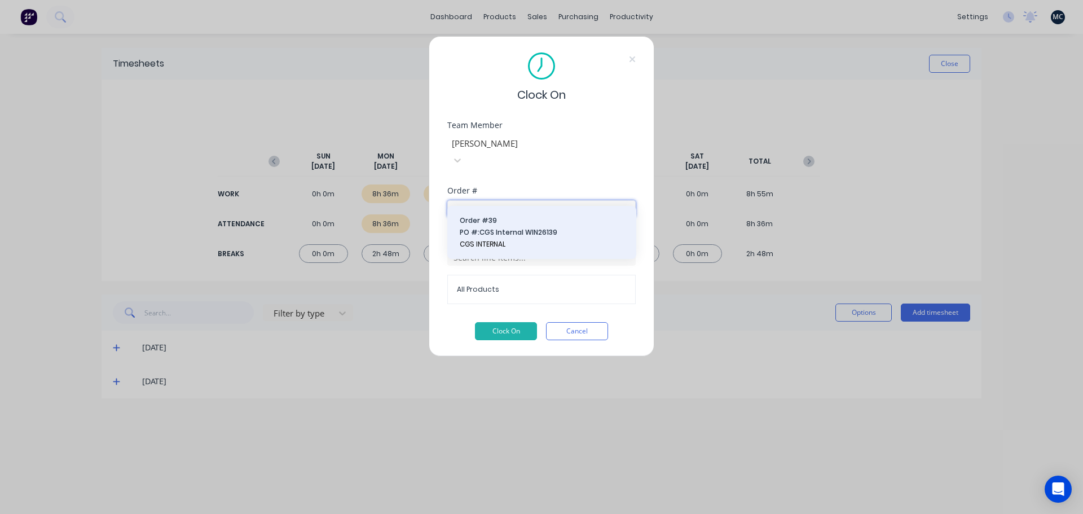
type input "39"
click at [515, 239] on button "Order # 39 PO #: CGS Internal WIN26139 CGS INTERNAL" at bounding box center [541, 232] width 171 height 35
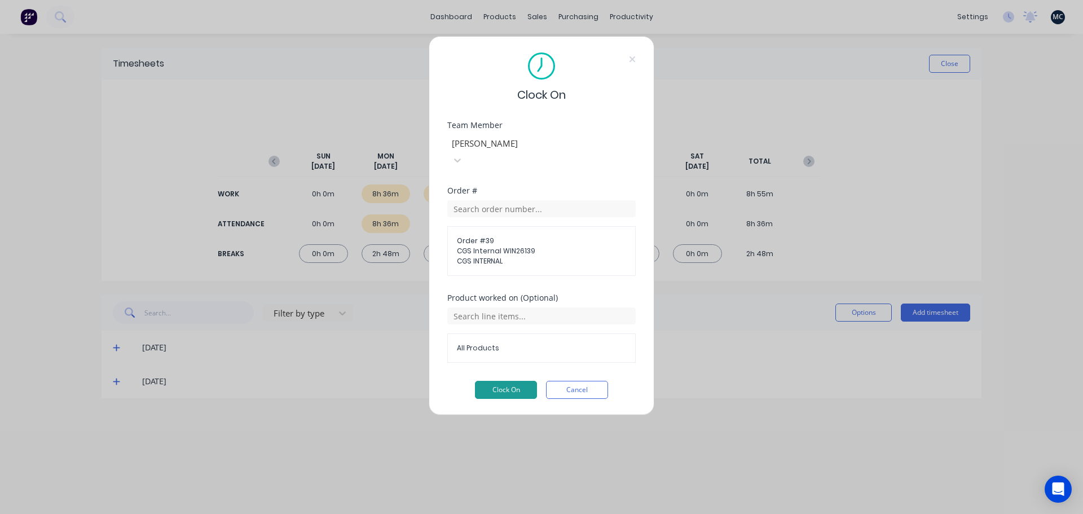
click at [508, 381] on button "Clock On" at bounding box center [506, 390] width 62 height 18
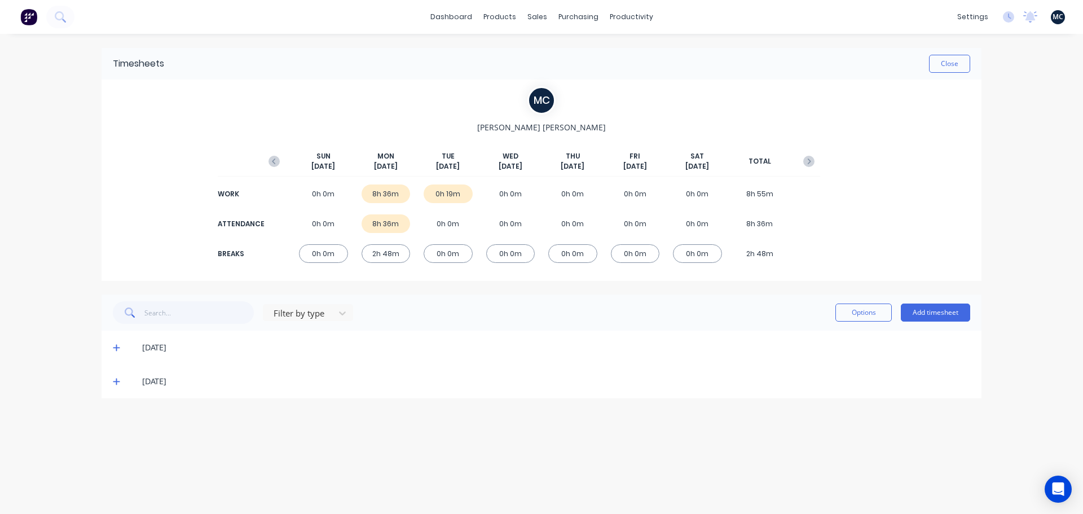
click at [122, 385] on span at bounding box center [118, 381] width 11 height 11
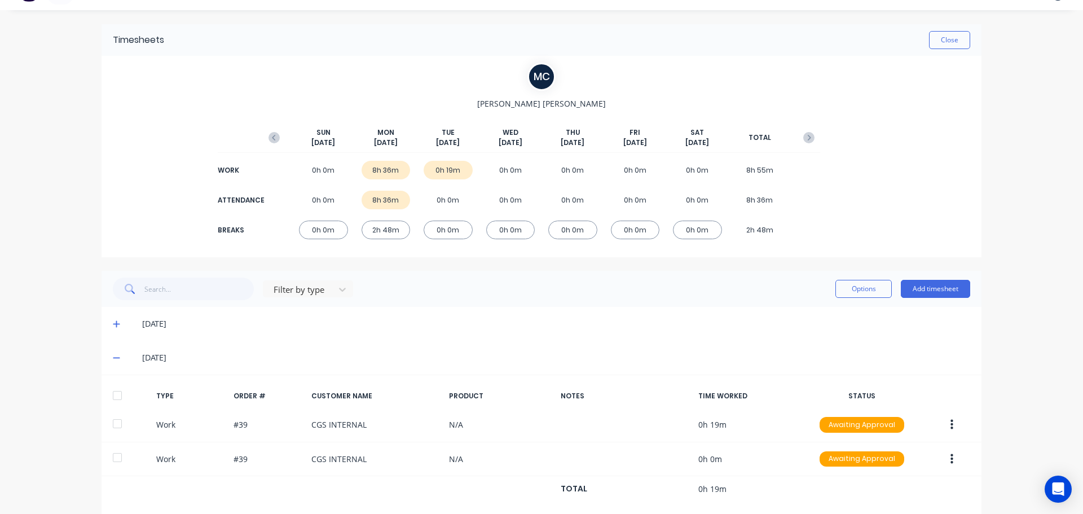
scroll to position [44, 0]
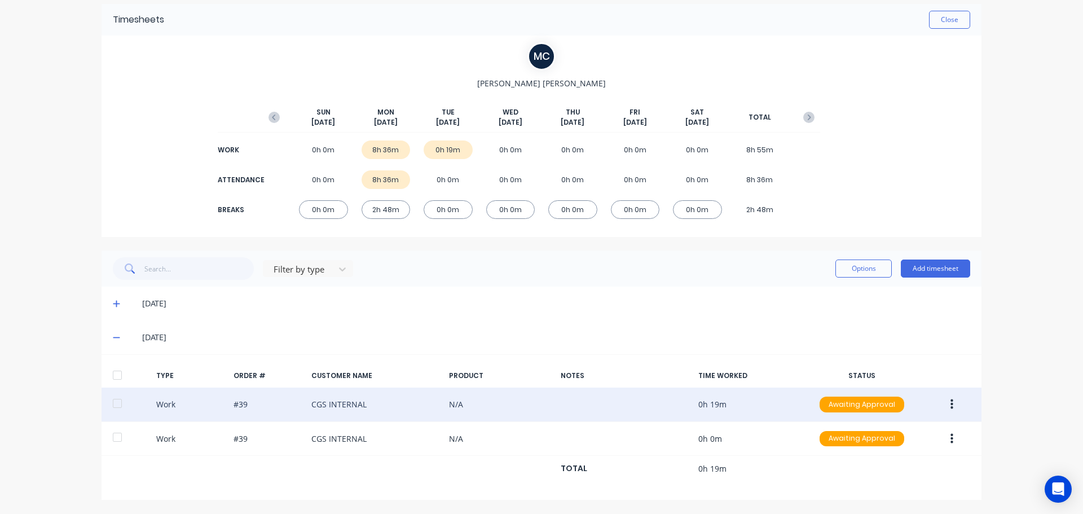
click at [951, 406] on button "button" at bounding box center [952, 404] width 27 height 20
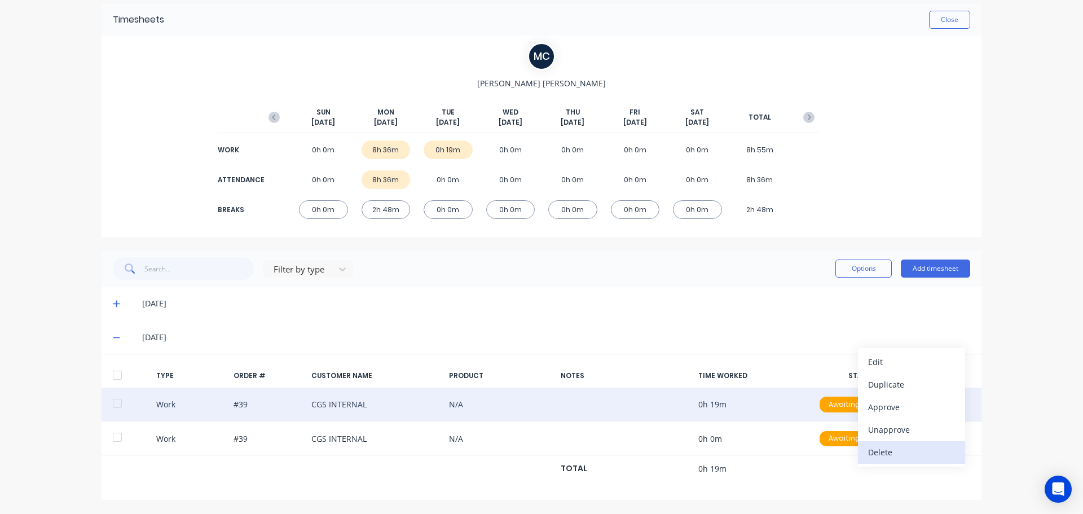
click at [912, 450] on div "Delete" at bounding box center [911, 452] width 87 height 16
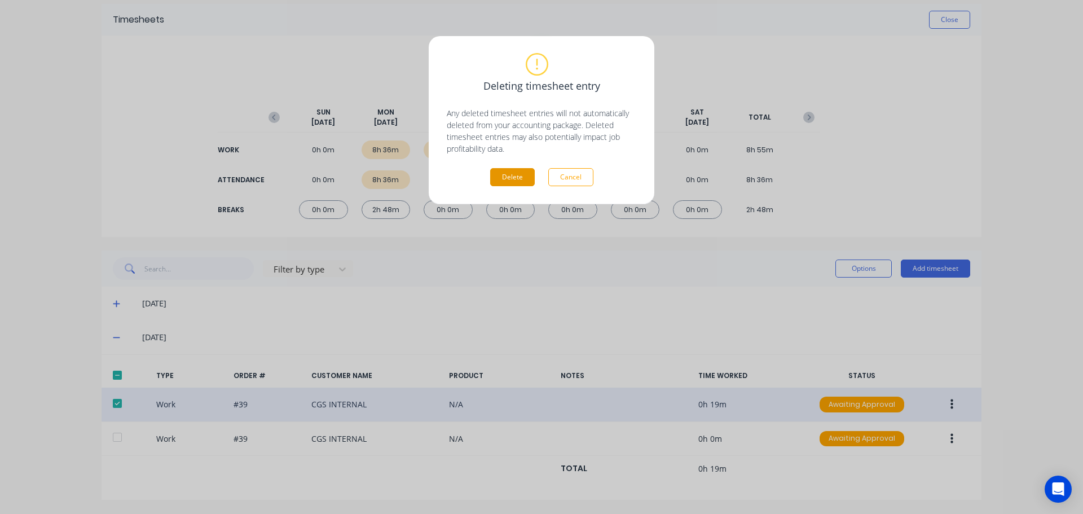
click at [514, 172] on button "Delete" at bounding box center [512, 177] width 45 height 18
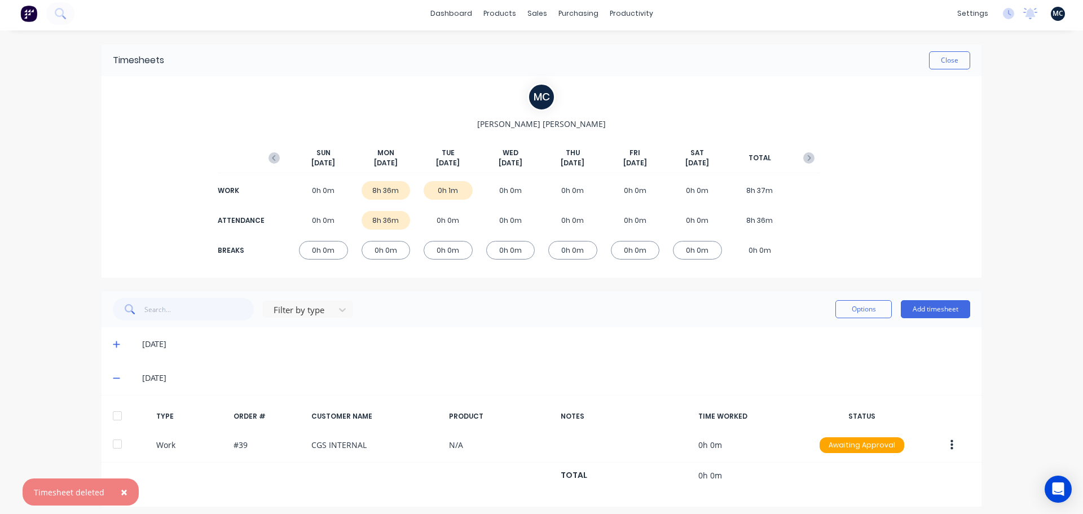
scroll to position [0, 0]
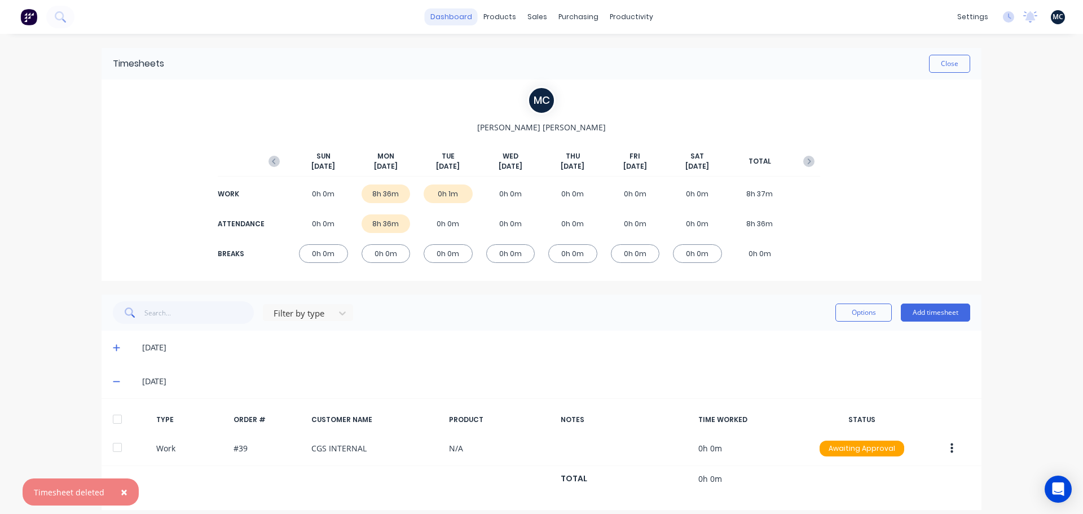
click at [459, 15] on link "dashboard" at bounding box center [451, 16] width 53 height 17
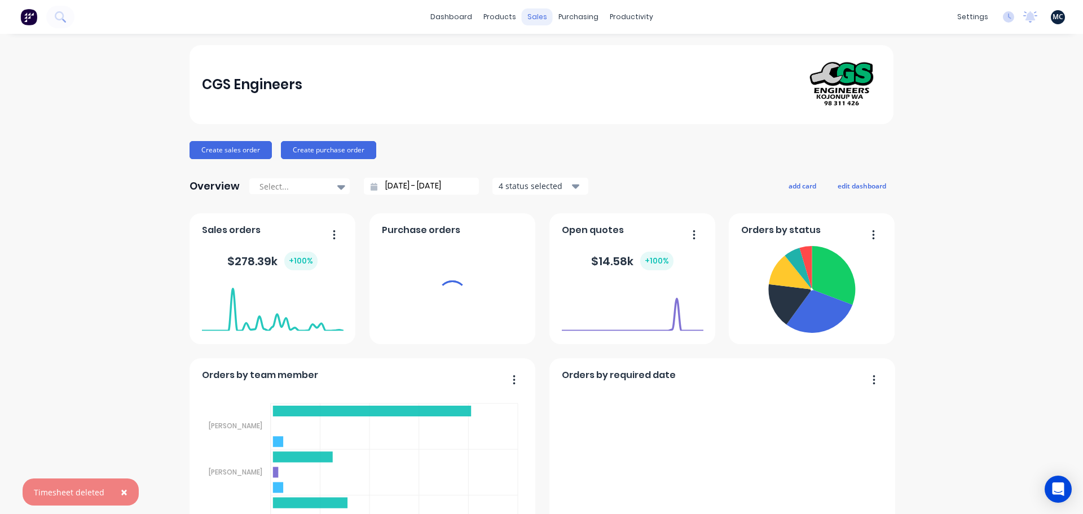
click at [533, 22] on div "sales" at bounding box center [537, 16] width 31 height 17
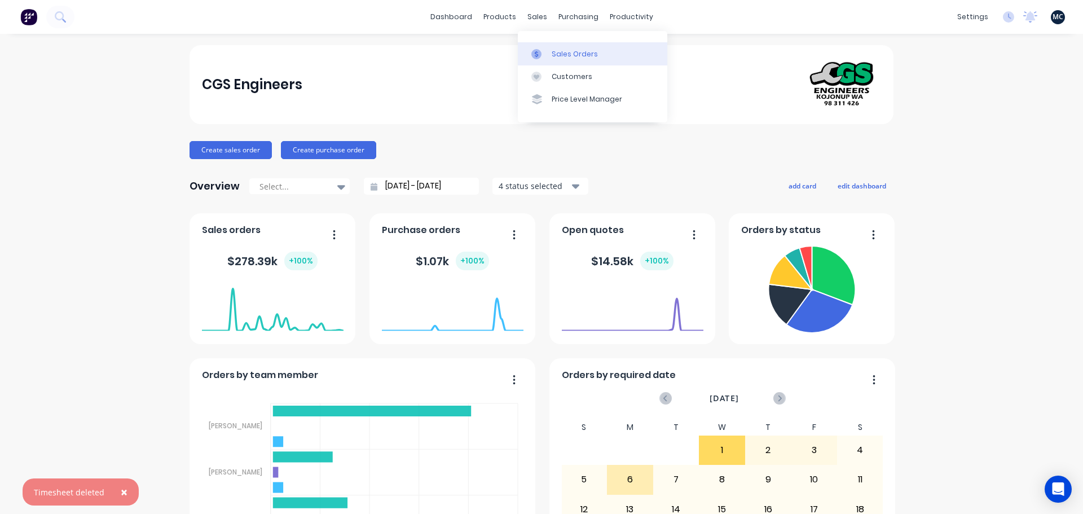
click at [559, 57] on div "Sales Orders" at bounding box center [575, 54] width 46 height 10
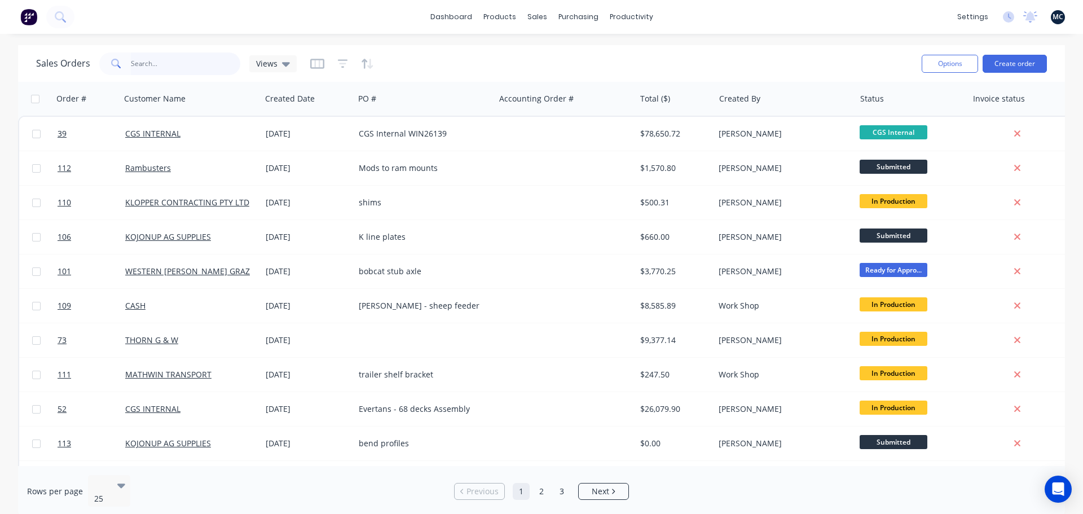
click at [177, 67] on input "text" at bounding box center [186, 63] width 110 height 23
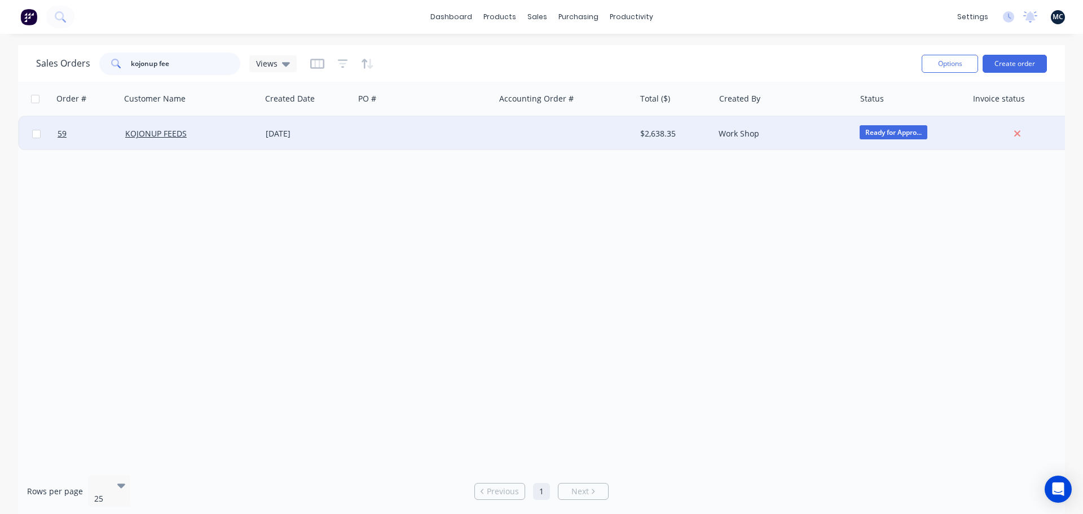
type input "kojonup fee"
click at [473, 133] on div at bounding box center [424, 134] width 140 height 34
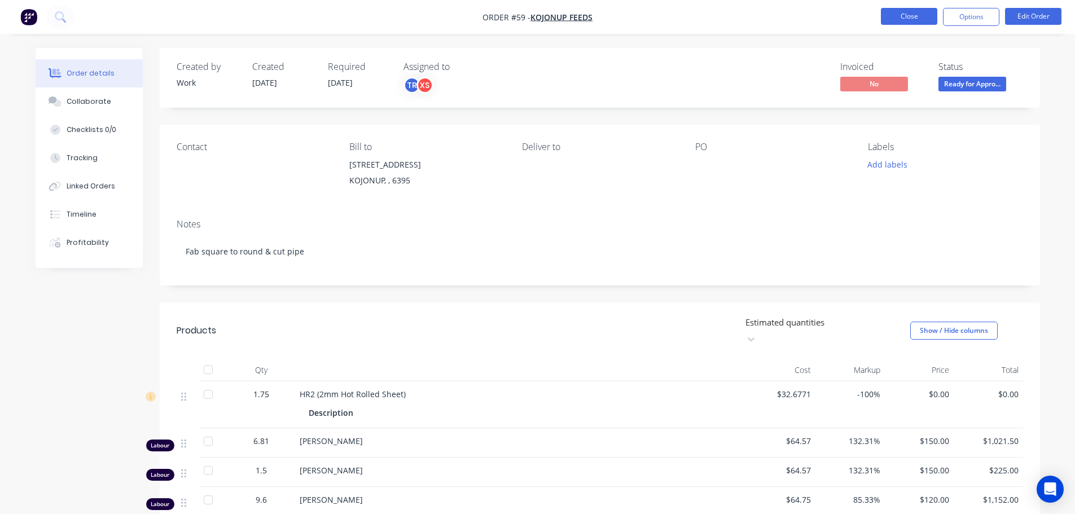
click at [900, 14] on button "Close" at bounding box center [909, 16] width 56 height 17
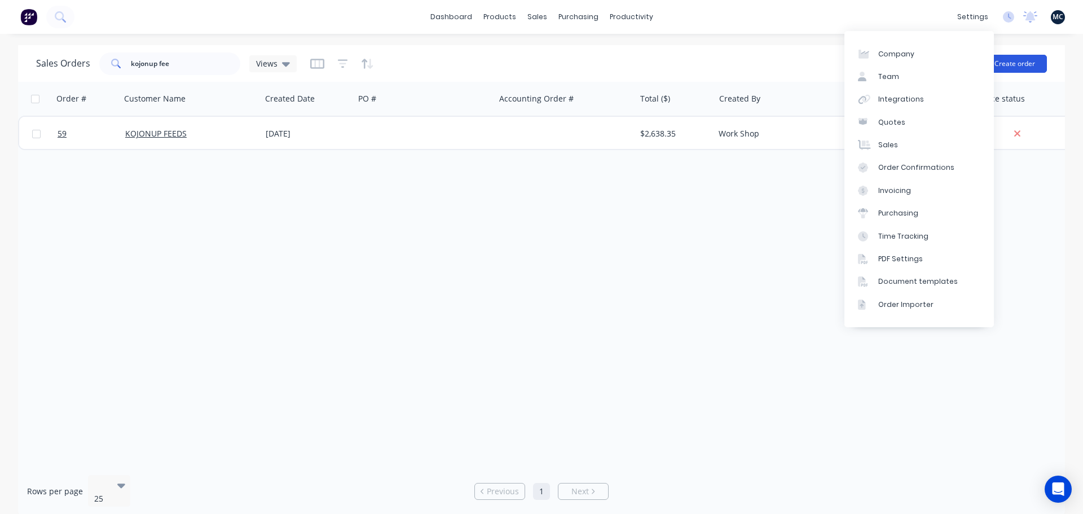
click at [1026, 63] on button "Create order" at bounding box center [1015, 64] width 64 height 18
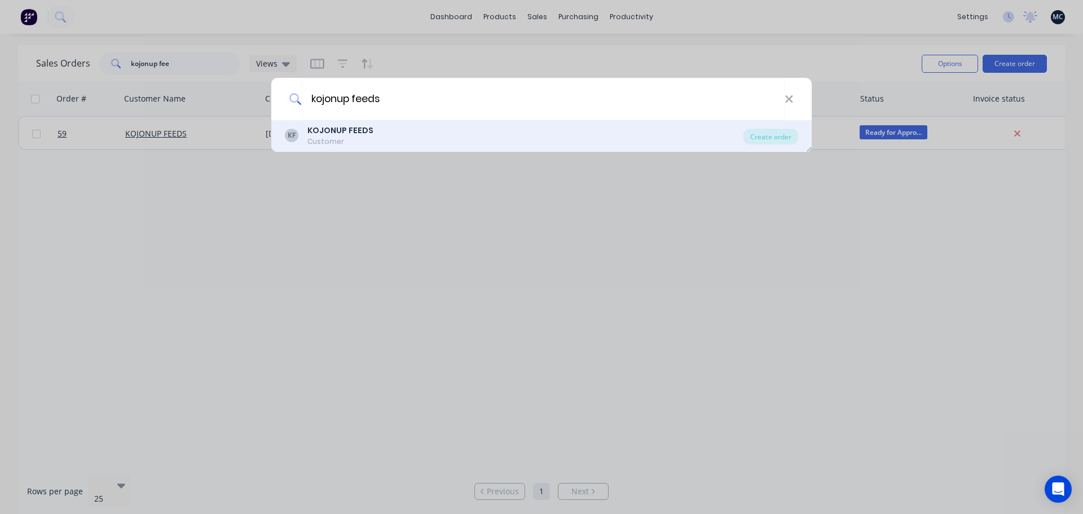
type input "kojonup feeds"
click at [342, 146] on div "Customer" at bounding box center [340, 142] width 66 height 10
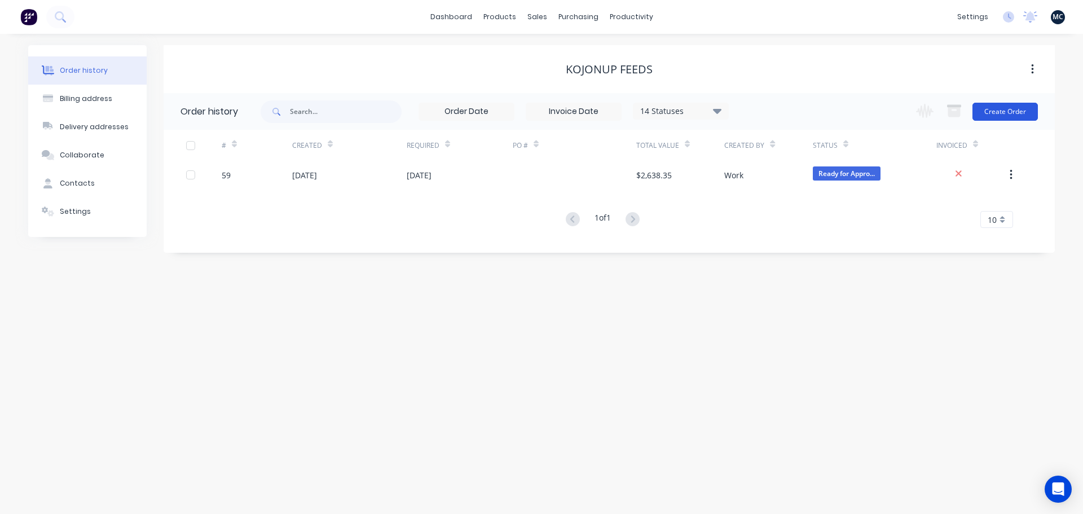
click at [1004, 114] on button "Create Order" at bounding box center [1005, 112] width 65 height 18
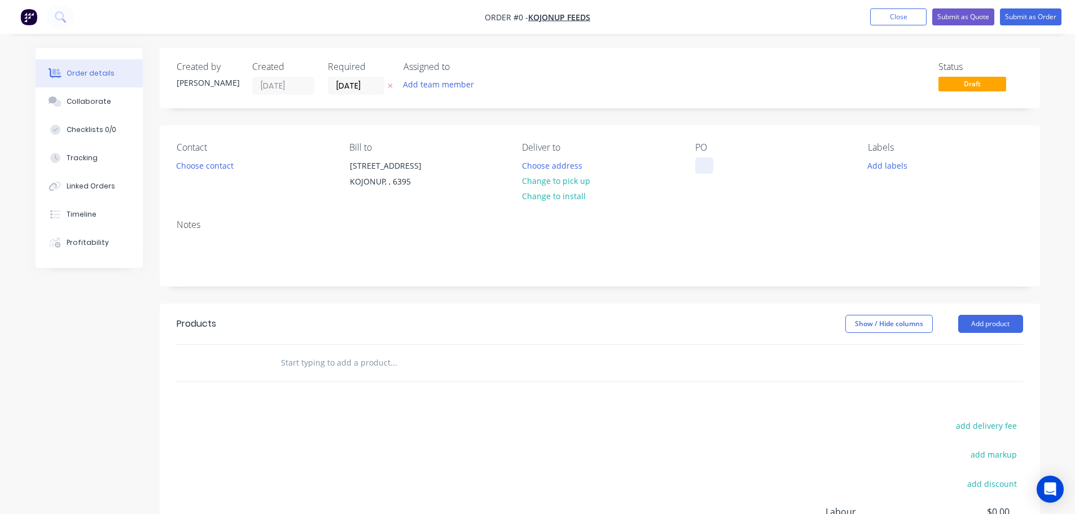
click at [699, 167] on div at bounding box center [704, 165] width 18 height 16
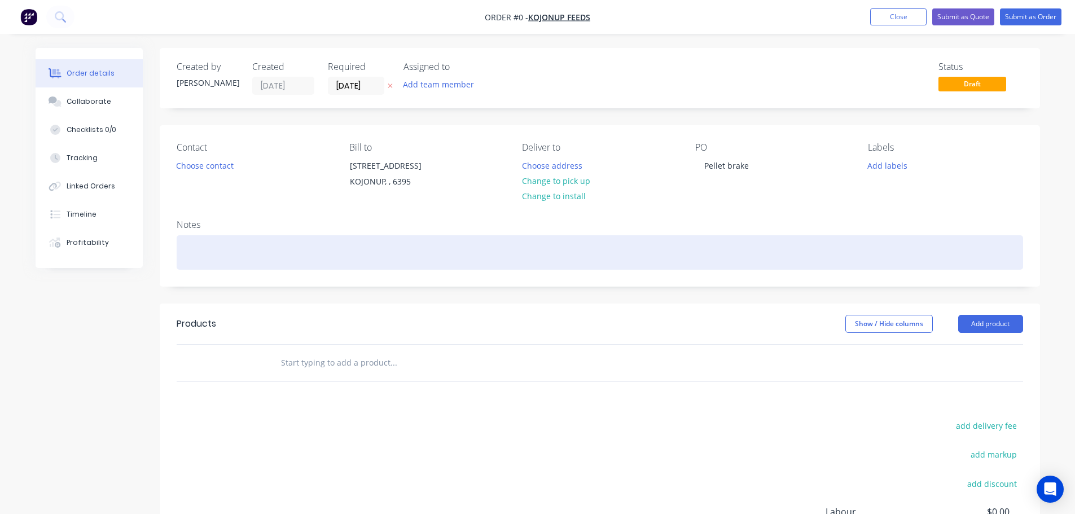
click at [295, 266] on div "Order details Collaborate Checklists 0/0 Tracking Linked Orders Timeline Profit…" at bounding box center [537, 359] width 1027 height 622
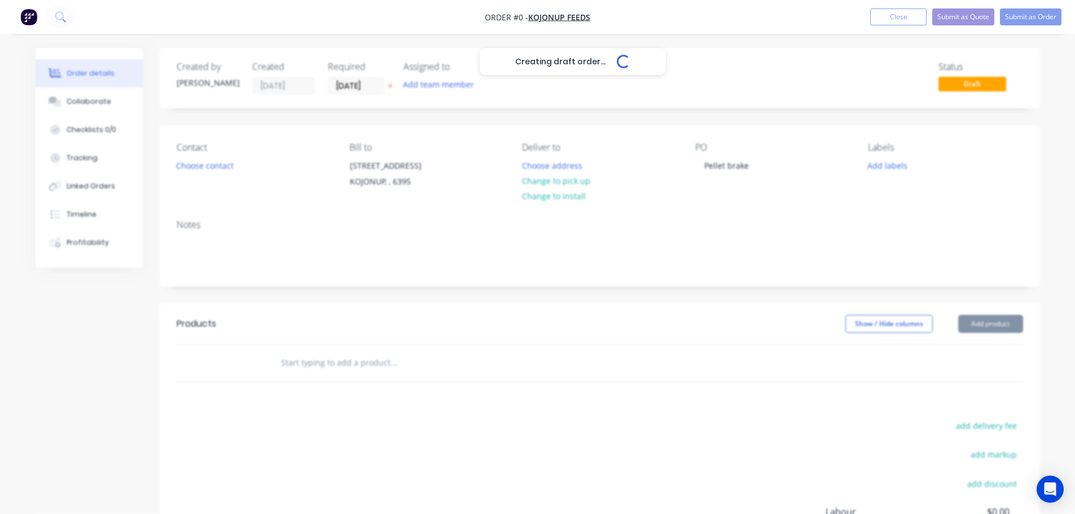
click at [279, 253] on div "Creating draft order... Loading..." at bounding box center [573, 305] width 1075 height 514
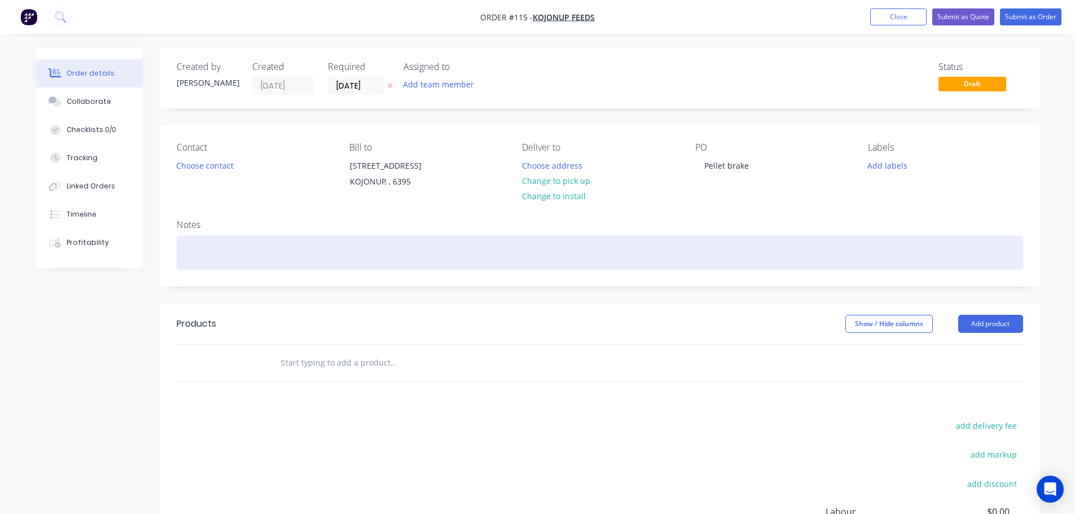
click at [279, 253] on div at bounding box center [600, 252] width 846 height 34
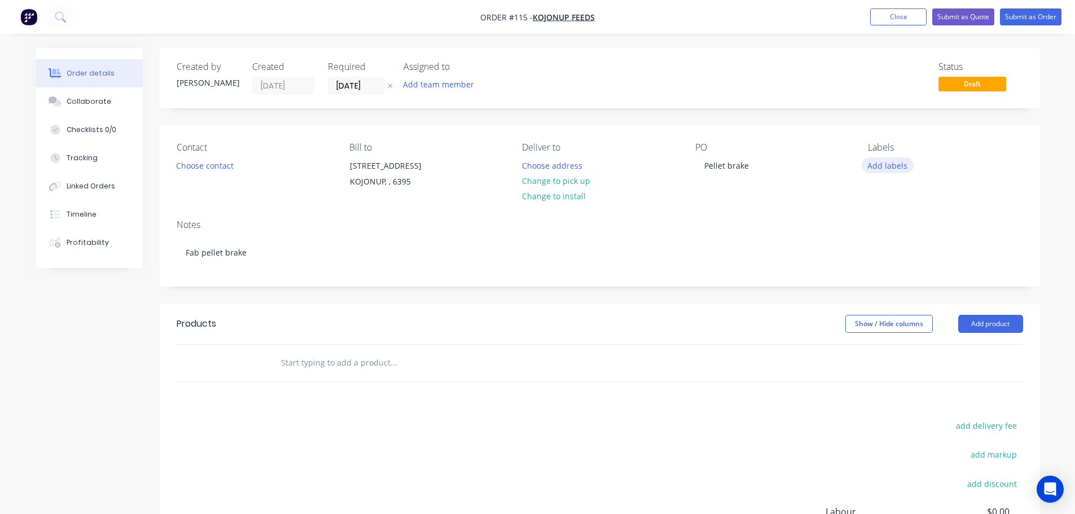
click at [882, 167] on button "Add labels" at bounding box center [887, 164] width 52 height 15
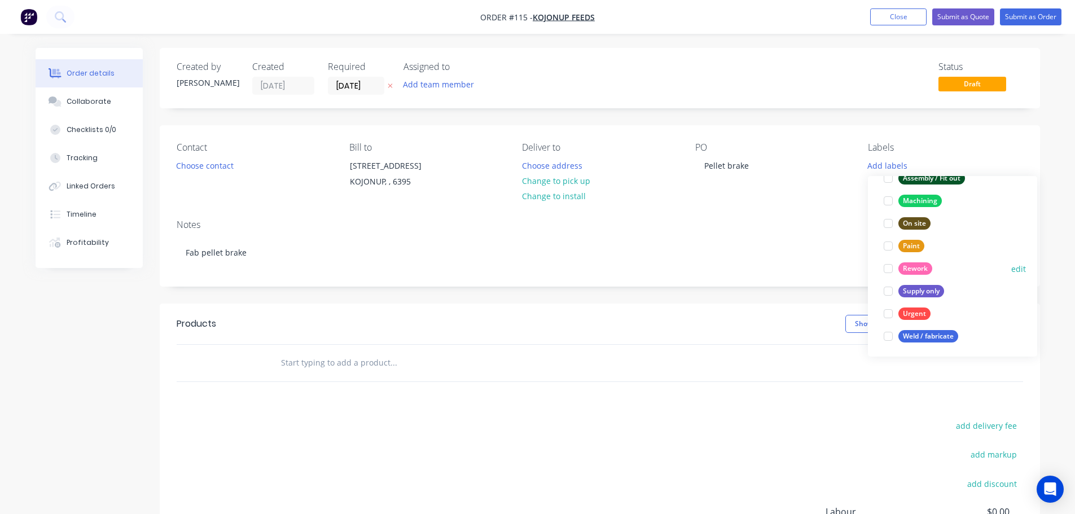
scroll to position [90, 0]
click at [887, 334] on div at bounding box center [888, 334] width 23 height 23
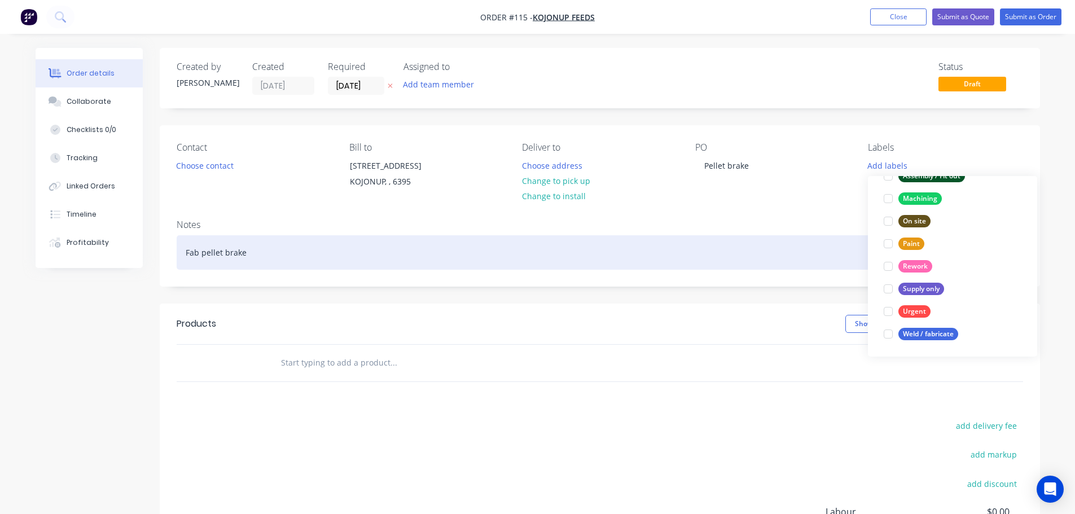
click at [816, 266] on div "Fab pellet brake" at bounding box center [600, 252] width 846 height 34
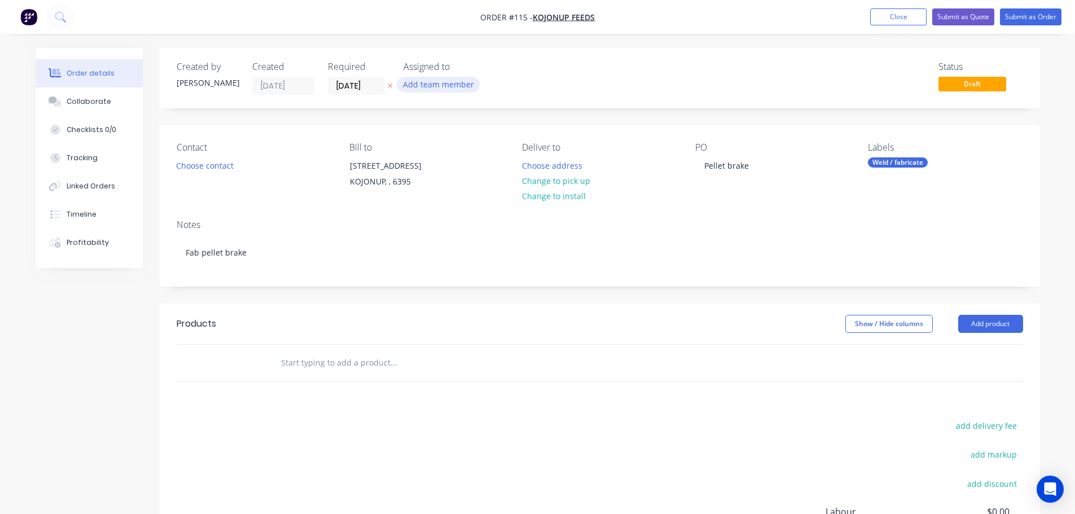
click at [416, 82] on button "Add team member" at bounding box center [438, 84] width 83 height 15
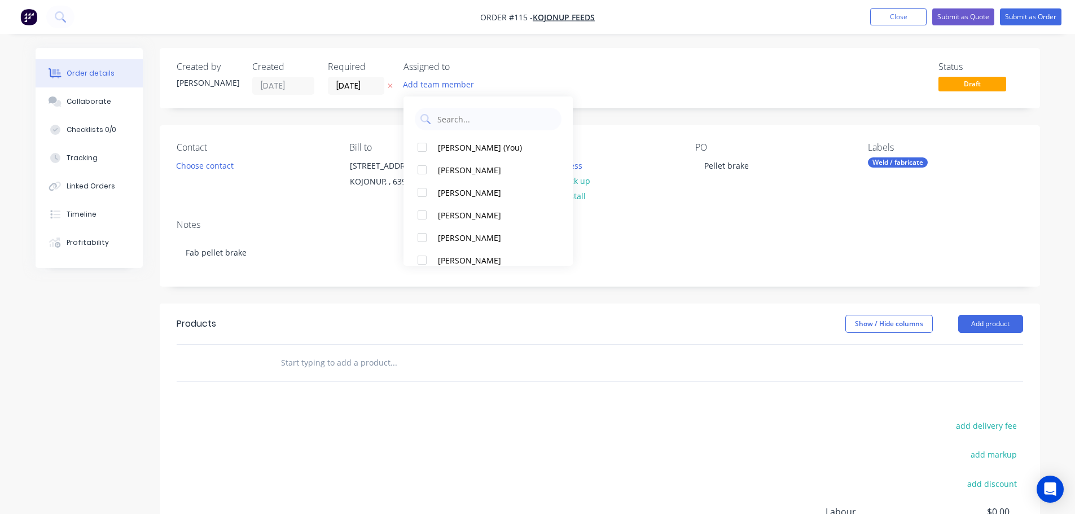
click at [663, 85] on div "Status Draft" at bounding box center [769, 77] width 507 height 33
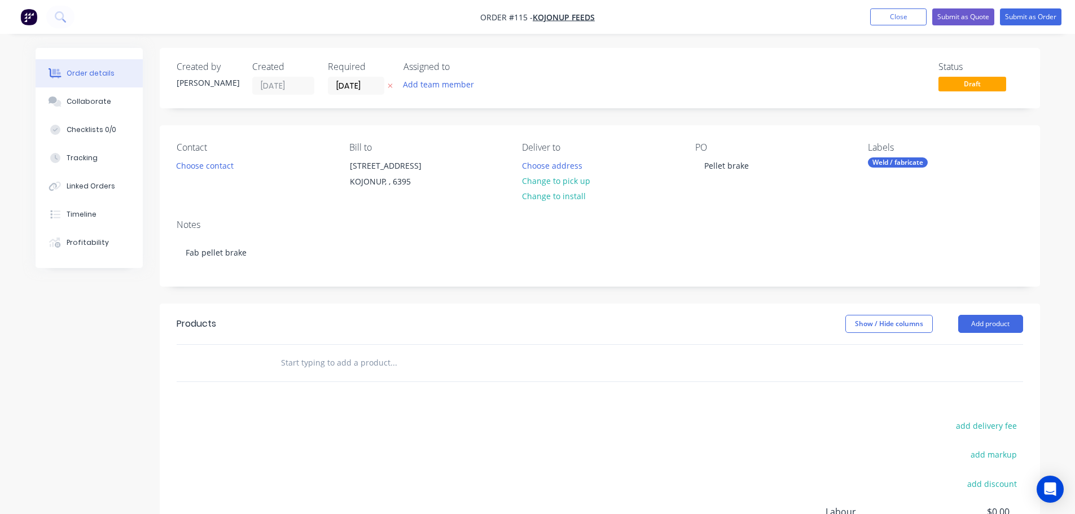
click at [514, 359] on div at bounding box center [440, 362] width 338 height 23
click at [1045, 18] on button "Submit as Order" at bounding box center [1030, 16] width 61 height 17
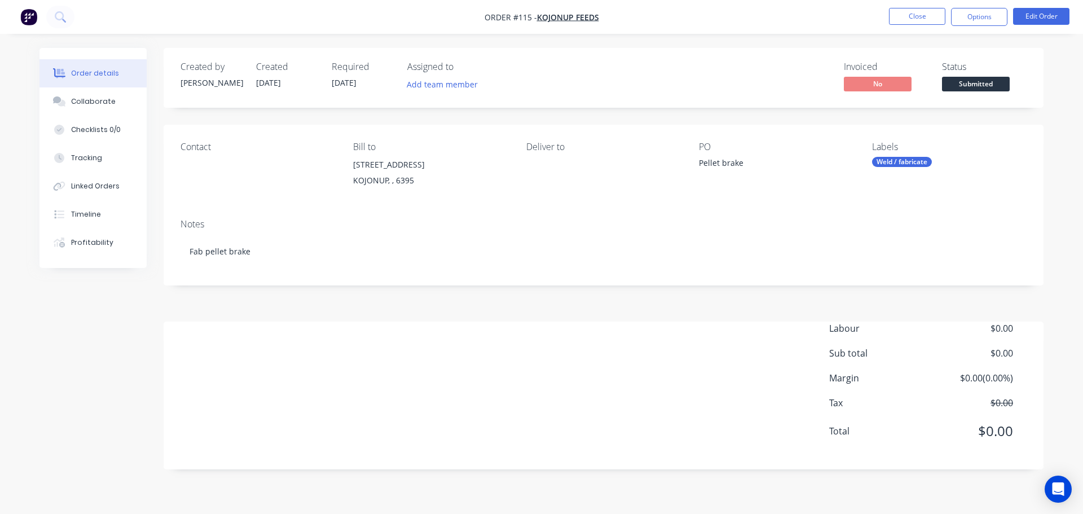
click at [713, 161] on div "Pellet brake" at bounding box center [769, 165] width 141 height 16
click at [1044, 14] on button "Edit Order" at bounding box center [1041, 16] width 56 height 17
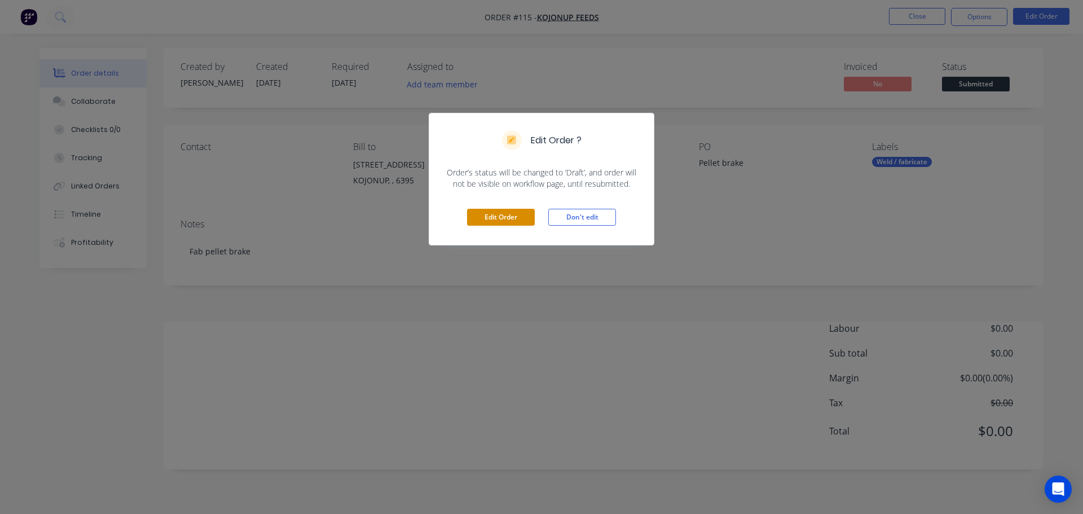
click at [524, 219] on button "Edit Order" at bounding box center [501, 217] width 68 height 17
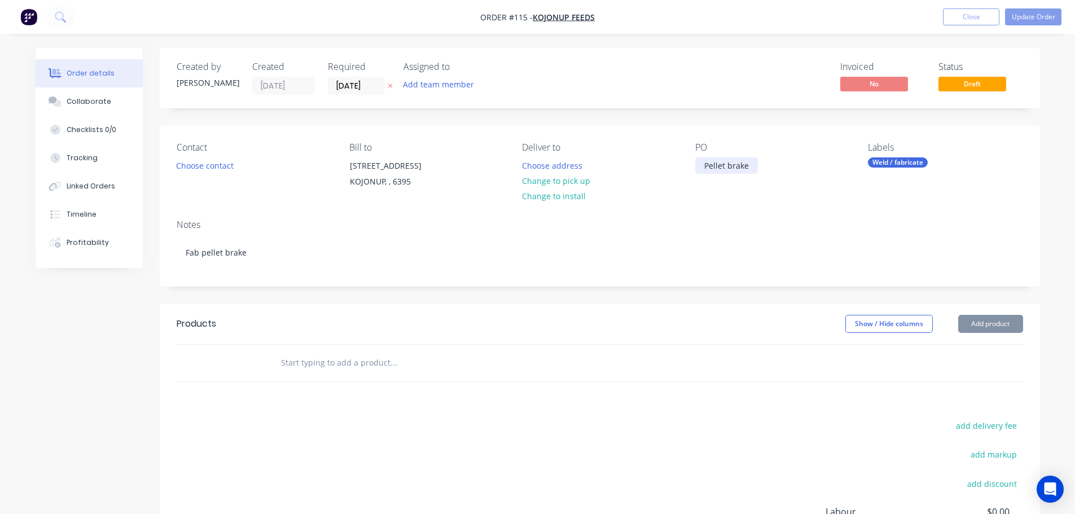
click at [753, 168] on div "Pellet brake" at bounding box center [726, 165] width 63 height 16
click at [848, 209] on div "Contact Choose contact Bill to 23368 ALBANY HIGHWAY KOJONUP, , 6395 Deliver to …" at bounding box center [600, 167] width 880 height 85
click at [1024, 19] on button "Update Order" at bounding box center [1033, 16] width 56 height 17
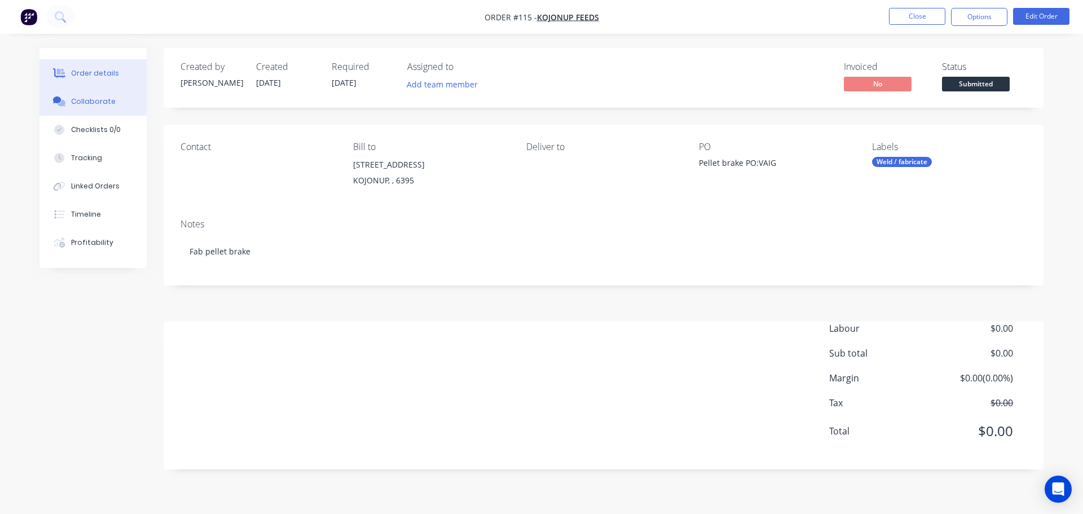
click at [111, 103] on div "Collaborate" at bounding box center [93, 101] width 45 height 10
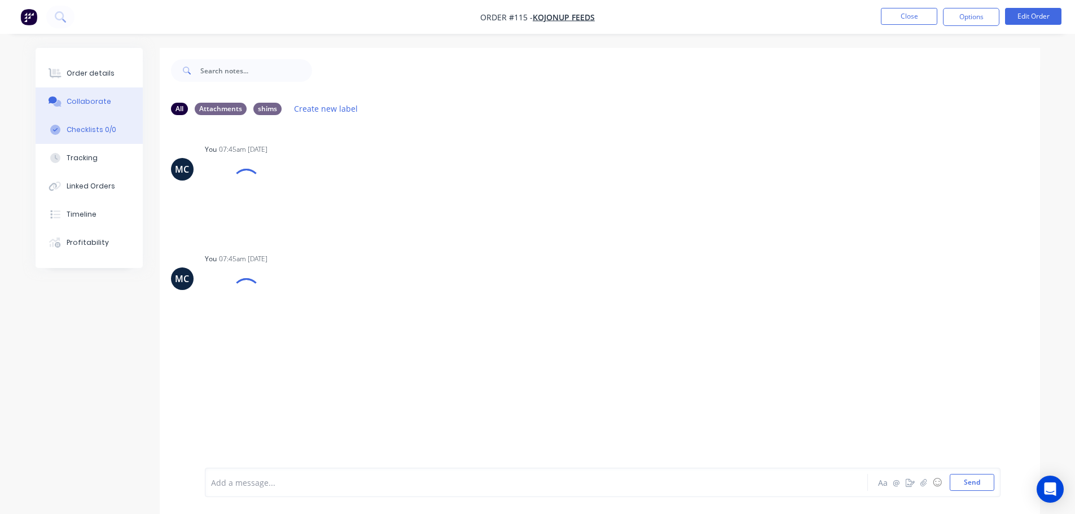
click at [99, 133] on div "Checklists 0/0" at bounding box center [92, 130] width 50 height 10
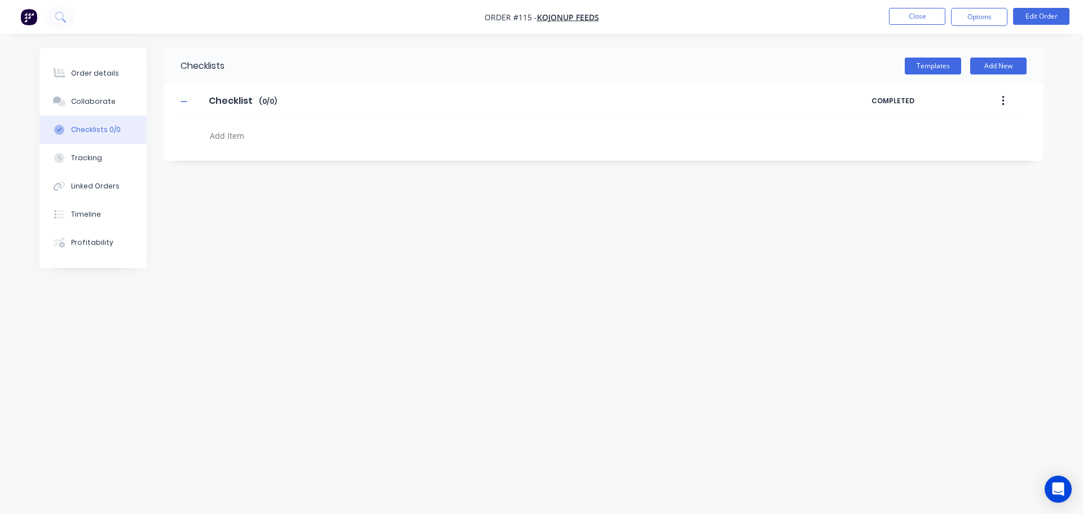
click at [1000, 105] on button "button" at bounding box center [1003, 101] width 27 height 20
click at [807, 140] on div at bounding box center [596, 132] width 839 height 29
click at [219, 137] on textarea at bounding box center [476, 135] width 543 height 16
type textarea "Draw cone"
type textarea "Cut and bend"
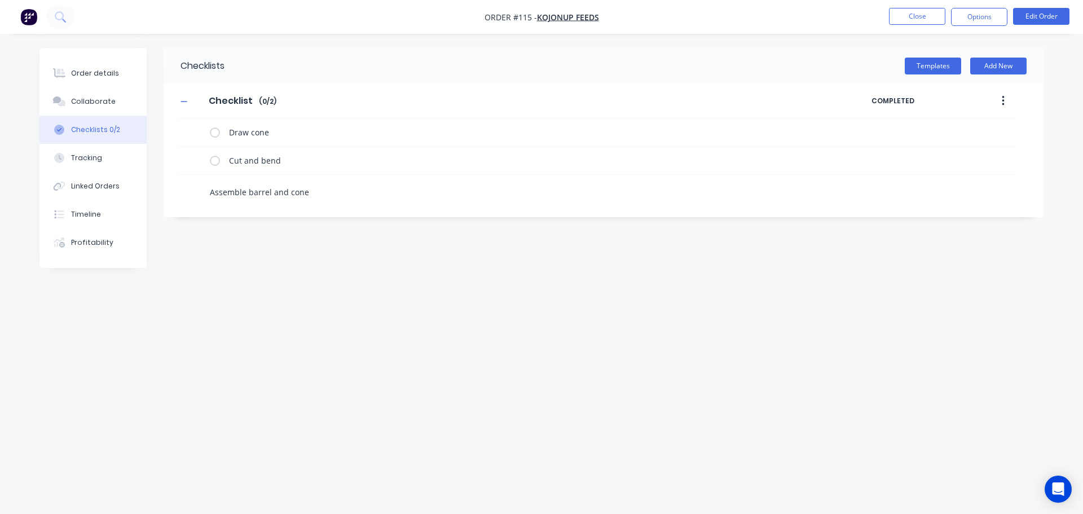
type textarea "Assemble barrel and cone"
click at [467, 289] on div "Checklists Templates Add New Checklist Checklist Enter Checklist name ( 0 / 2 )…" at bounding box center [541, 235] width 1004 height 375
click at [519, 205] on div "Checklists Templates Add New Checklist Checklist Enter Checklist name ( 0 / 2 )…" at bounding box center [604, 132] width 880 height 169
click at [359, 181] on div "Assemble barrel and cone" at bounding box center [471, 189] width 588 height 29
click at [357, 196] on textarea "Assemble barrel and cone" at bounding box center [476, 192] width 543 height 16
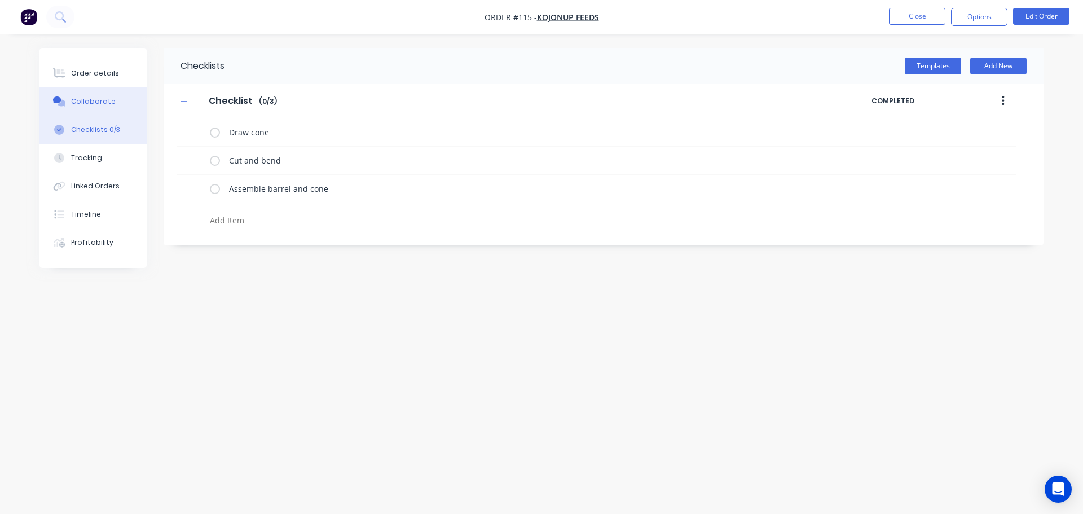
click at [61, 104] on icon at bounding box center [62, 103] width 8 height 7
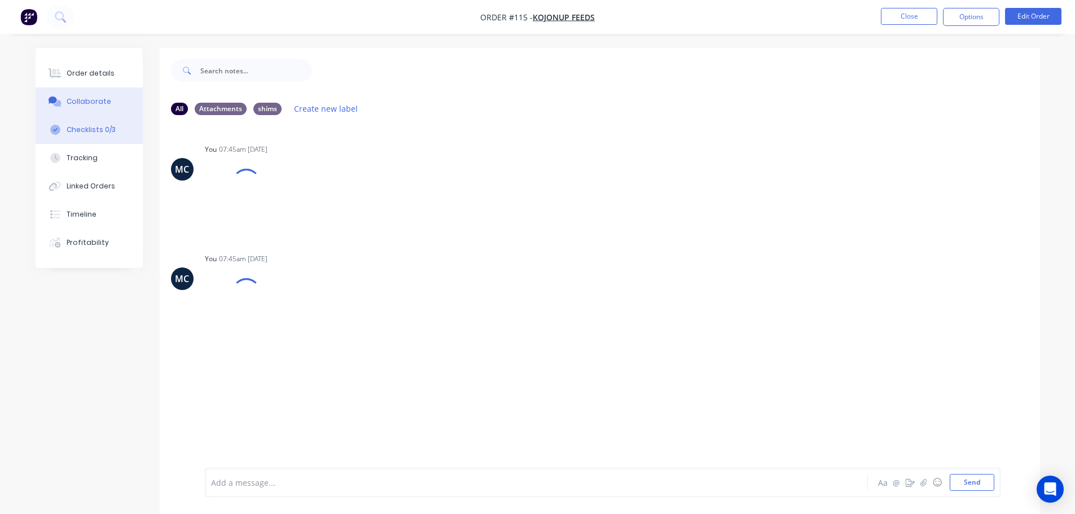
click at [109, 127] on div "Checklists 0/3" at bounding box center [91, 130] width 49 height 10
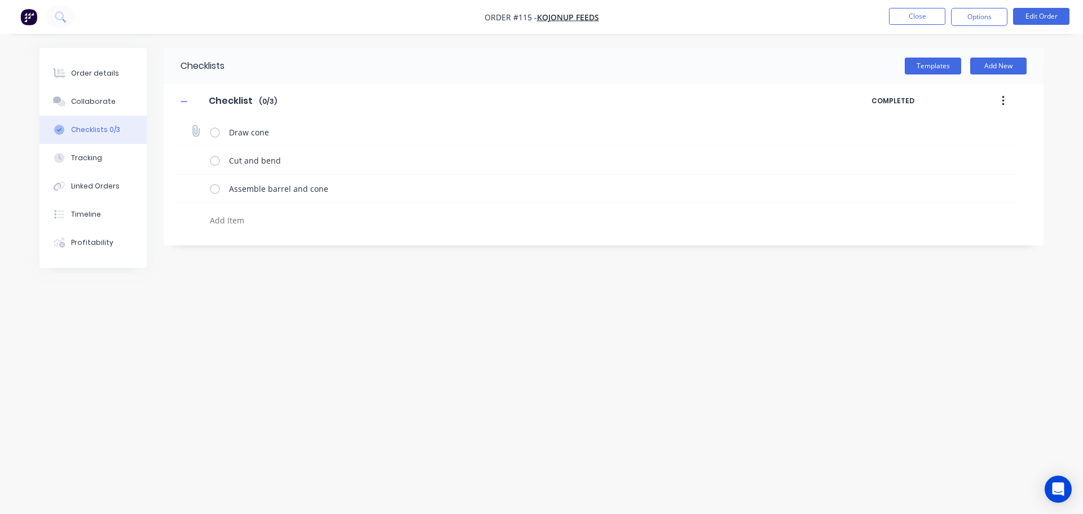
click at [214, 131] on label at bounding box center [215, 132] width 10 height 12
click at [0, 0] on input "checkbox" at bounding box center [0, 0] width 0 height 0
click at [214, 131] on label at bounding box center [215, 132] width 10 height 12
click at [0, 0] on input "checkbox" at bounding box center [0, 0] width 0 height 0
click at [74, 107] on button "Collaborate" at bounding box center [92, 101] width 107 height 28
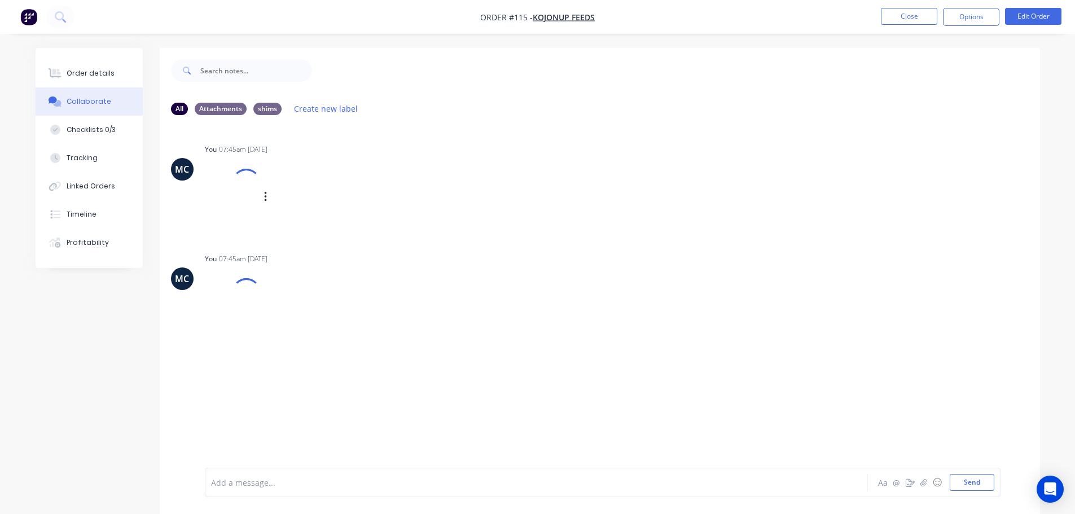
click at [255, 184] on div at bounding box center [246, 183] width 33 height 33
click at [907, 16] on button "Close" at bounding box center [909, 16] width 56 height 17
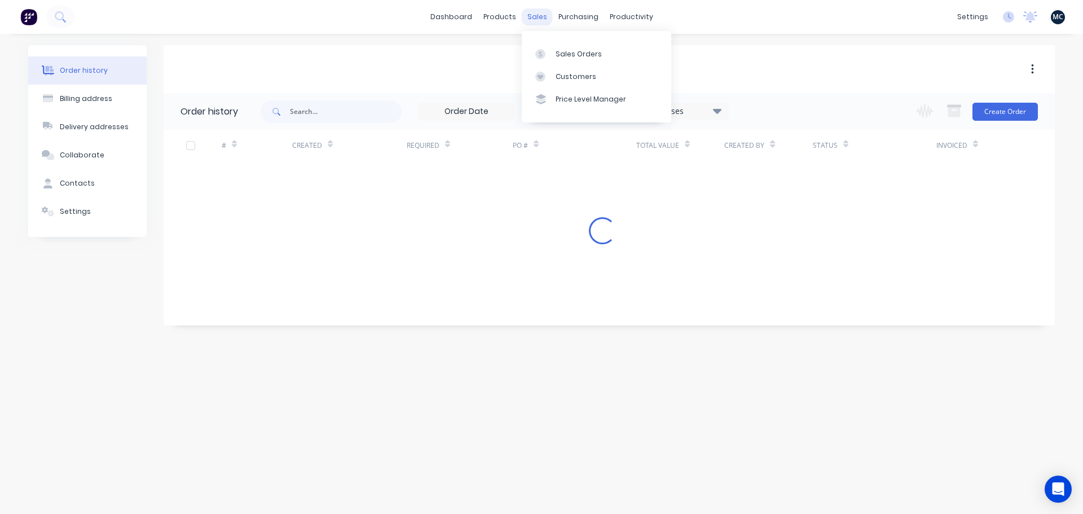
click at [544, 17] on div "sales" at bounding box center [537, 16] width 31 height 17
click at [578, 62] on link "Sales Orders" at bounding box center [596, 53] width 149 height 23
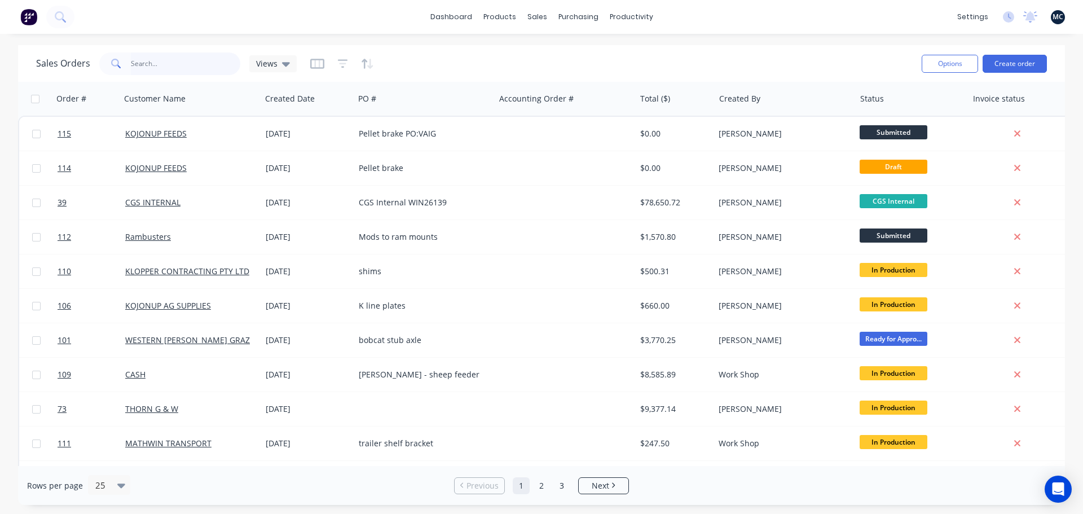
click at [160, 58] on input "text" at bounding box center [186, 63] width 110 height 23
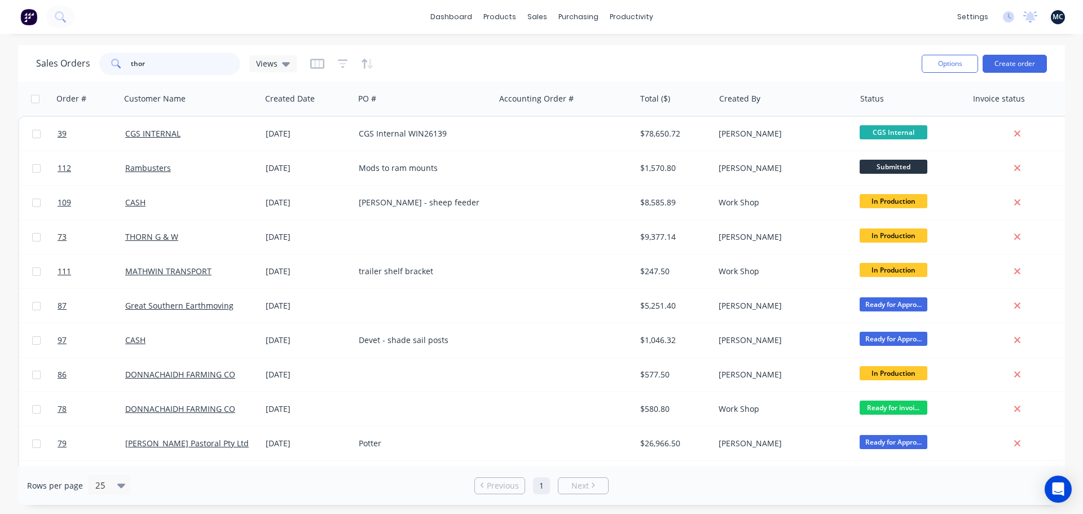
type input "thor"
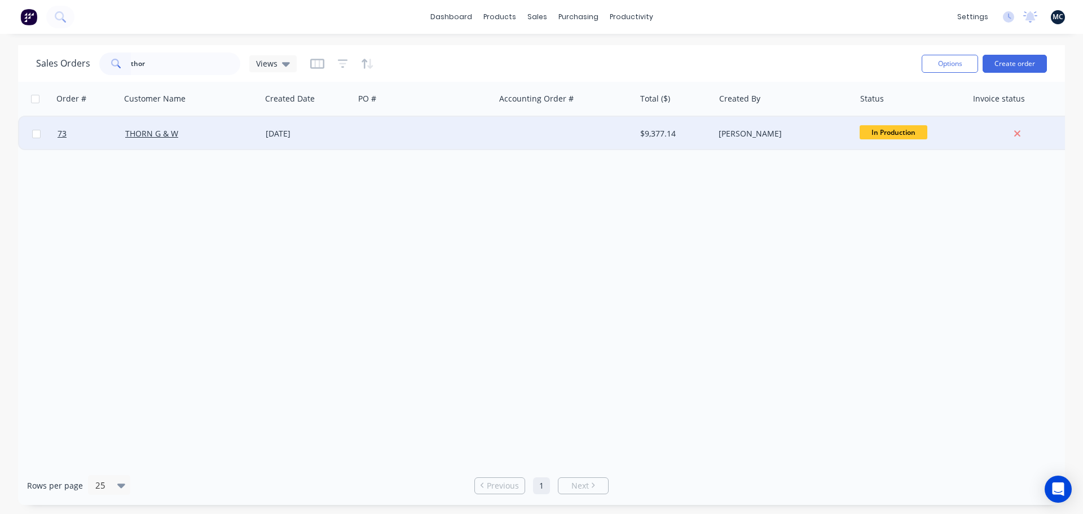
click at [478, 139] on div at bounding box center [424, 134] width 140 height 34
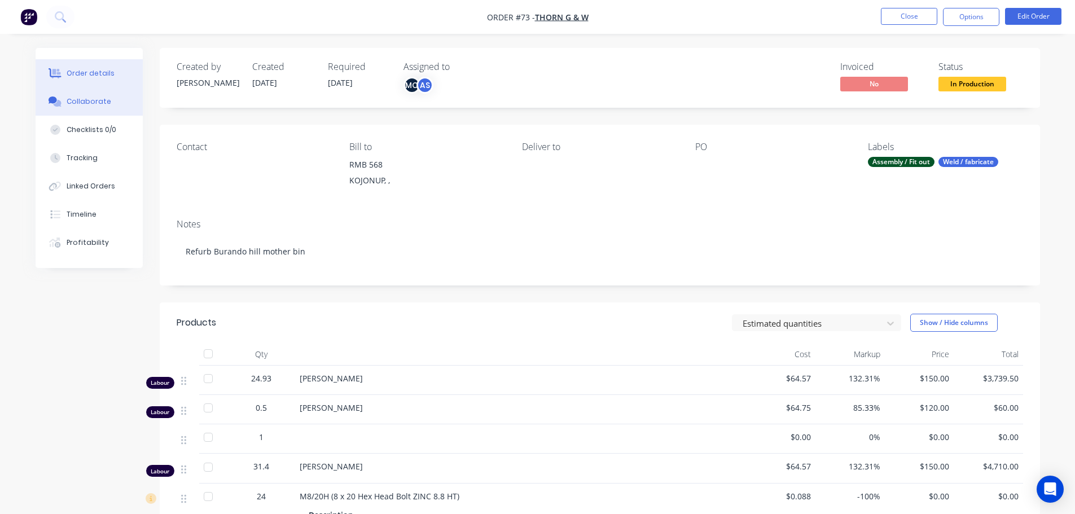
click at [81, 100] on div "Collaborate" at bounding box center [89, 101] width 45 height 10
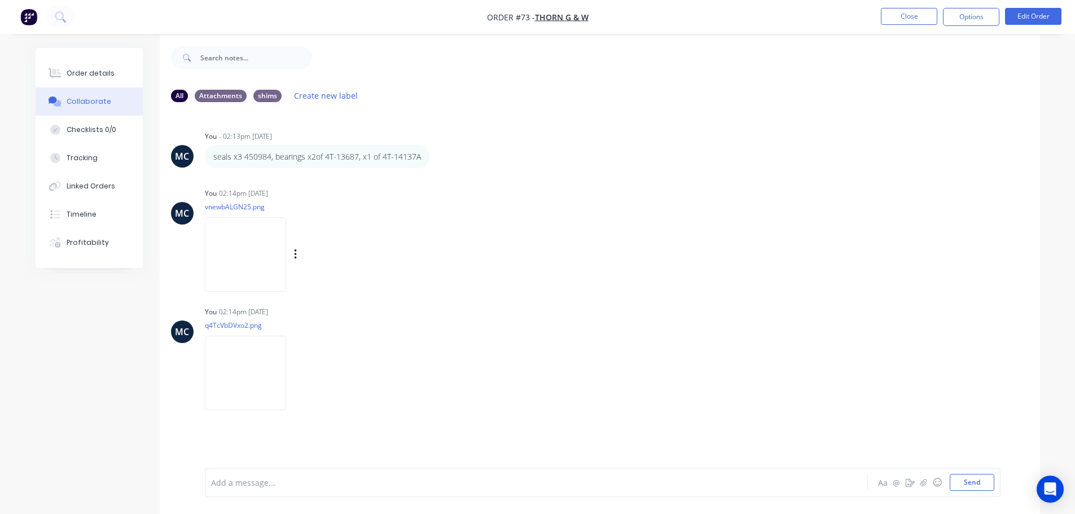
scroll to position [17, 0]
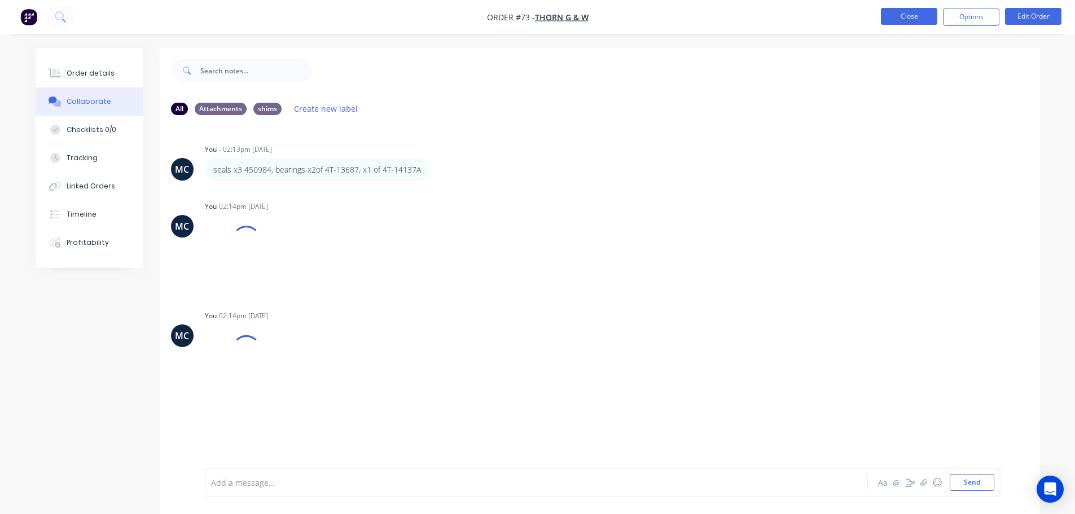
click at [901, 15] on button "Close" at bounding box center [909, 16] width 56 height 17
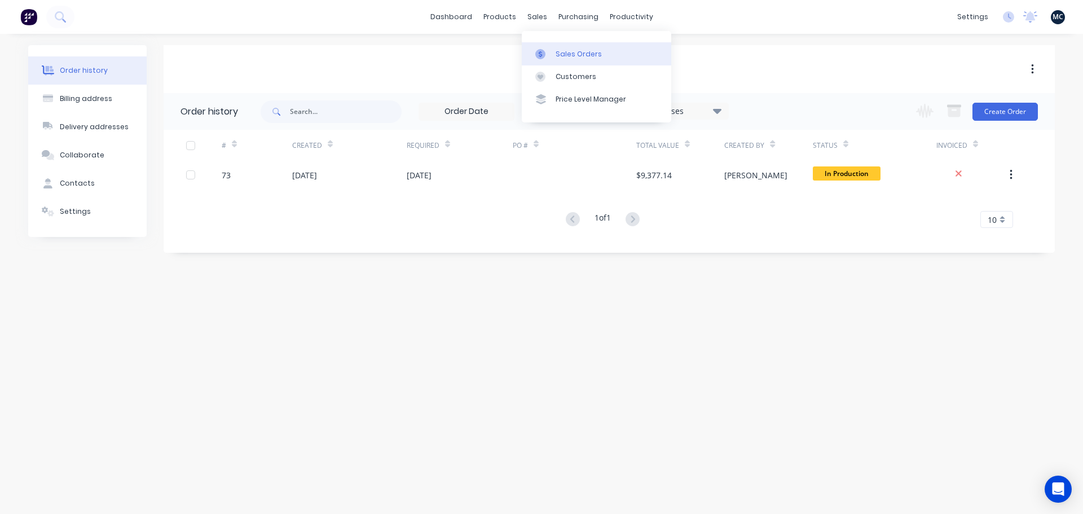
click at [546, 52] on div at bounding box center [543, 54] width 17 height 10
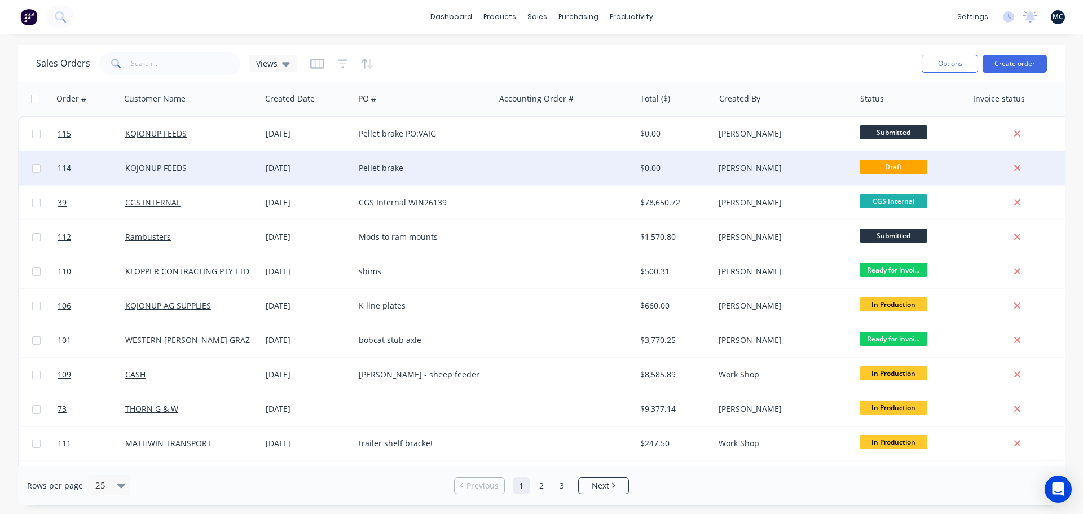
click at [217, 169] on div "KOJONUP FEEDS" at bounding box center [187, 167] width 125 height 11
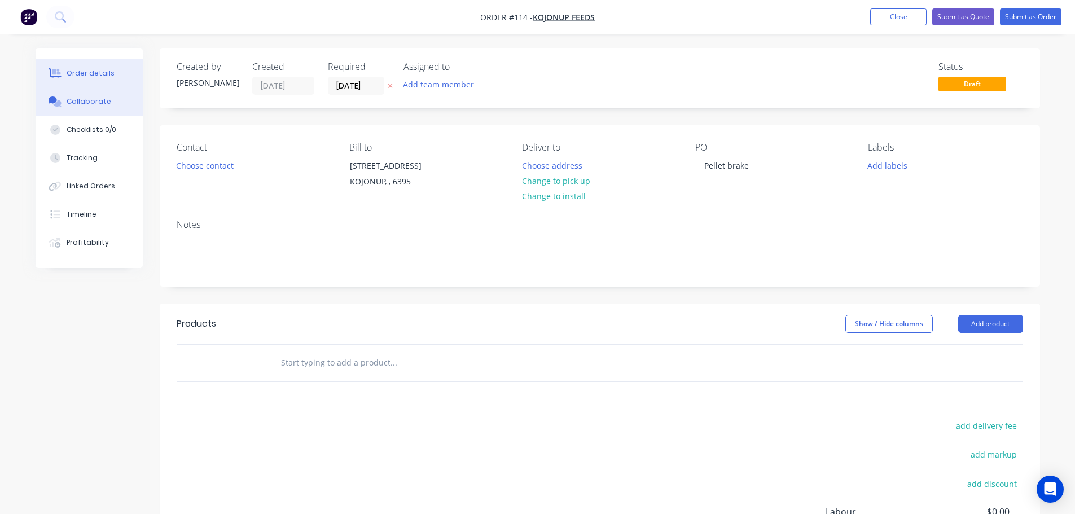
click at [112, 113] on button "Collaborate" at bounding box center [89, 101] width 107 height 28
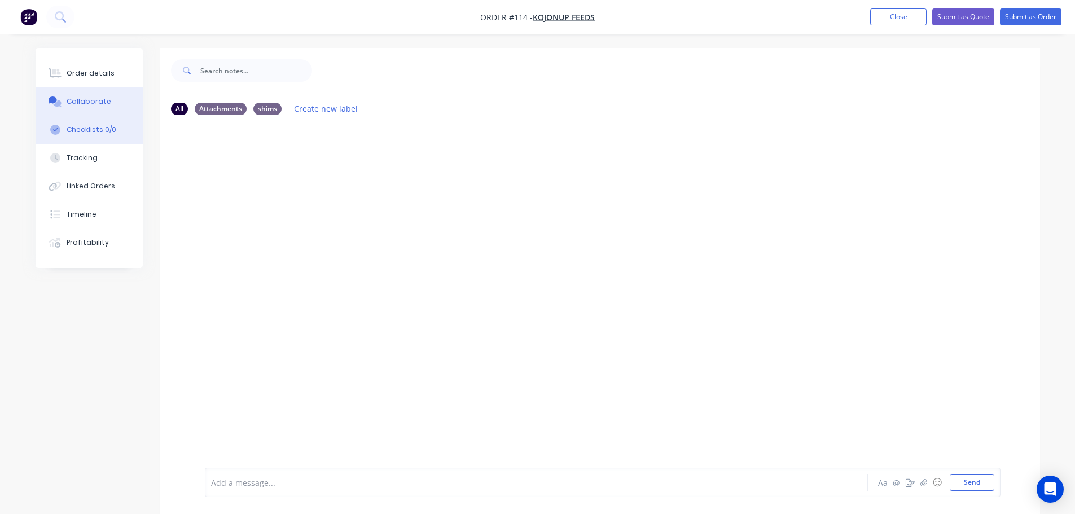
click at [94, 136] on button "Checklists 0/0" at bounding box center [89, 130] width 107 height 28
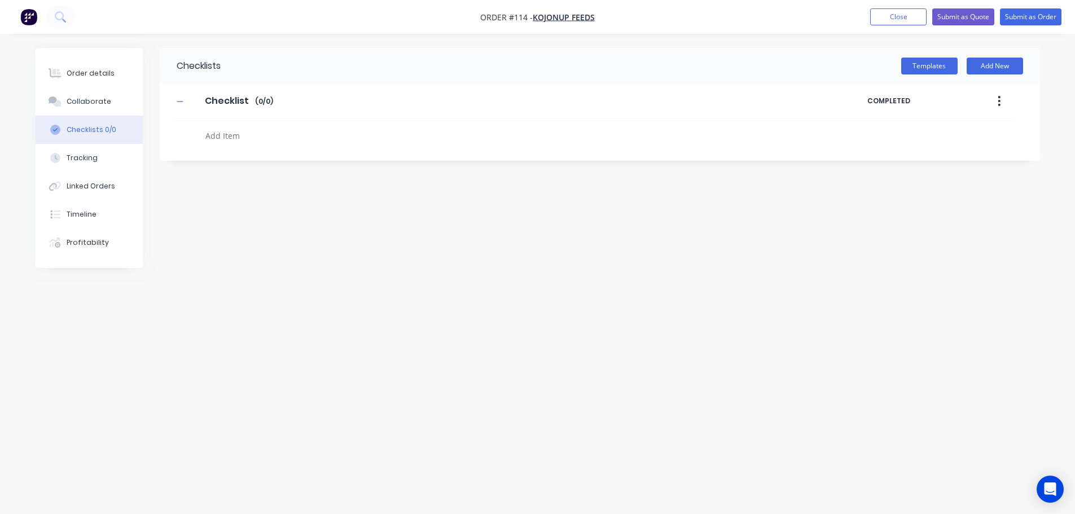
type textarea "x"
click at [80, 103] on div "Collaborate" at bounding box center [93, 101] width 45 height 10
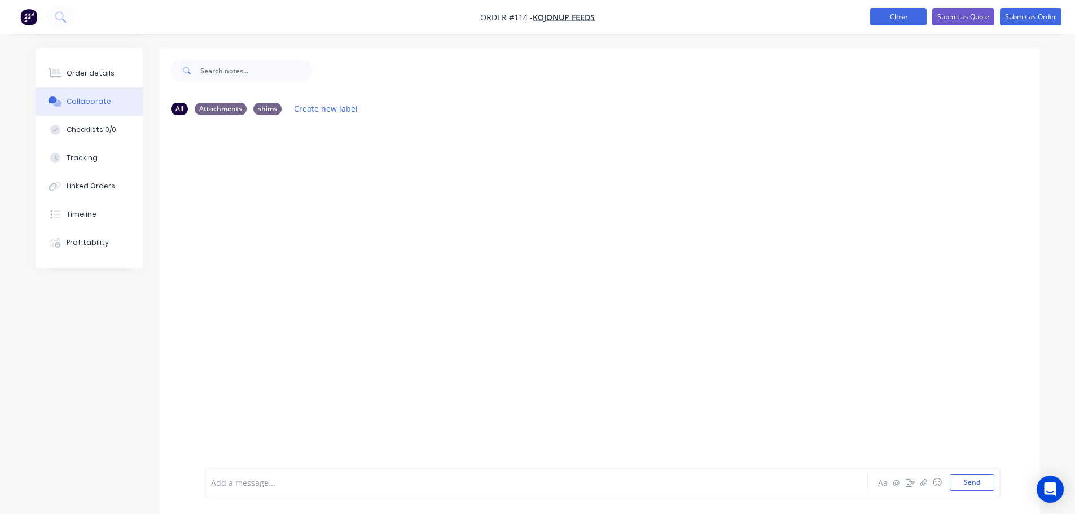
click at [892, 21] on button "Close" at bounding box center [898, 16] width 56 height 17
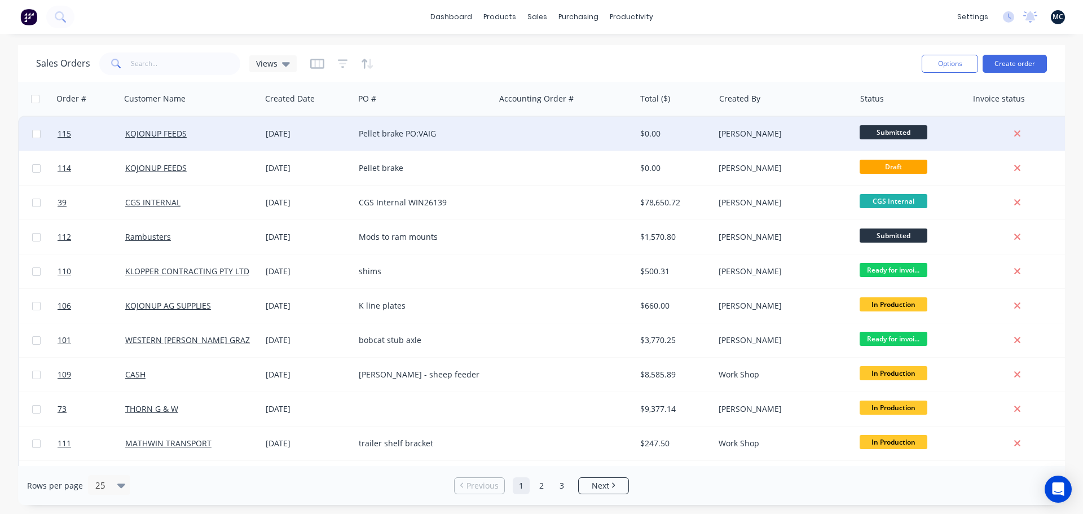
click at [488, 130] on div "Pellet brake PO:VAIG" at bounding box center [424, 133] width 131 height 11
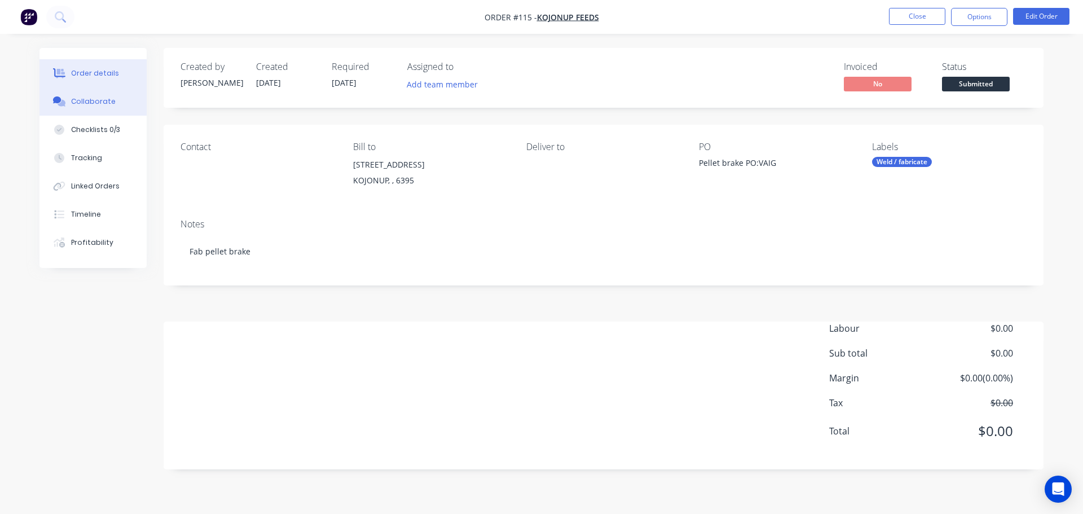
click at [122, 104] on button "Collaborate" at bounding box center [92, 101] width 107 height 28
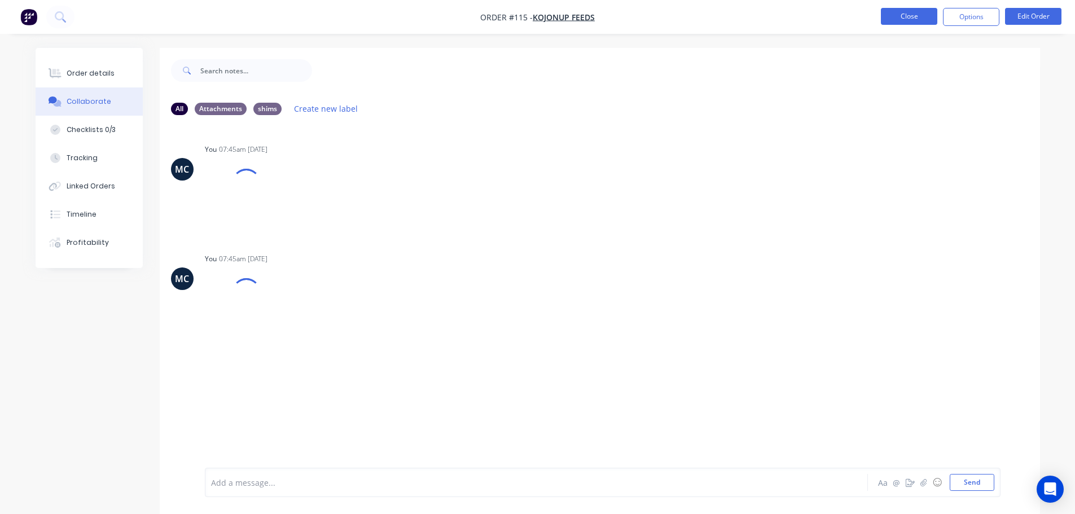
click at [911, 16] on button "Close" at bounding box center [909, 16] width 56 height 17
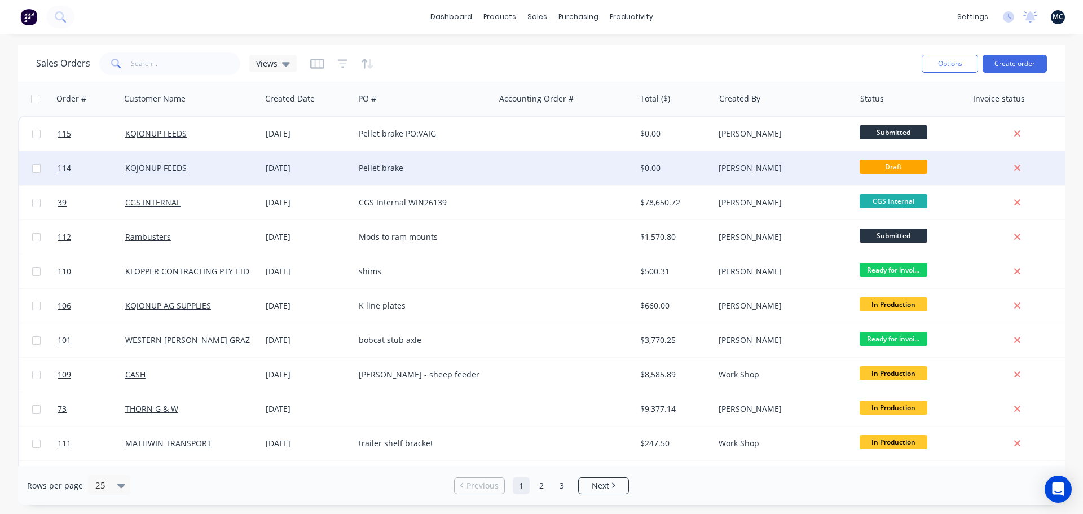
click at [492, 168] on div "Pellet brake" at bounding box center [424, 168] width 140 height 34
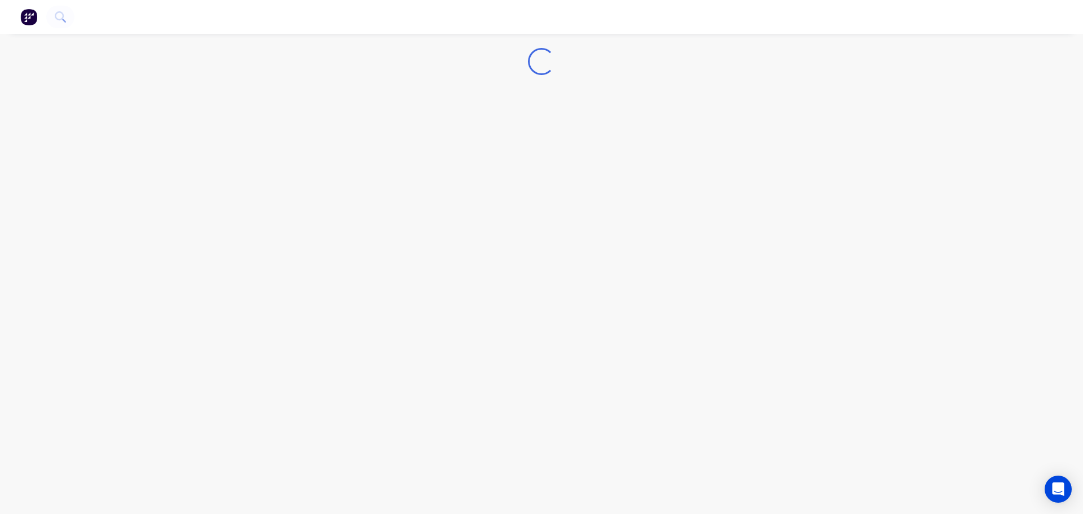
click at [769, 206] on div "Loading..." at bounding box center [541, 257] width 1083 height 514
click at [789, 152] on div "Loading..." at bounding box center [541, 257] width 1083 height 514
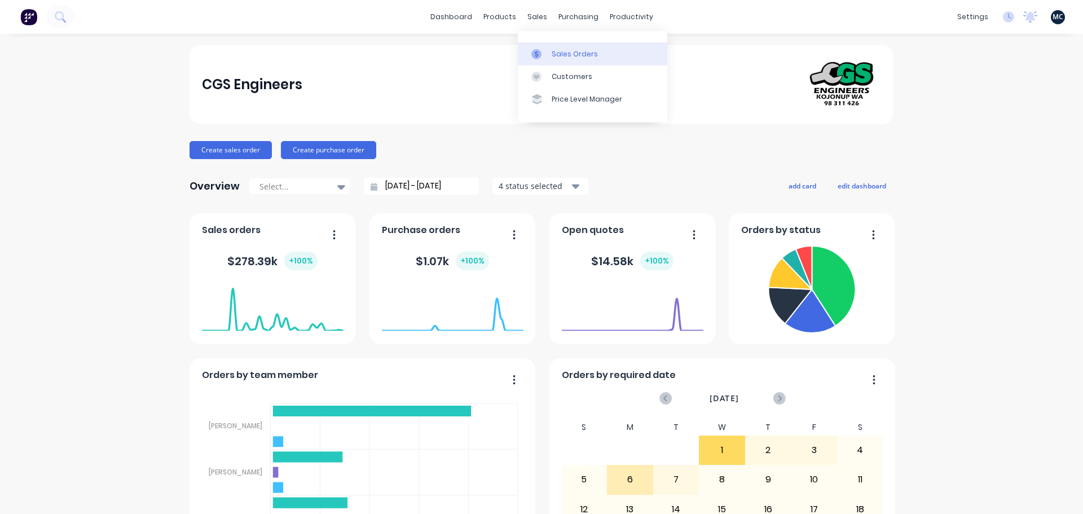
click at [556, 58] on div "Sales Orders" at bounding box center [575, 54] width 46 height 10
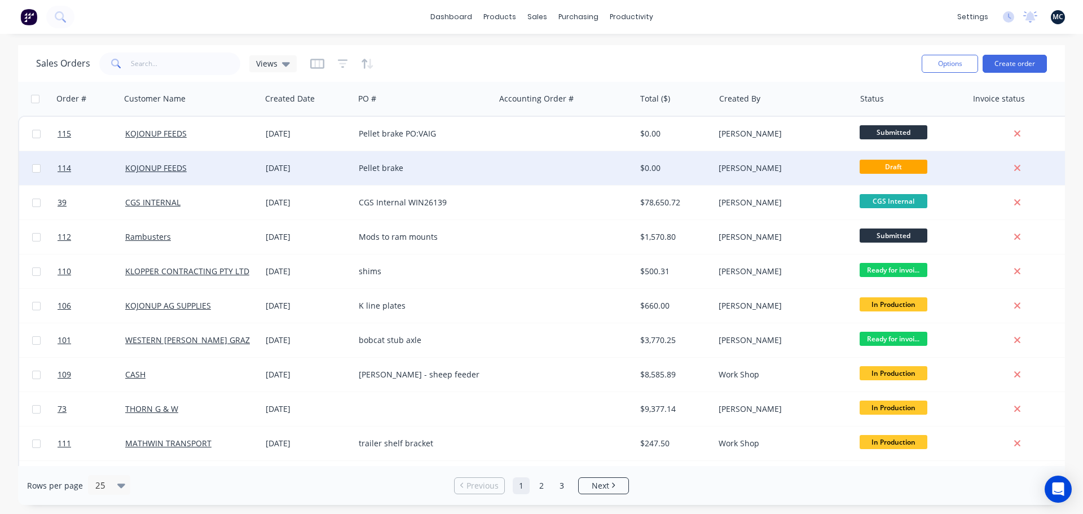
click at [798, 162] on div "[PERSON_NAME]" at bounding box center [781, 167] width 125 height 11
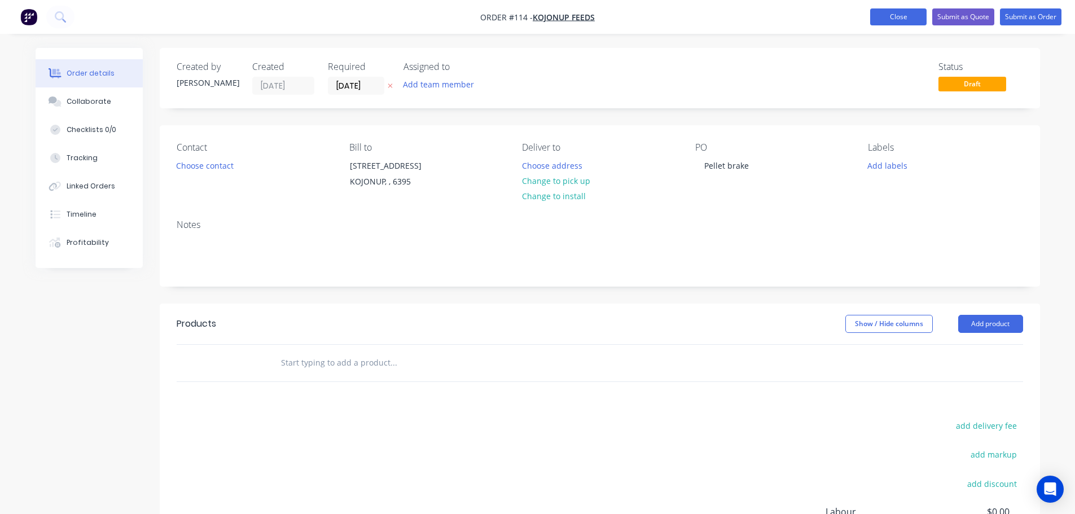
click at [895, 17] on button "Close" at bounding box center [898, 16] width 56 height 17
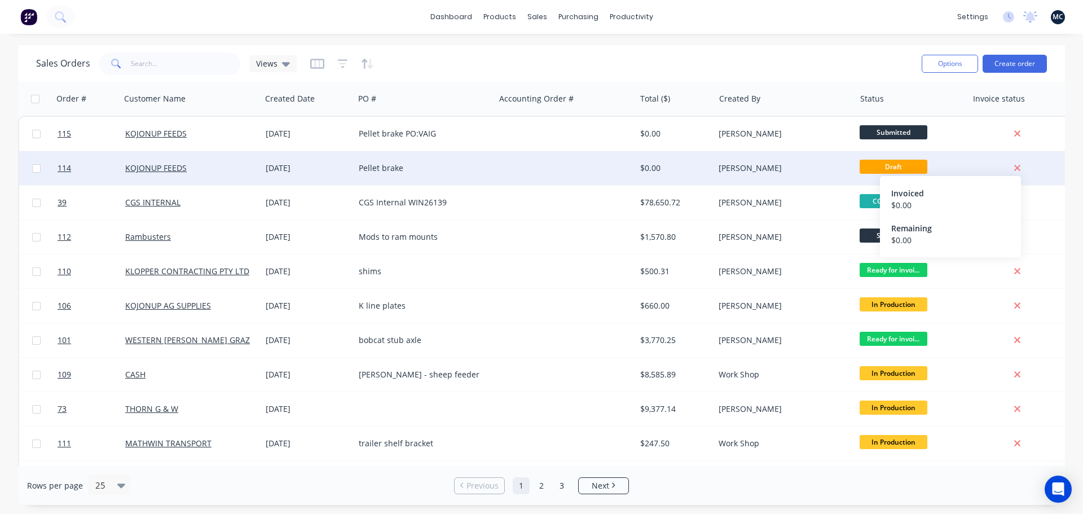
click at [1015, 166] on icon at bounding box center [1017, 168] width 6 height 6
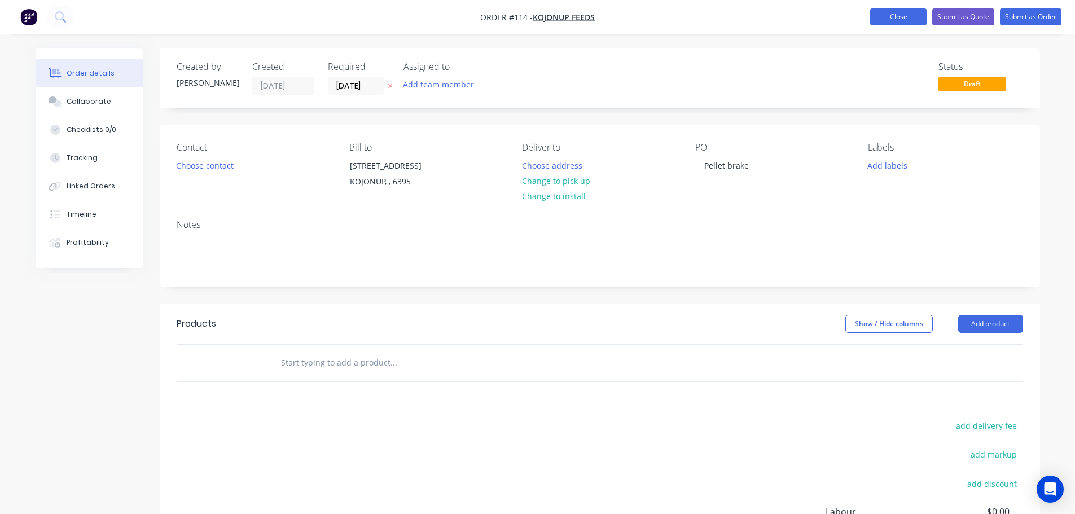
click at [903, 21] on button "Close" at bounding box center [898, 16] width 56 height 17
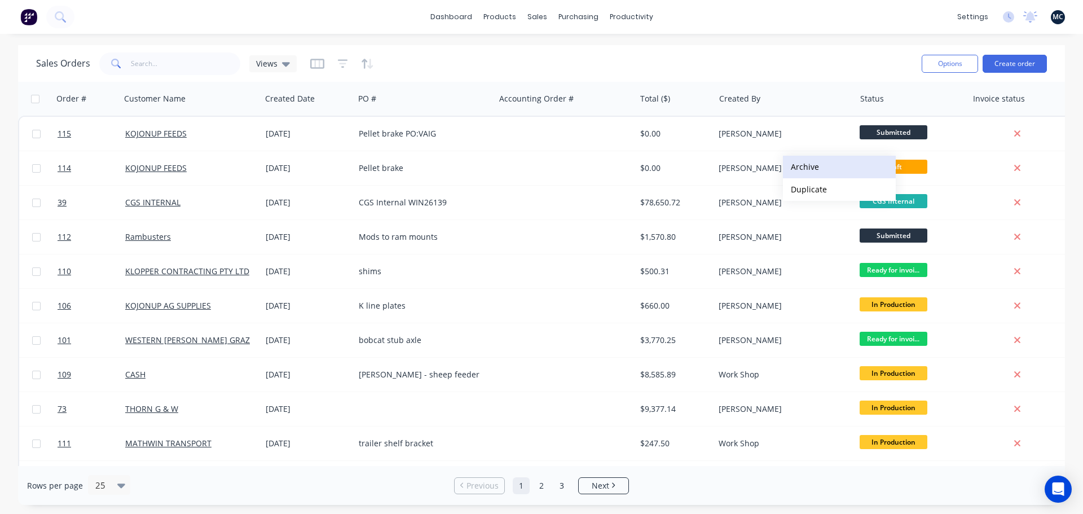
click at [815, 166] on button "Archive" at bounding box center [839, 167] width 113 height 23
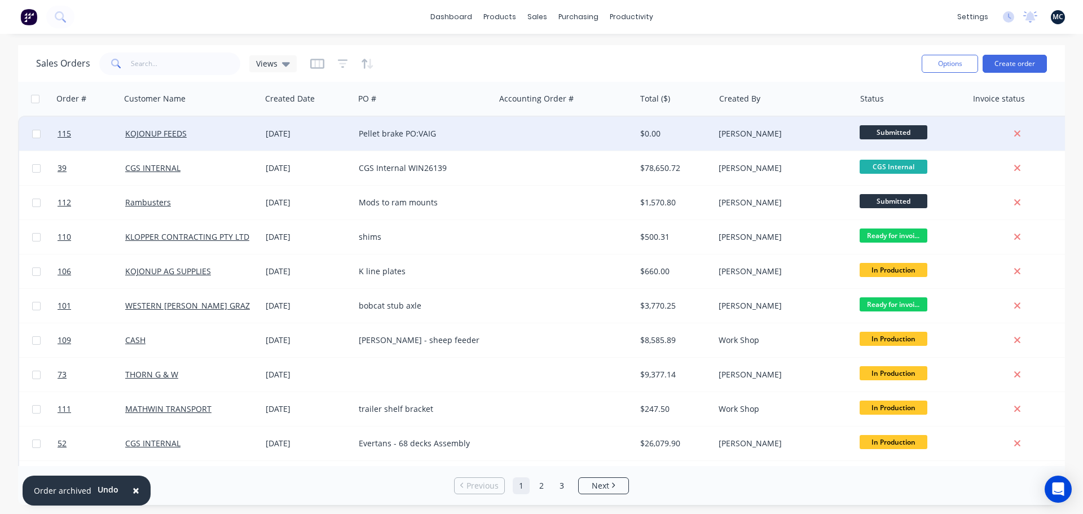
click at [508, 137] on div at bounding box center [565, 134] width 140 height 34
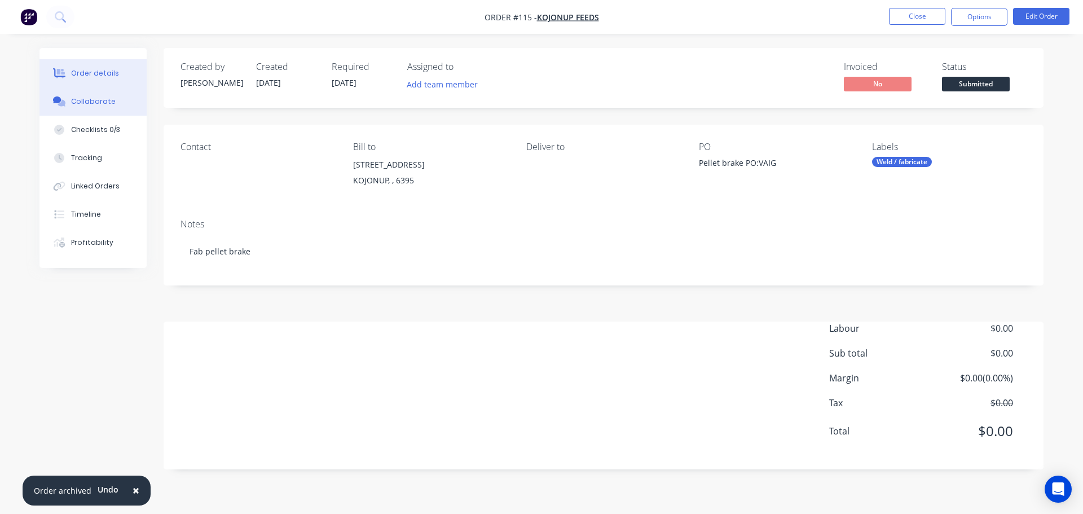
click at [117, 98] on button "Collaborate" at bounding box center [92, 101] width 107 height 28
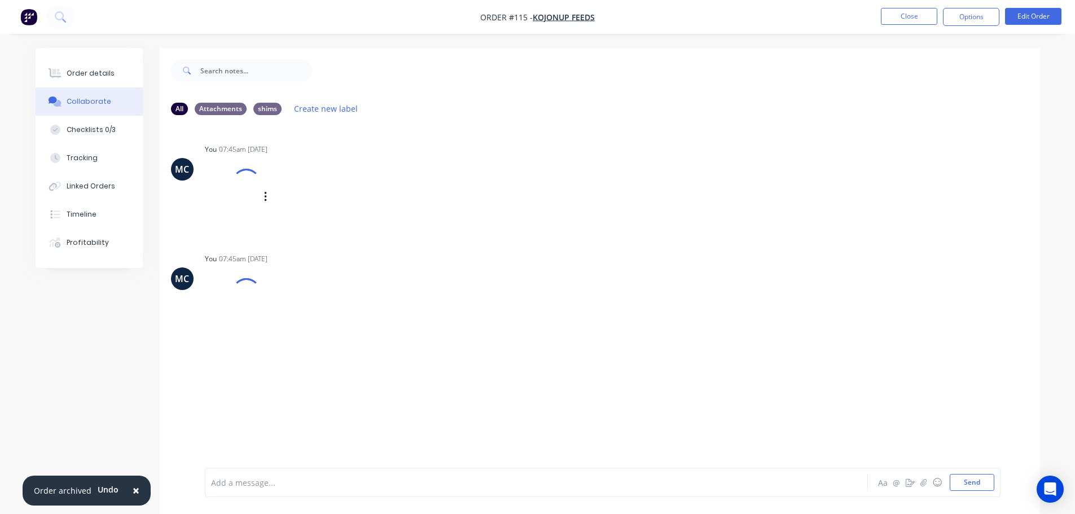
click at [244, 189] on div at bounding box center [246, 183] width 40 height 40
click at [247, 303] on div at bounding box center [246, 292] width 40 height 40
click at [225, 196] on div at bounding box center [233, 197] width 56 height 74
